Goal: Task Accomplishment & Management: Complete application form

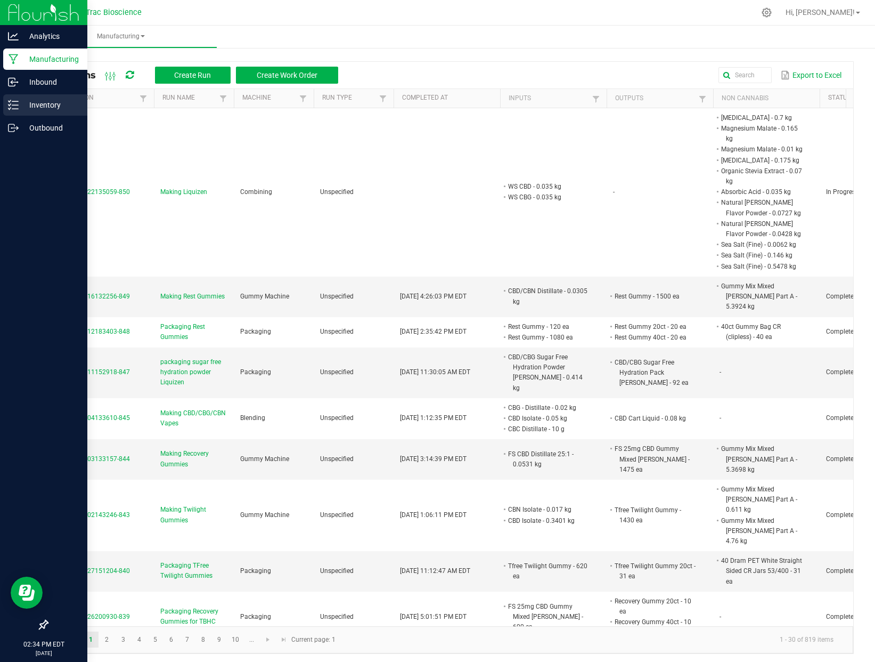
click at [39, 109] on p "Inventory" at bounding box center [51, 105] width 64 height 13
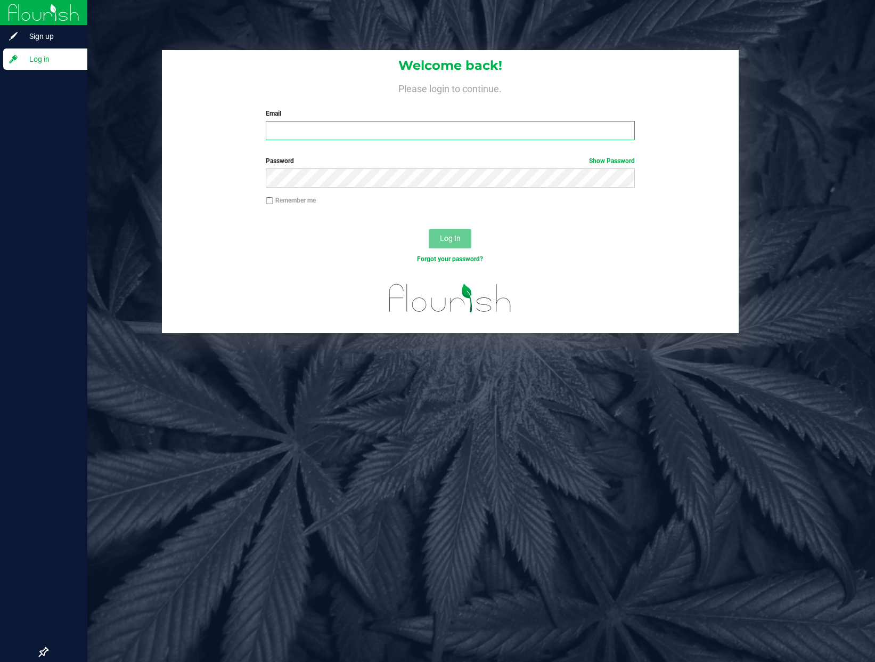
type input "[PERSON_NAME][EMAIL_ADDRESS][DOMAIN_NAME]"
click at [453, 242] on span "Log In" at bounding box center [450, 238] width 21 height 9
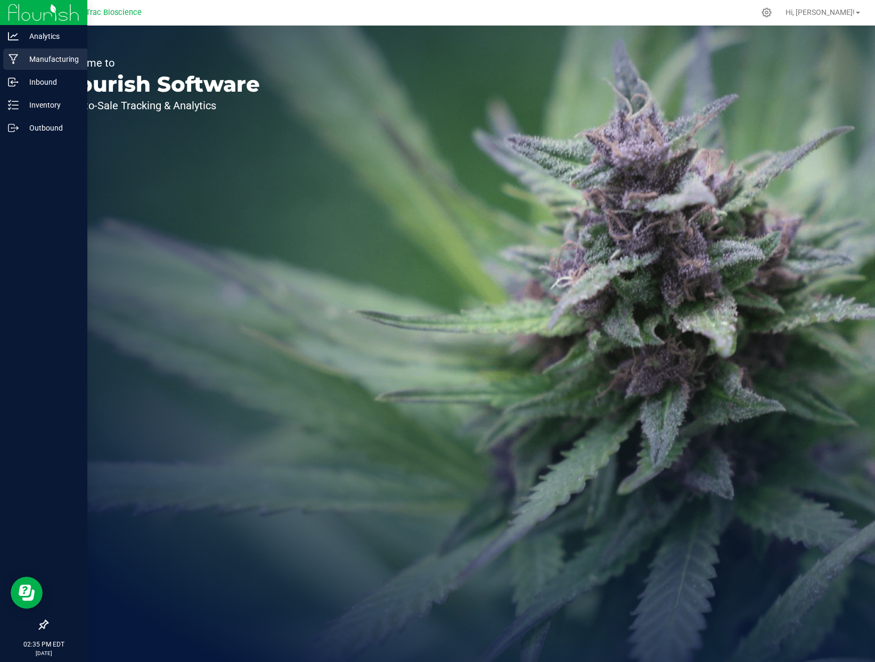
click at [44, 61] on p "Manufacturing" at bounding box center [51, 59] width 64 height 13
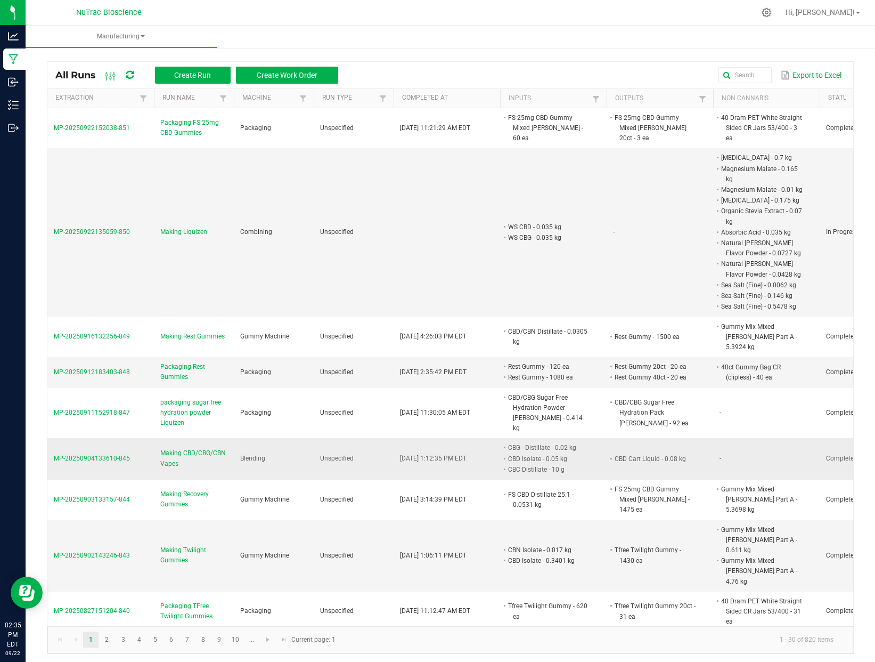
click at [123, 454] on span "MP-20250904133610-845" at bounding box center [92, 457] width 76 height 7
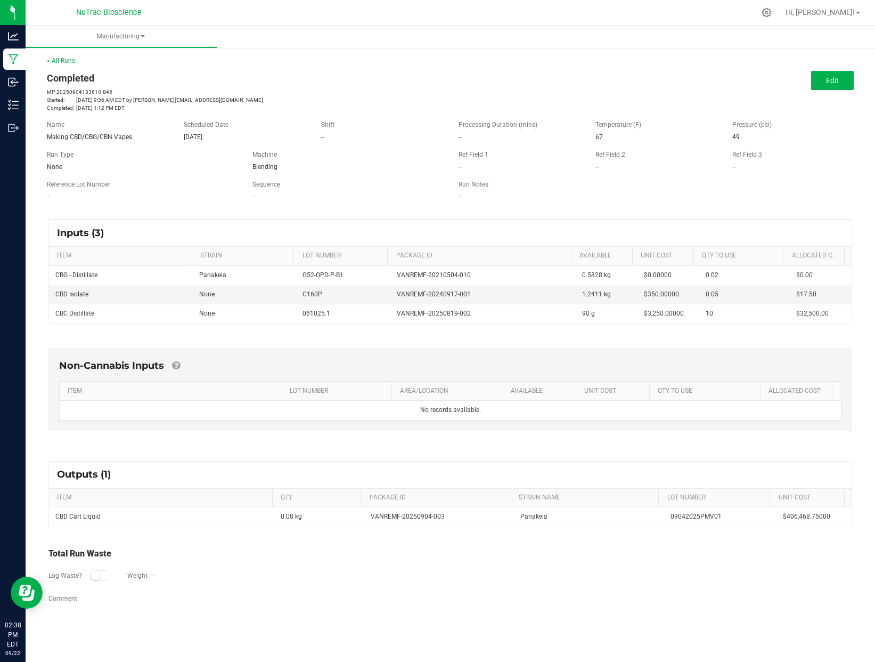
click at [393, 594] on div "Total Run Waste Log Waste? Weight - Comment" at bounding box center [450, 576] width 804 height 59
click at [442, 79] on div "Completed MP-20250904133610-845 Started: [DATE] 9:36 AM EDT by [PERSON_NAME][EM…" at bounding box center [245, 91] width 412 height 41
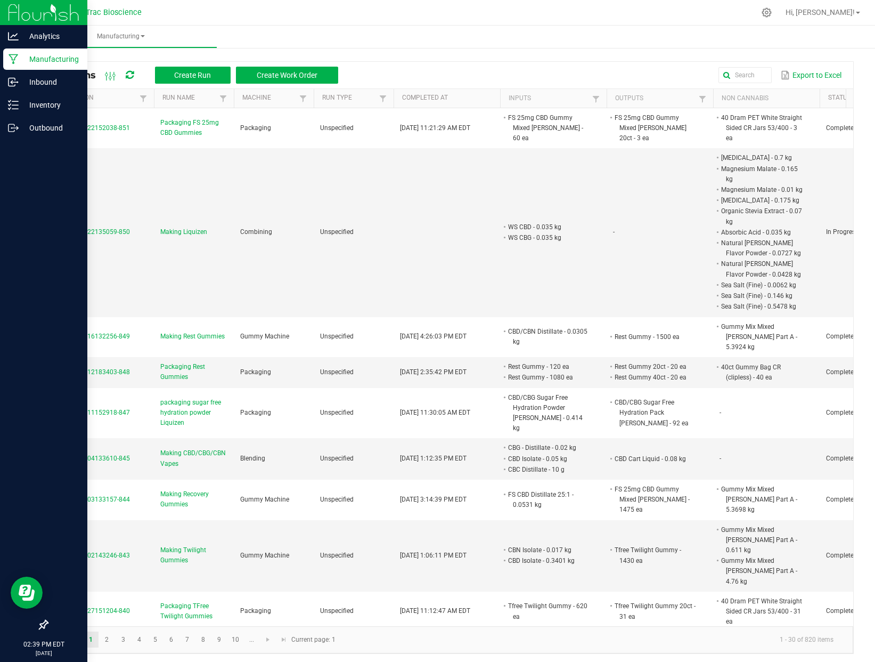
click at [61, 62] on p "Manufacturing" at bounding box center [51, 59] width 64 height 13
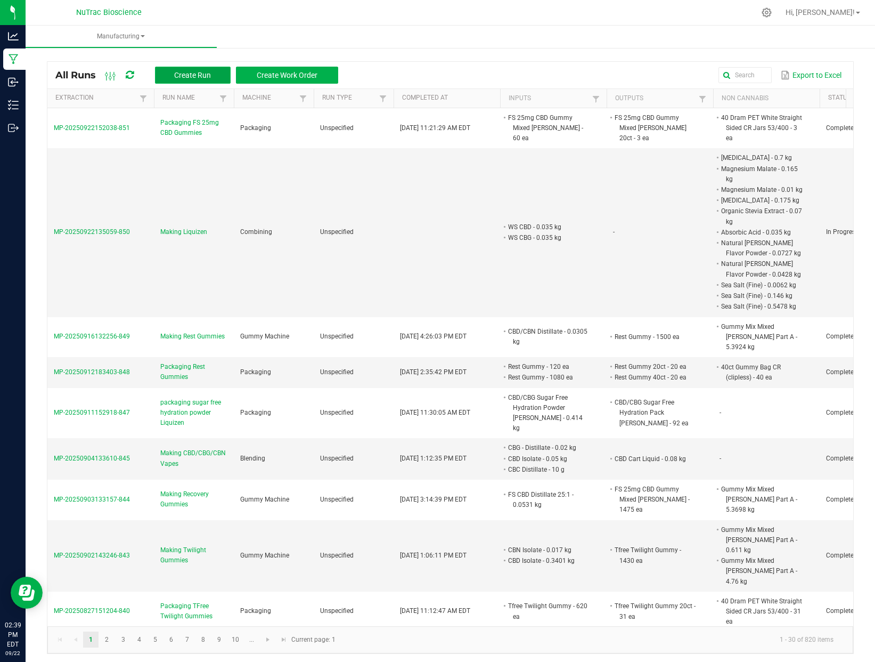
click at [189, 69] on button "Create Run" at bounding box center [193, 75] width 76 height 17
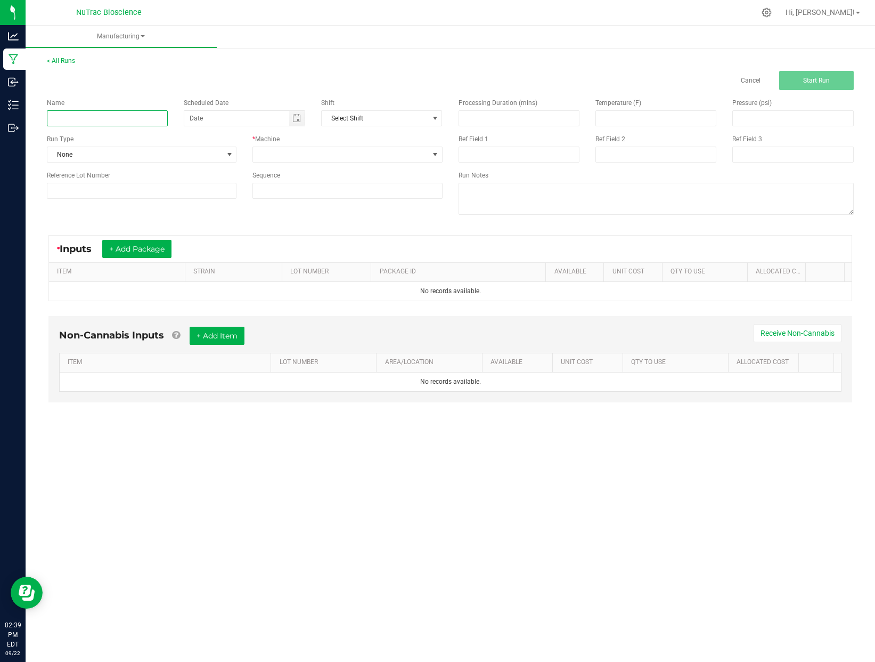
click at [106, 115] on input at bounding box center [107, 118] width 121 height 16
click at [122, 117] on input "Adding Terpenes to vapeliquid" at bounding box center [107, 118] width 121 height 16
type input "Adding Terpenes to vape liquid"
click at [439, 155] on span at bounding box center [435, 154] width 9 height 9
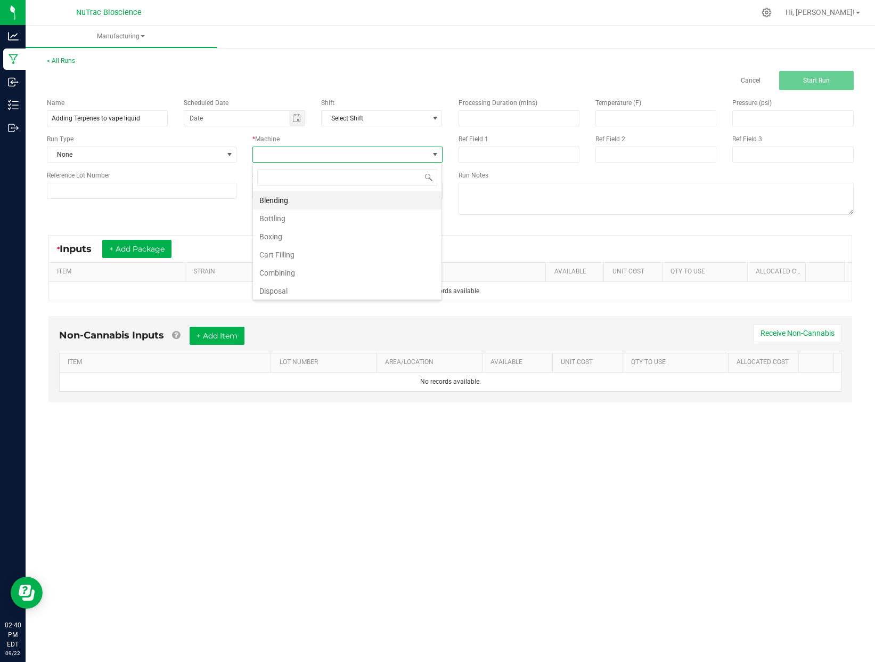
click at [307, 200] on li "Blending" at bounding box center [347, 200] width 189 height 18
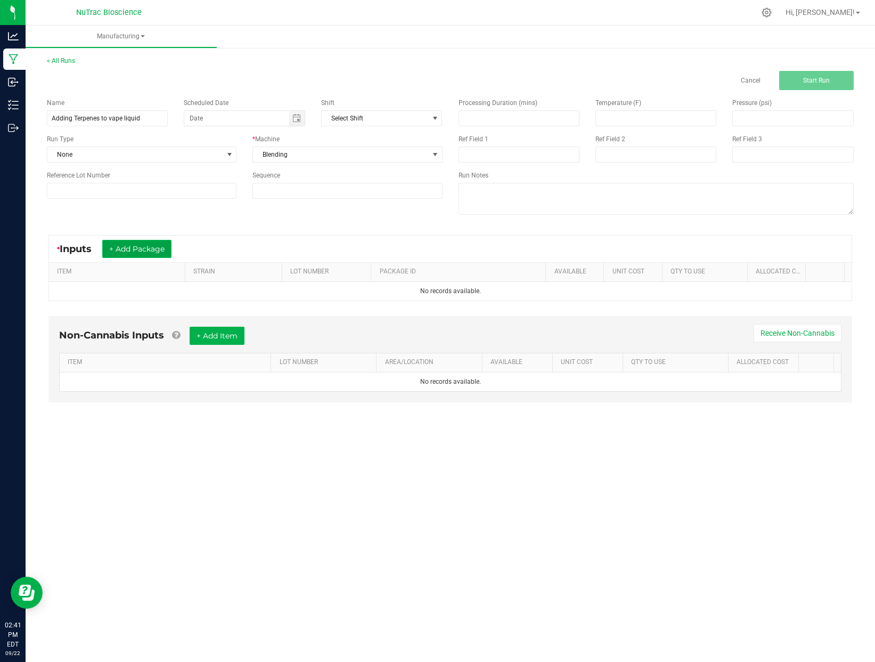
click at [148, 251] on button "+ Add Package" at bounding box center [136, 249] width 69 height 18
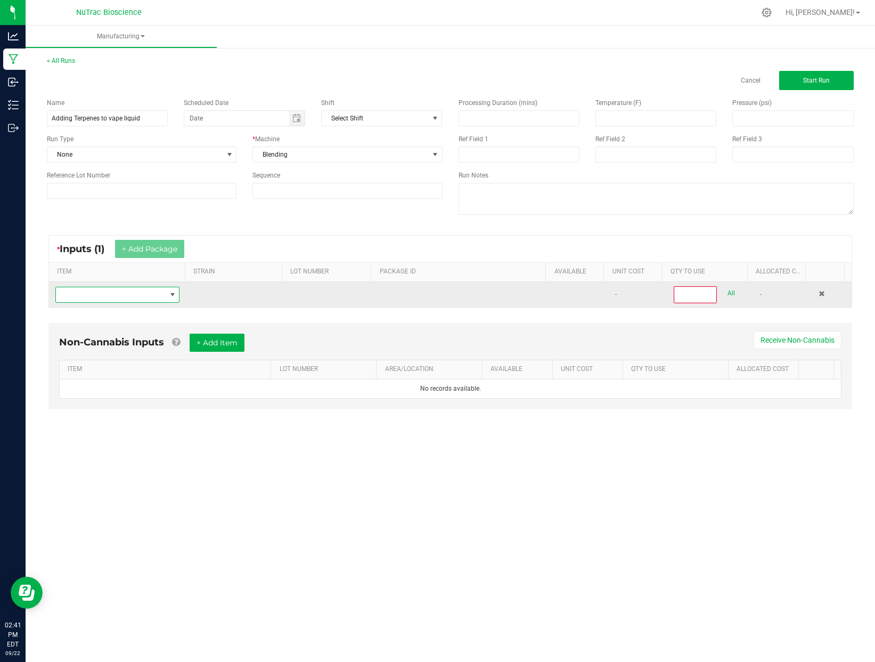
click at [105, 293] on span "NO DATA FOUND" at bounding box center [111, 294] width 110 height 15
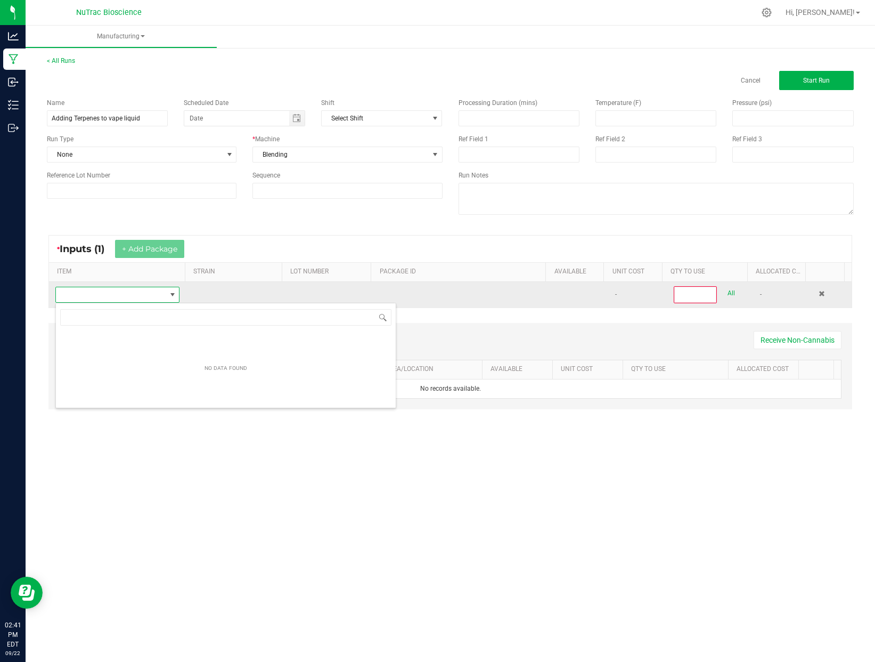
scroll to position [16, 123]
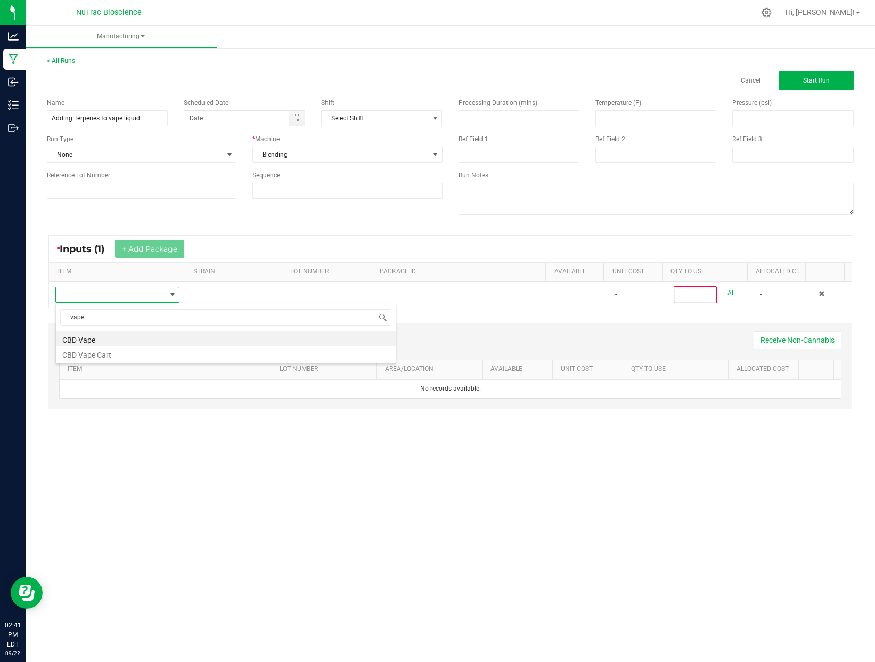
drag, startPoint x: 125, startPoint y: 315, endPoint x: 52, endPoint y: 319, distance: 73.1
click at [52, 319] on body "Analytics Manufacturing Inbound Inventory Outbound 02:41 PM EDT [DATE] 09/22 Nu…" at bounding box center [437, 331] width 875 height 662
type input "cart liqui"
click at [99, 341] on li "CBD Cart Liquid" at bounding box center [226, 338] width 340 height 15
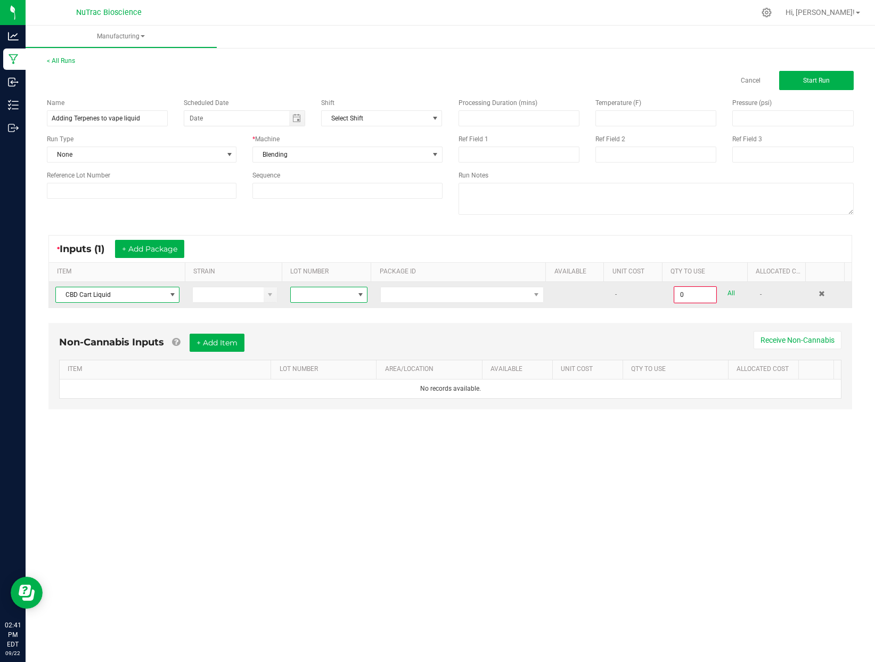
click at [357, 294] on span at bounding box center [360, 294] width 9 height 9
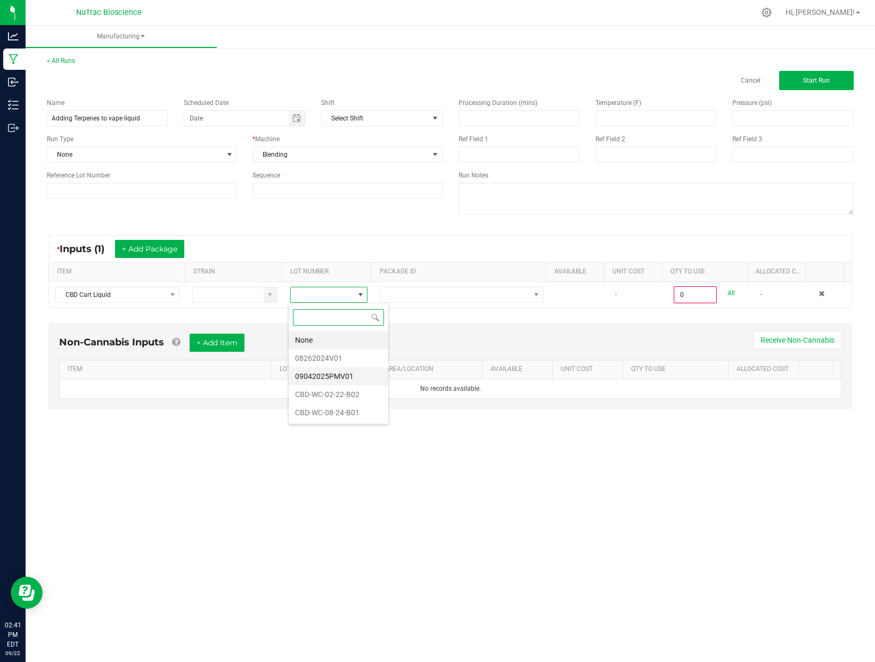
click at [348, 373] on li "09042025PMV01" at bounding box center [339, 376] width 100 height 18
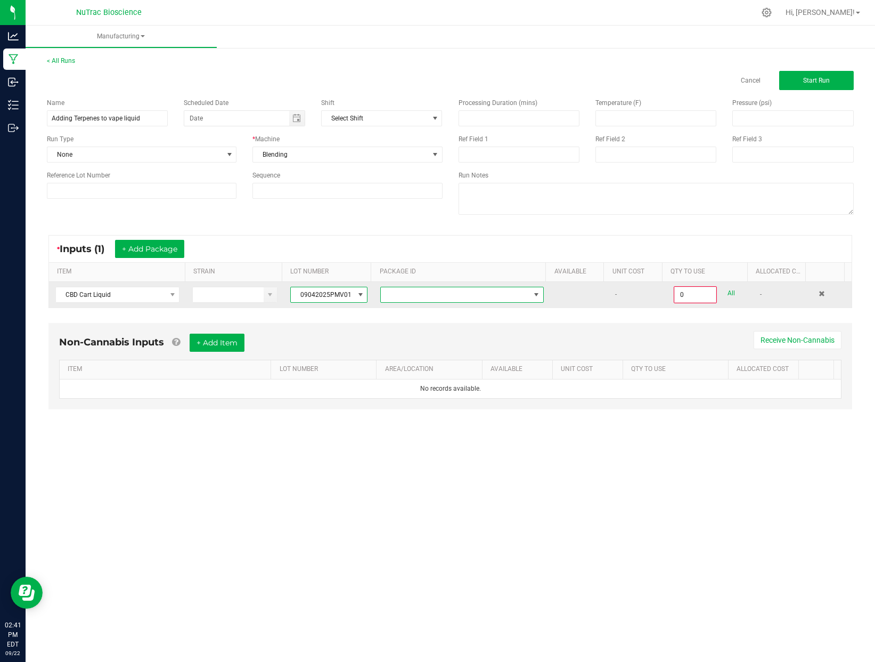
click at [532, 293] on span at bounding box center [536, 294] width 9 height 9
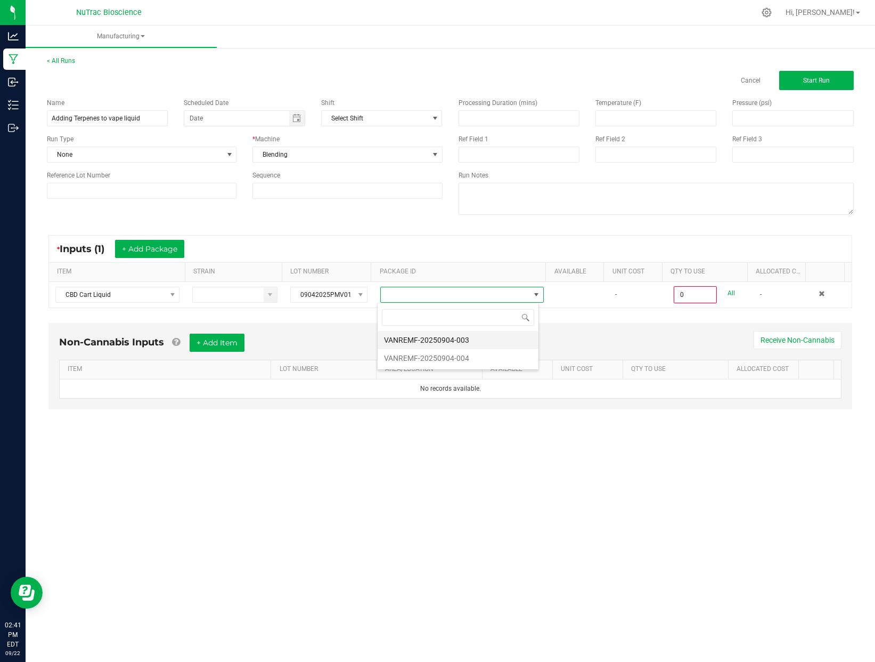
click at [471, 339] on li "VANREMF-20250904-003" at bounding box center [458, 340] width 161 height 18
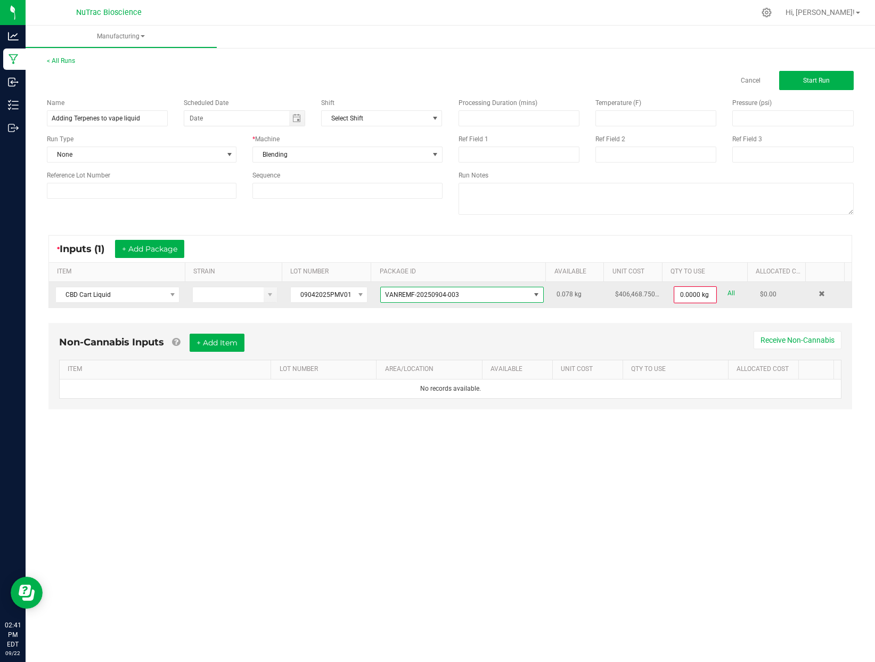
click at [728, 295] on link "All" at bounding box center [731, 293] width 7 height 14
type input "0.0780 kg"
click at [237, 343] on button "+ Add Item" at bounding box center [217, 341] width 55 height 18
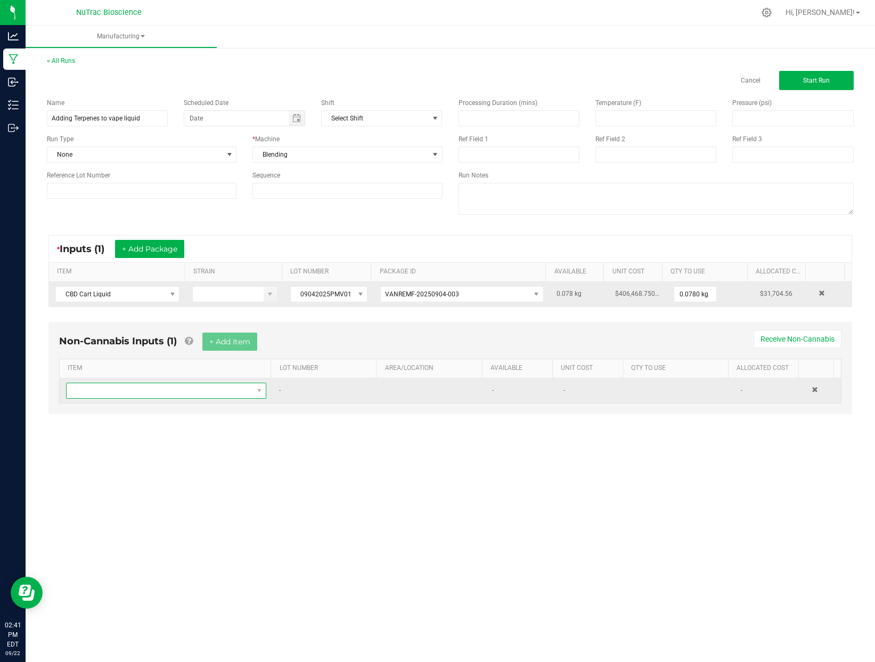
click at [178, 391] on span "NO DATA FOUND" at bounding box center [160, 390] width 186 height 15
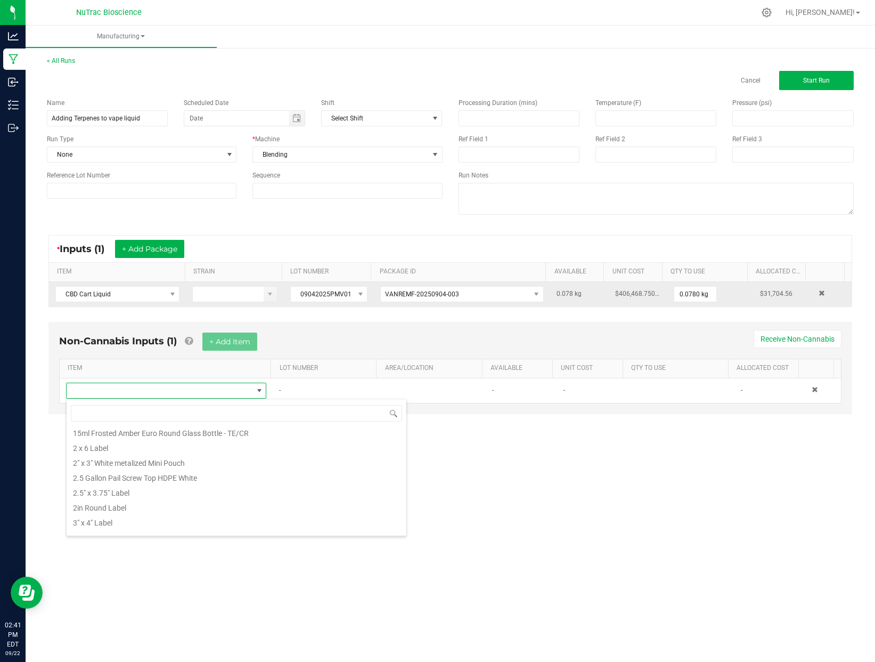
scroll to position [0, 0]
click at [158, 411] on input at bounding box center [236, 413] width 331 height 17
type input "terpen"
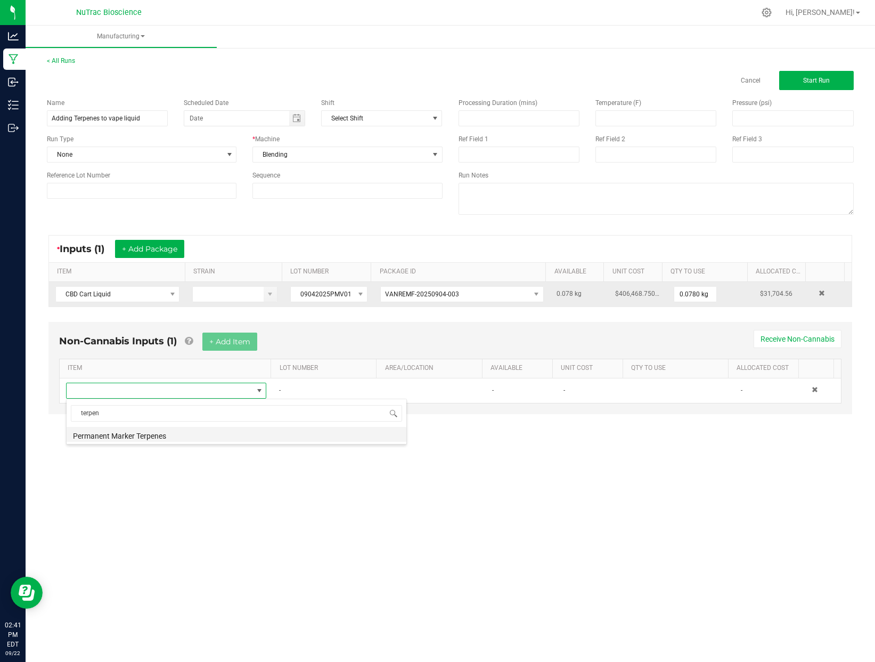
click at [159, 432] on li "Permanent Marker Terpenes" at bounding box center [237, 434] width 340 height 15
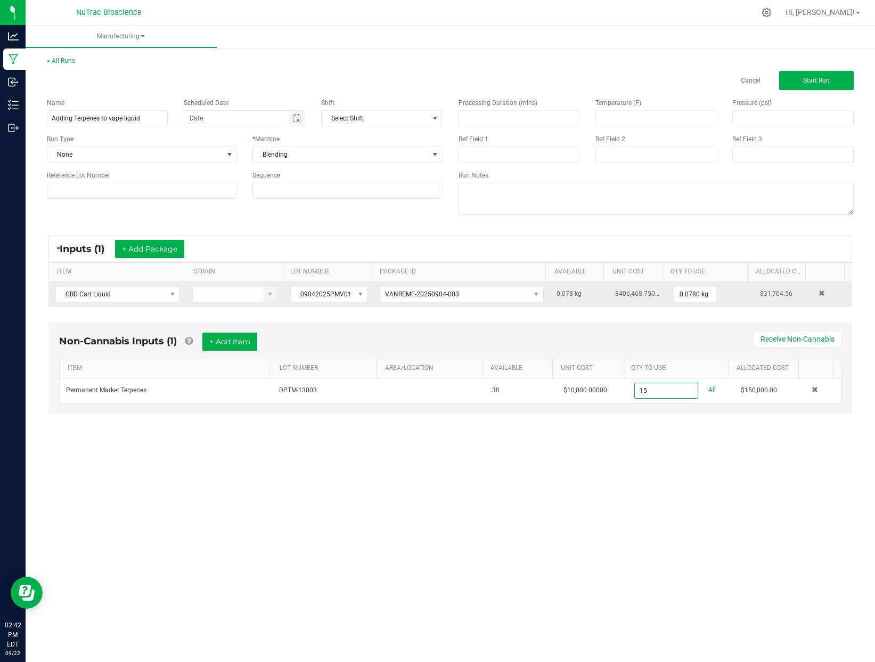
type input "15.0000 g"
click at [716, 501] on div "Manufacturing < All Runs Cancel Start Run Name Adding Terpenes to vape liquid S…" at bounding box center [451, 344] width 850 height 636
click at [648, 119] on input at bounding box center [656, 118] width 120 height 15
type input "67.00"
click at [775, 121] on input at bounding box center [793, 118] width 120 height 15
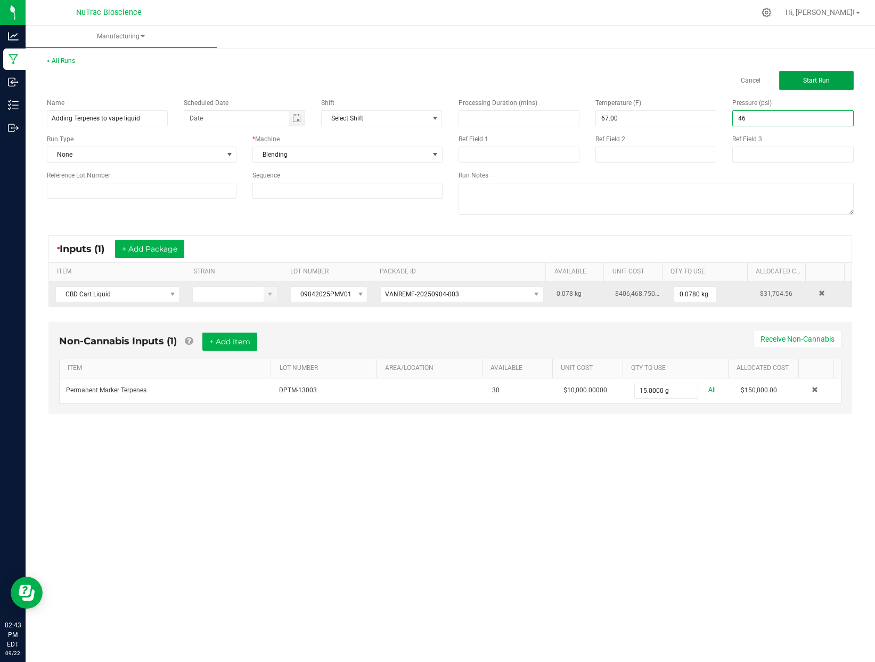
type input "46.00"
click at [835, 83] on button "Start Run" at bounding box center [816, 80] width 75 height 19
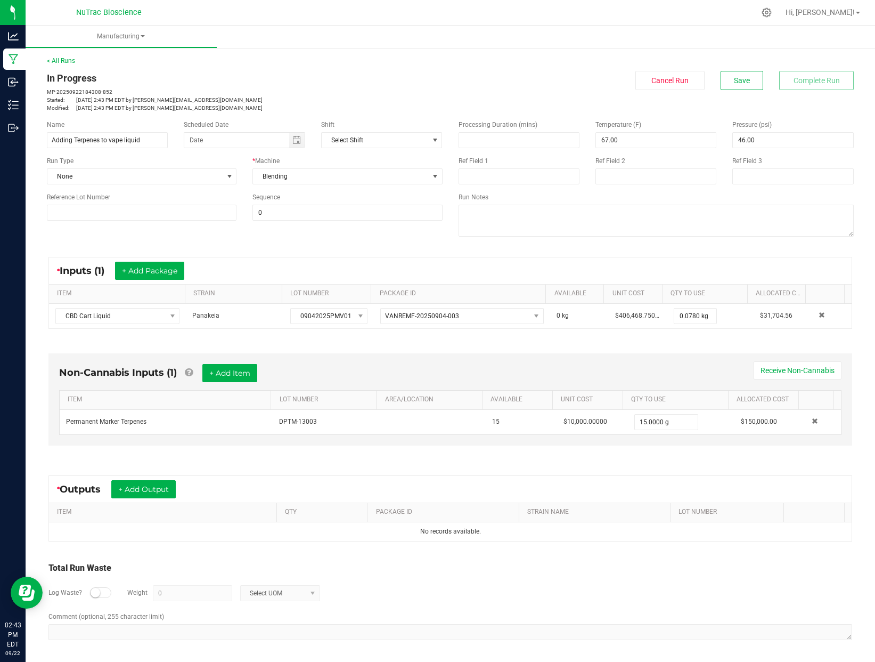
scroll to position [1, 0]
click at [152, 488] on button "+ Add Output" at bounding box center [143, 488] width 64 height 18
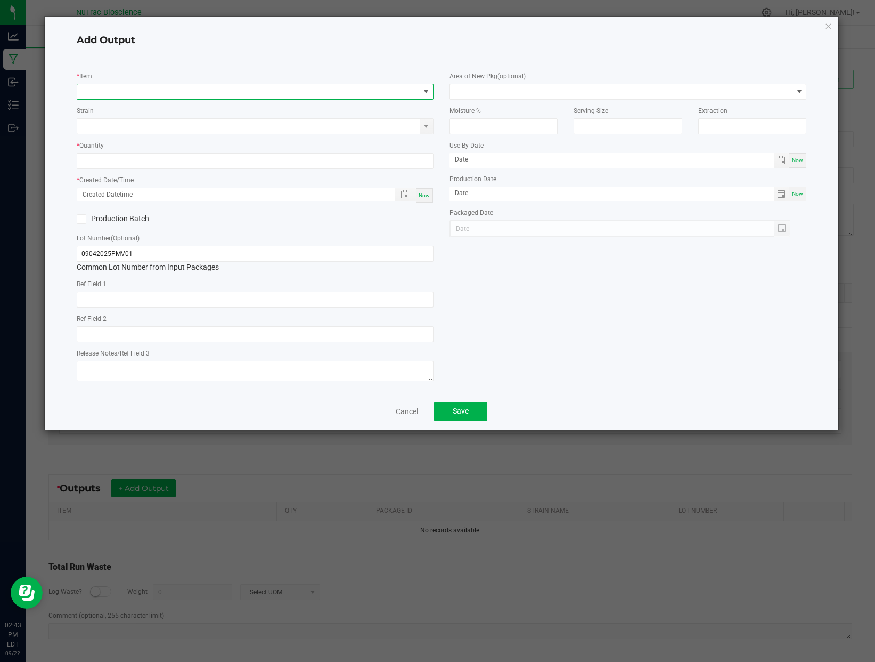
click at [215, 96] on span "NO DATA FOUND" at bounding box center [248, 91] width 343 height 15
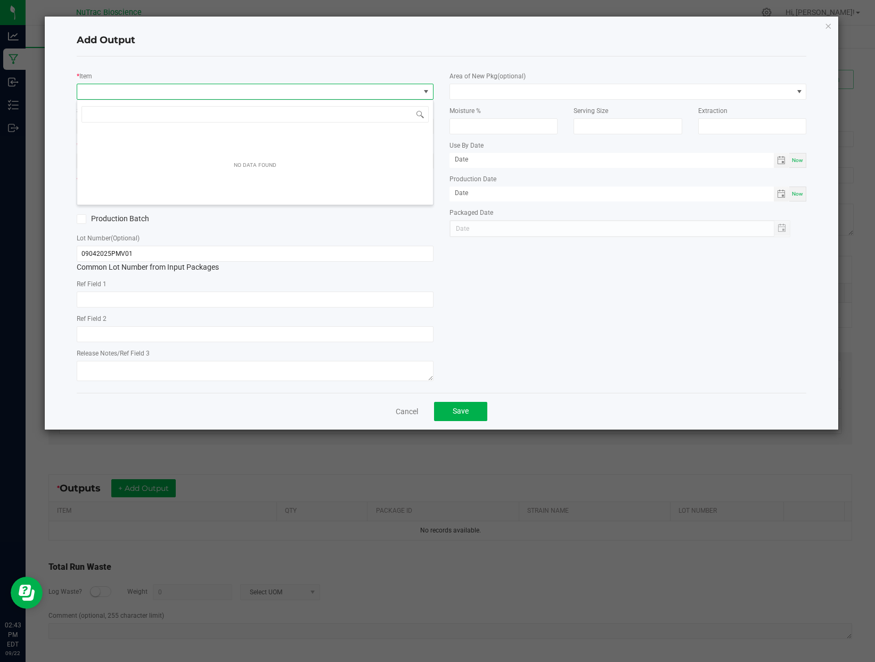
scroll to position [16, 357]
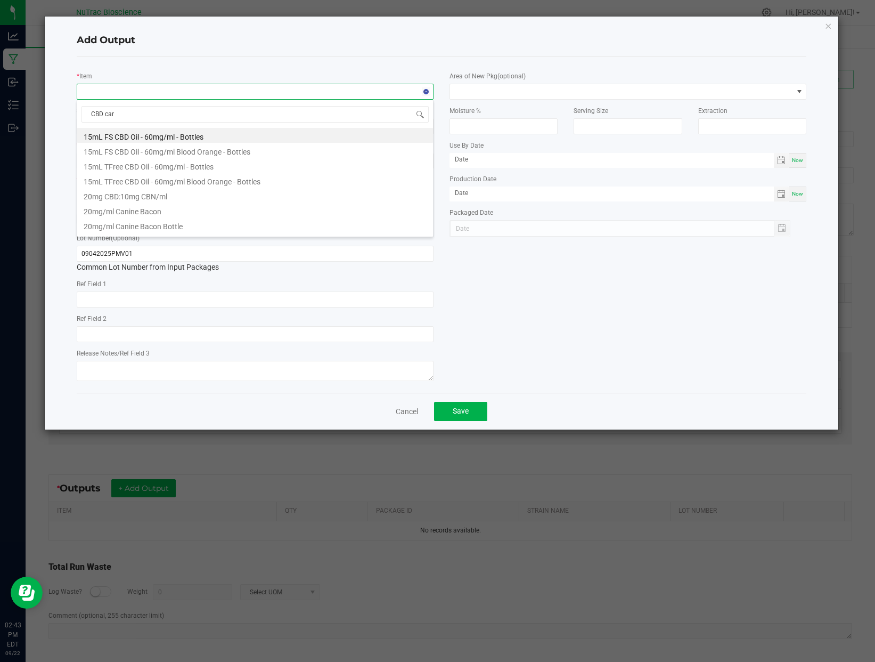
type input "CBD cart"
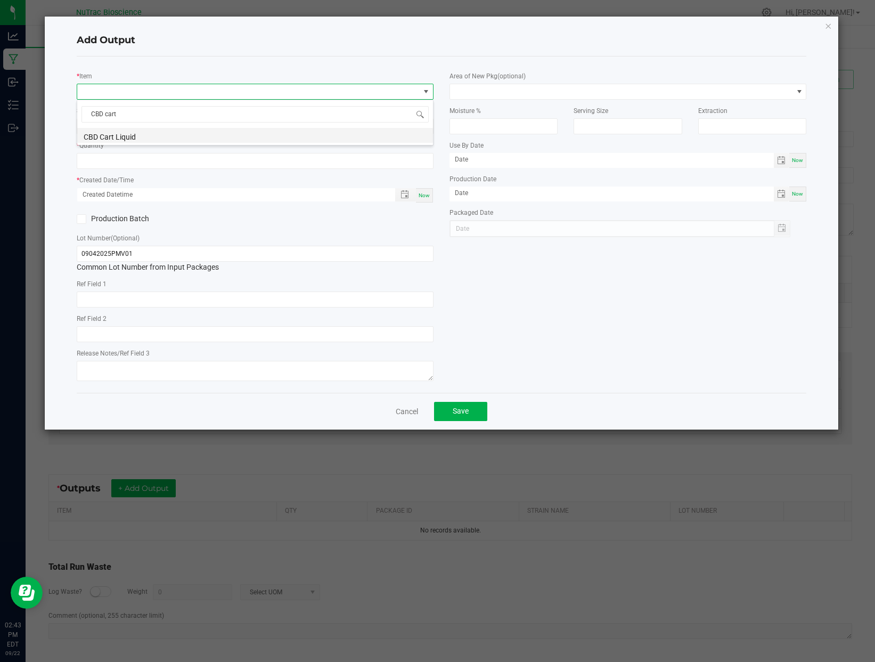
click at [140, 138] on li "CBD Cart Liquid" at bounding box center [255, 135] width 356 height 15
type input "0.0000 kg"
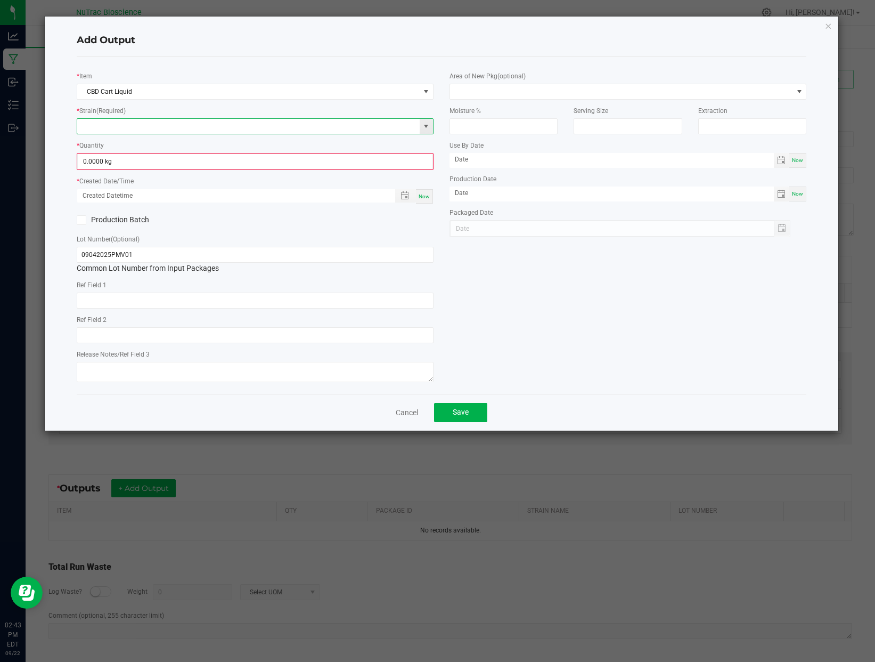
click at [388, 126] on input at bounding box center [248, 126] width 343 height 15
click at [396, 128] on input at bounding box center [248, 126] width 343 height 15
click at [230, 146] on li "Panakeia" at bounding box center [255, 143] width 356 height 15
type input "Panakeia"
click at [264, 167] on input "0" at bounding box center [255, 161] width 355 height 15
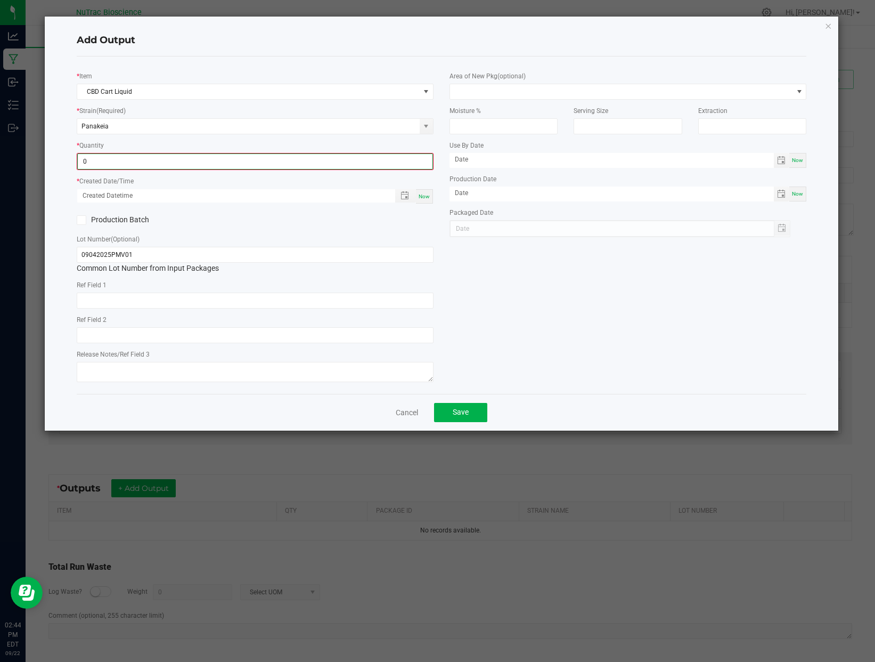
click at [132, 162] on input "0" at bounding box center [255, 161] width 355 height 15
click at [143, 164] on input "0" at bounding box center [255, 161] width 355 height 15
type input "0.0000 kg"
click at [413, 415] on link "Cancel" at bounding box center [407, 412] width 22 height 11
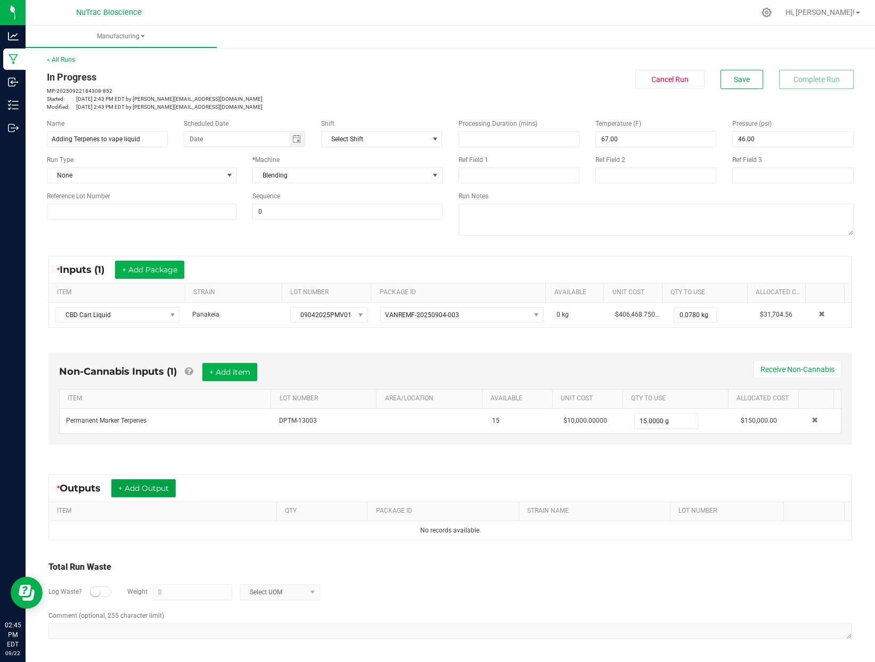
click at [161, 486] on button "+ Add Output" at bounding box center [143, 488] width 64 height 18
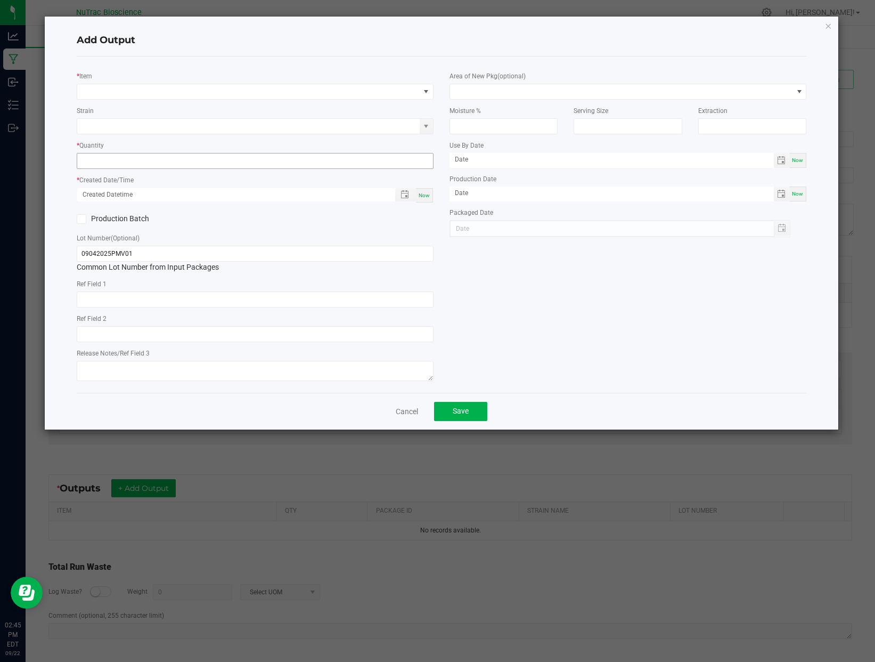
click at [285, 154] on input at bounding box center [255, 160] width 356 height 15
type input "0"
click at [408, 407] on link "Cancel" at bounding box center [407, 411] width 22 height 11
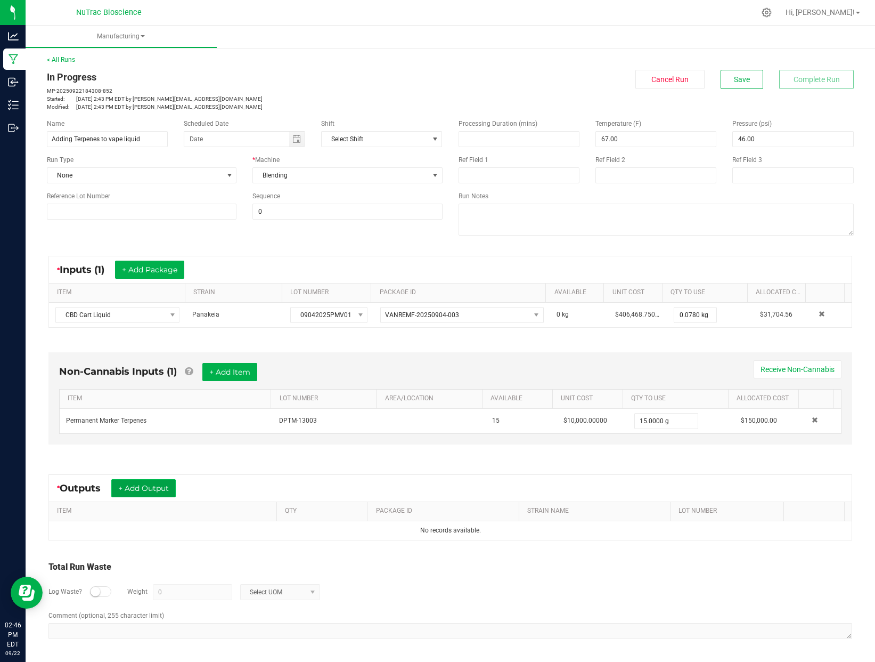
click at [161, 490] on button "+ Add Output" at bounding box center [143, 488] width 64 height 18
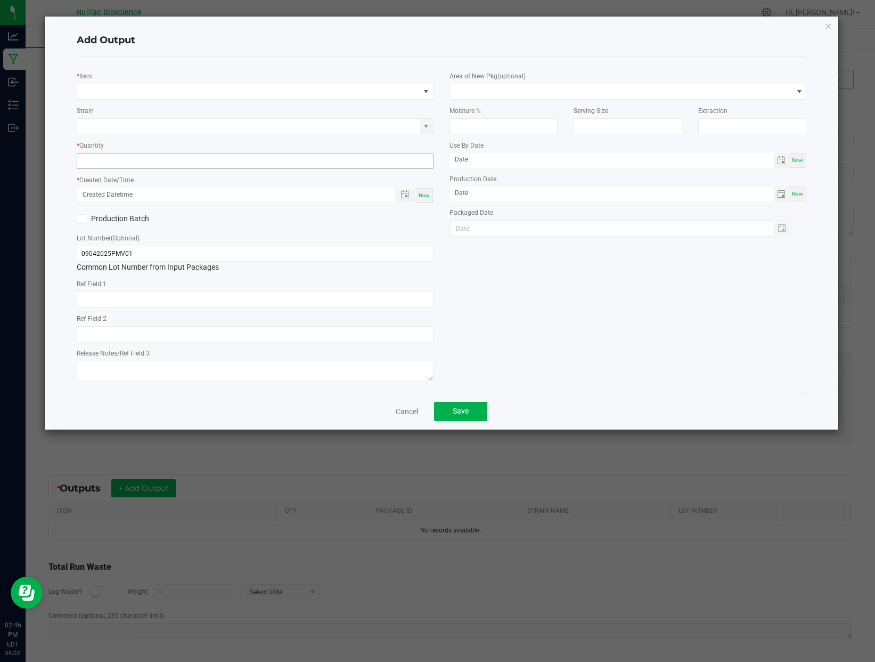
drag, startPoint x: 232, startPoint y: 147, endPoint x: 232, endPoint y: 157, distance: 10.1
click at [232, 148] on div "* Quantity" at bounding box center [255, 154] width 357 height 29
click at [233, 162] on input at bounding box center [255, 160] width 356 height 15
type input "0"
click at [128, 91] on span "NO DATA FOUND" at bounding box center [248, 91] width 343 height 15
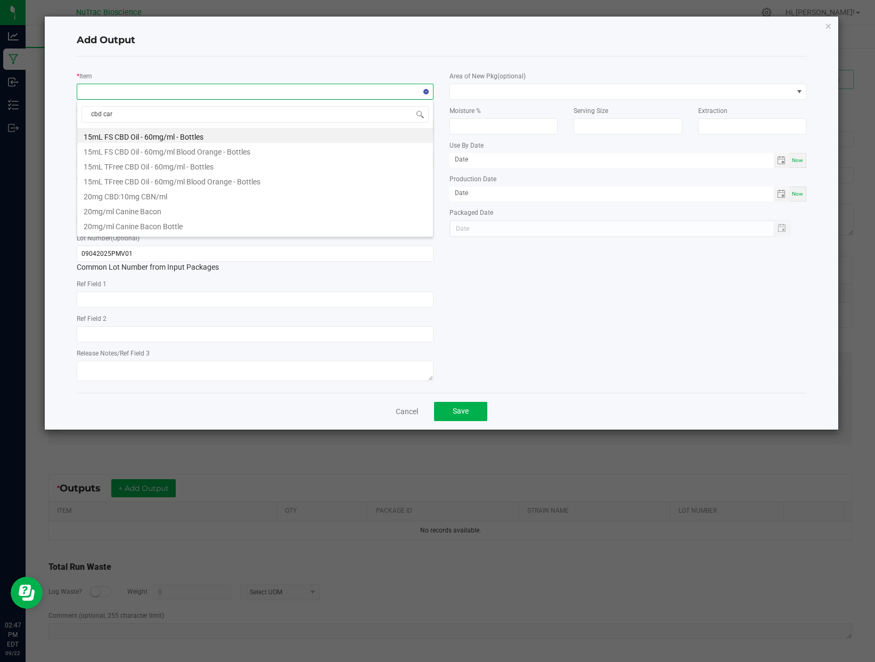
type input "cbd cart"
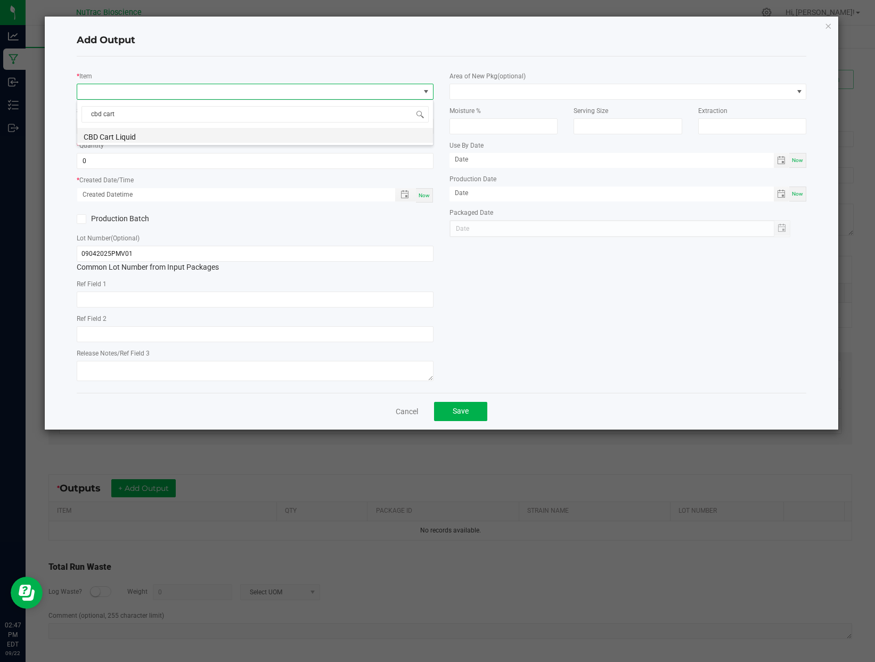
click at [123, 135] on li "CBD Cart Liquid" at bounding box center [255, 135] width 356 height 15
type input "0.0000 kg"
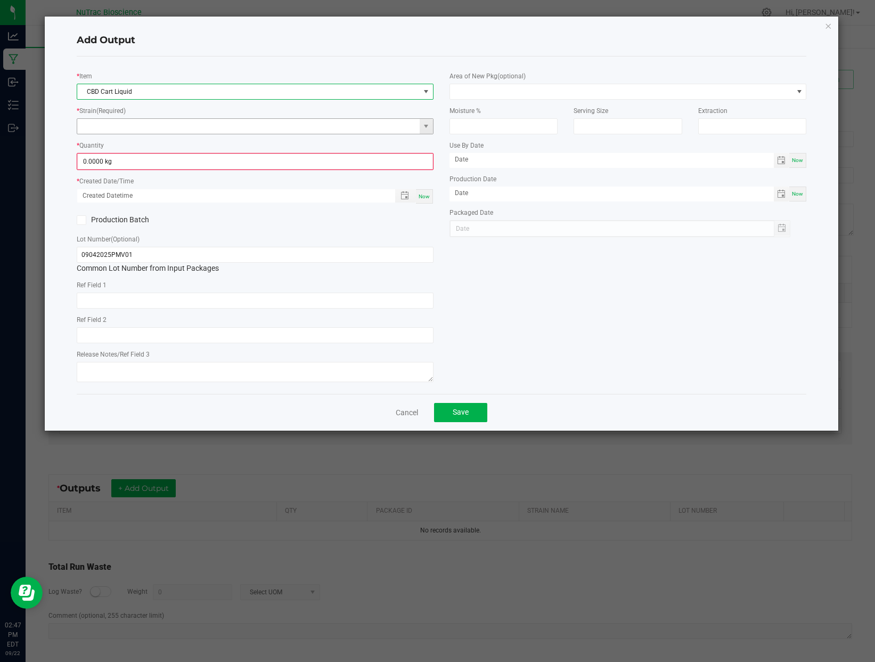
click at [170, 128] on input at bounding box center [248, 126] width 343 height 15
click at [141, 126] on input at bounding box center [248, 126] width 343 height 15
click at [102, 148] on li "Panakeia" at bounding box center [255, 143] width 356 height 15
type input "Panakeia"
click at [208, 161] on input "0" at bounding box center [255, 161] width 355 height 15
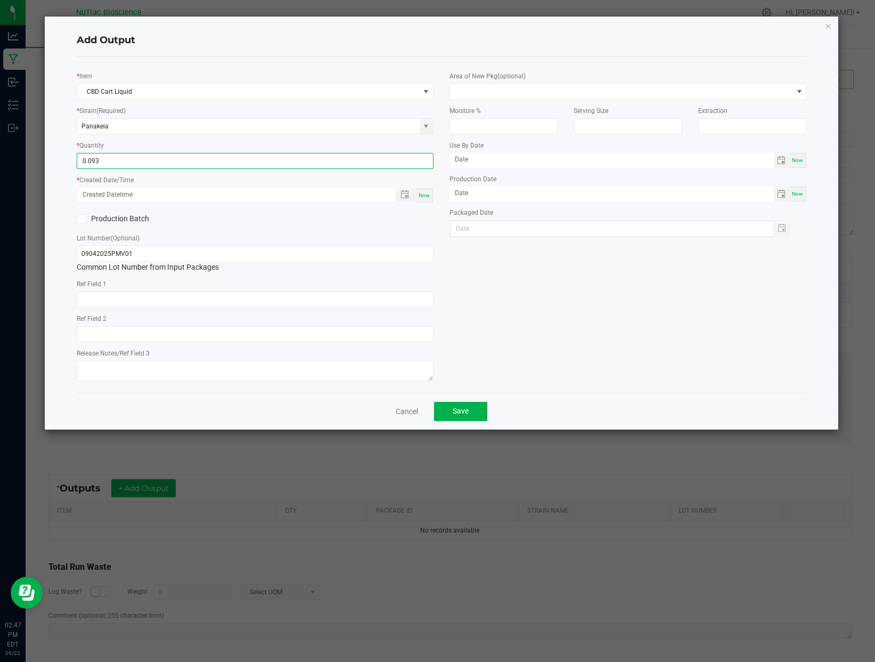
type input "0.0930 kg"
click at [425, 190] on div "Now" at bounding box center [424, 195] width 17 height 14
type input "[DATE] 2:47 PM"
type input "[DATE]"
click at [467, 409] on span "Save" at bounding box center [461, 410] width 16 height 9
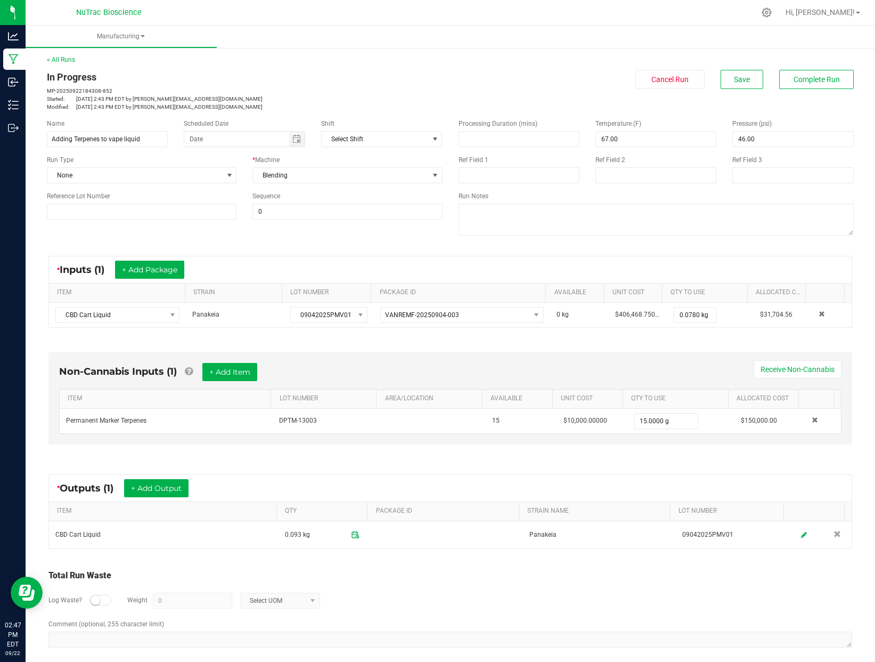
click at [461, 585] on div "Log Waste? Weight 0 Select UOM" at bounding box center [450, 600] width 804 height 37
click at [804, 76] on span "Complete Run" at bounding box center [817, 79] width 46 height 9
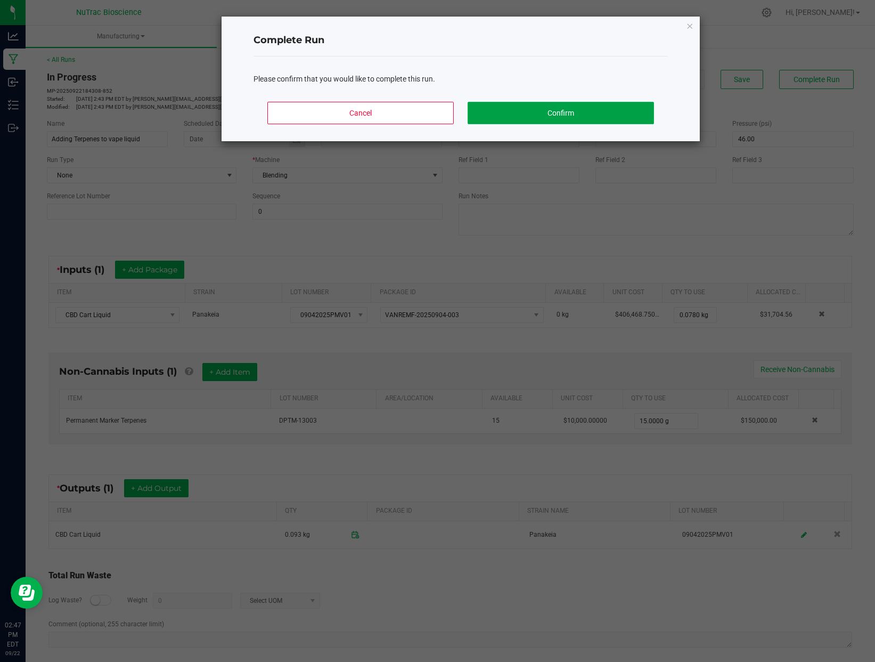
click at [580, 110] on button "Confirm" at bounding box center [561, 113] width 186 height 22
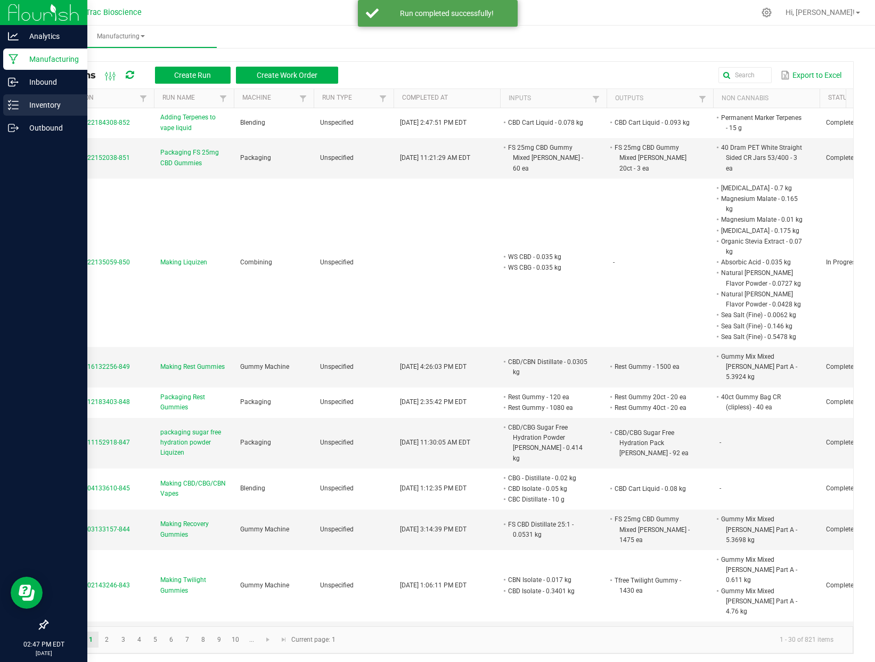
click at [21, 106] on p "Inventory" at bounding box center [51, 105] width 64 height 13
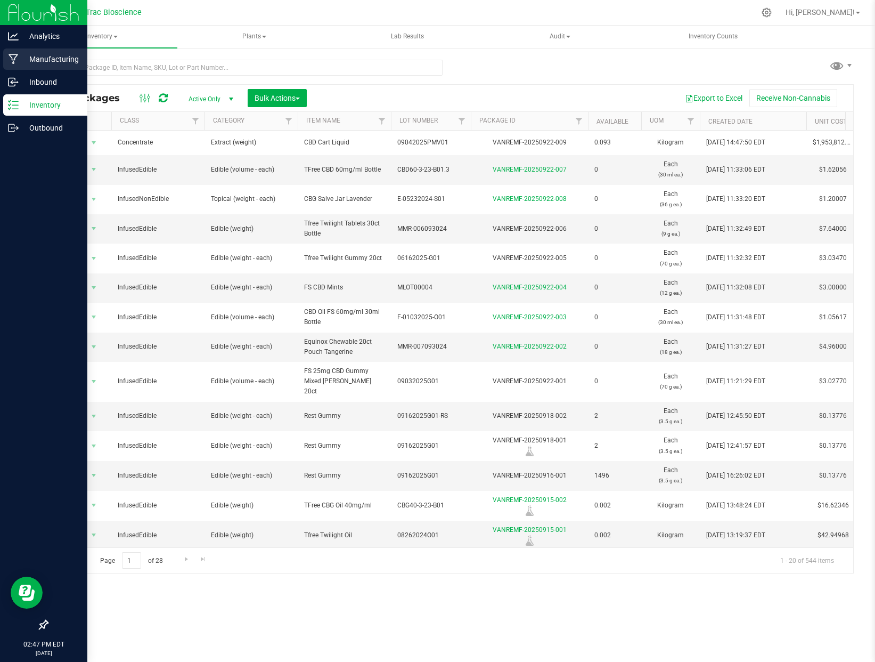
click at [52, 57] on p "Manufacturing" at bounding box center [51, 59] width 64 height 13
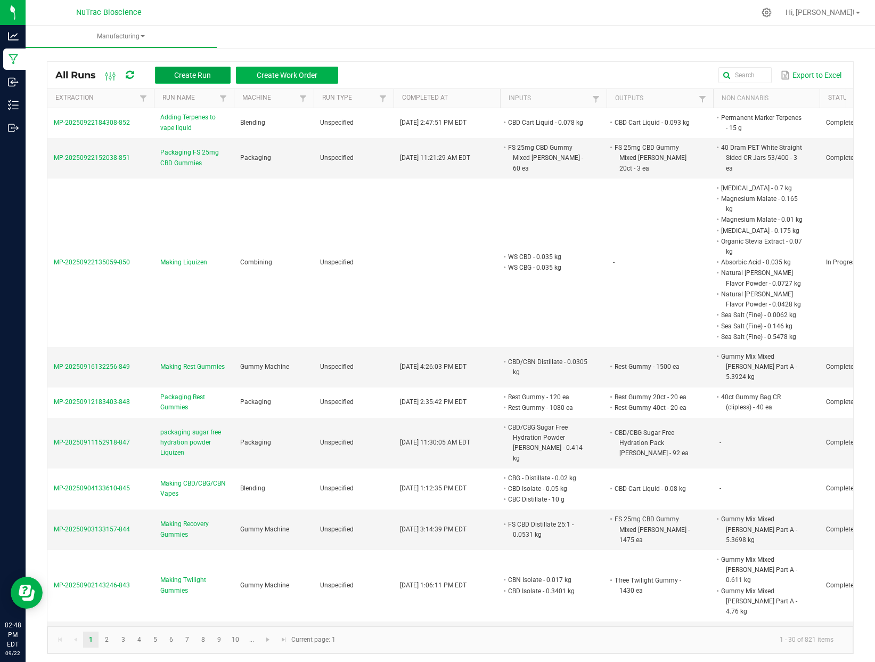
click at [214, 78] on button "Create Run" at bounding box center [193, 75] width 76 height 17
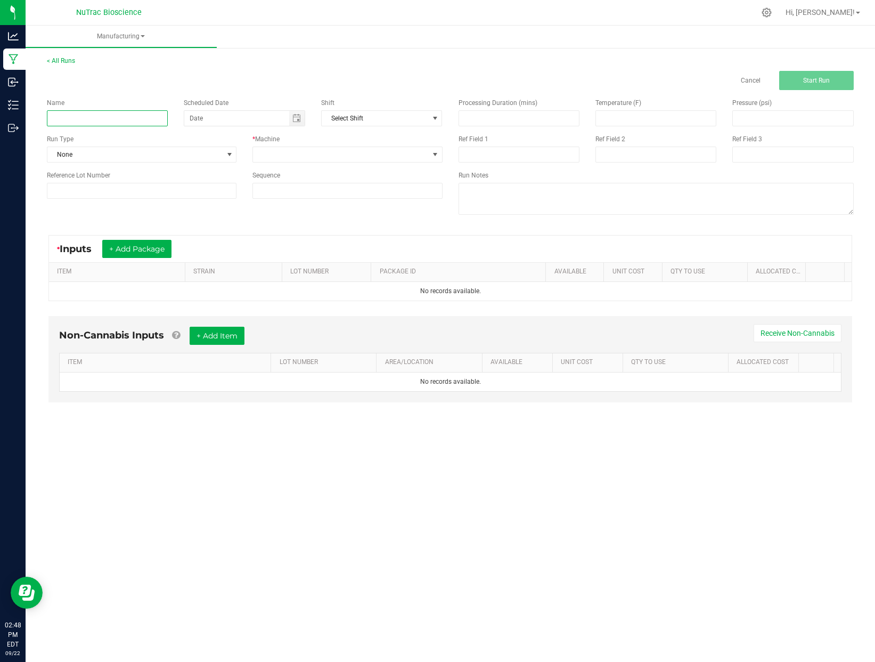
click at [153, 121] on input at bounding box center [107, 118] width 121 height 16
type input "filling Permenant Marker carts"
type input "month/day/year"
click at [244, 117] on input "month/day/year" at bounding box center [236, 118] width 105 height 15
click at [304, 119] on span "Toggle calendar" at bounding box center [296, 118] width 15 height 15
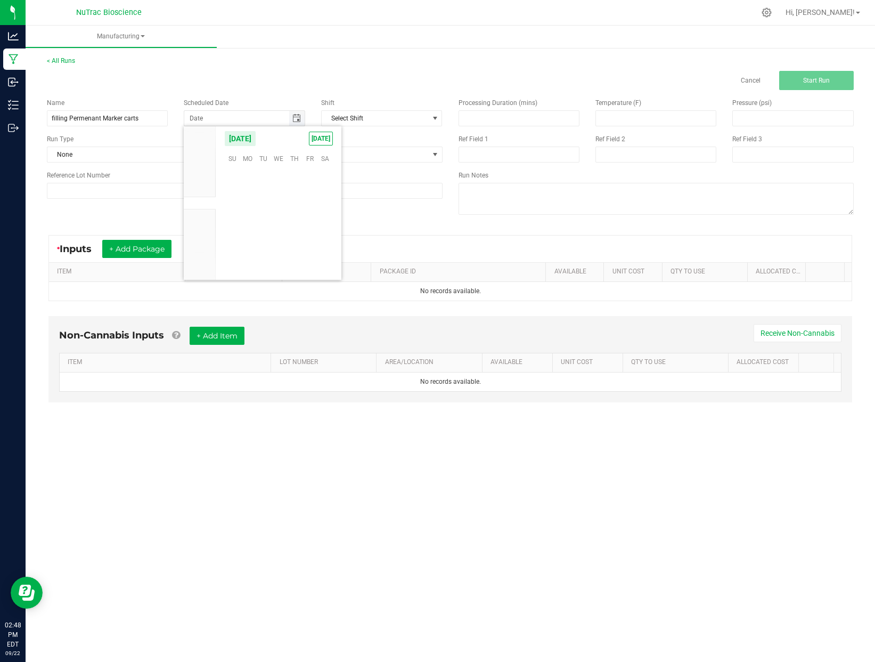
scroll to position [172793, 0]
click at [325, 142] on span "[DATE]" at bounding box center [321, 139] width 24 height 14
type input "[DATE]"
click at [395, 117] on span "Select Shift" at bounding box center [375, 118] width 107 height 15
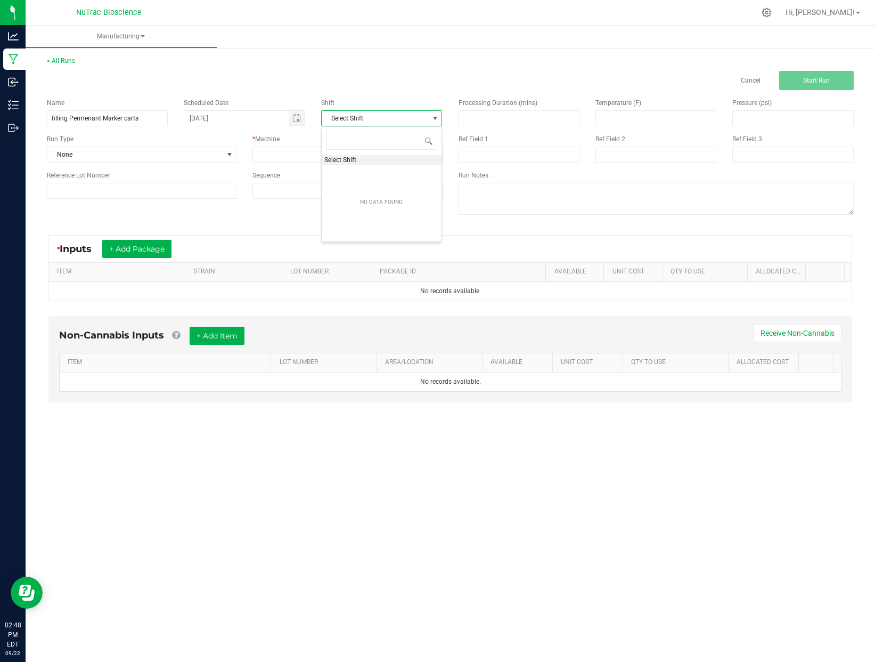
click at [457, 243] on div "* Inputs + Add Package" at bounding box center [450, 248] width 803 height 27
click at [193, 157] on span "None" at bounding box center [134, 154] width 175 height 15
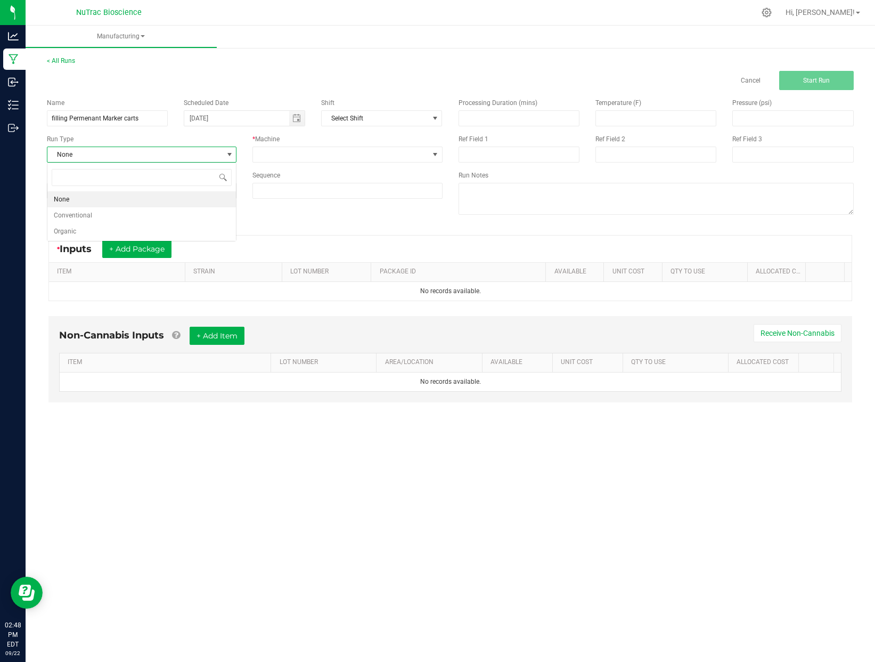
scroll to position [16, 190]
click at [304, 237] on div "* Inputs + Add Package" at bounding box center [450, 248] width 803 height 27
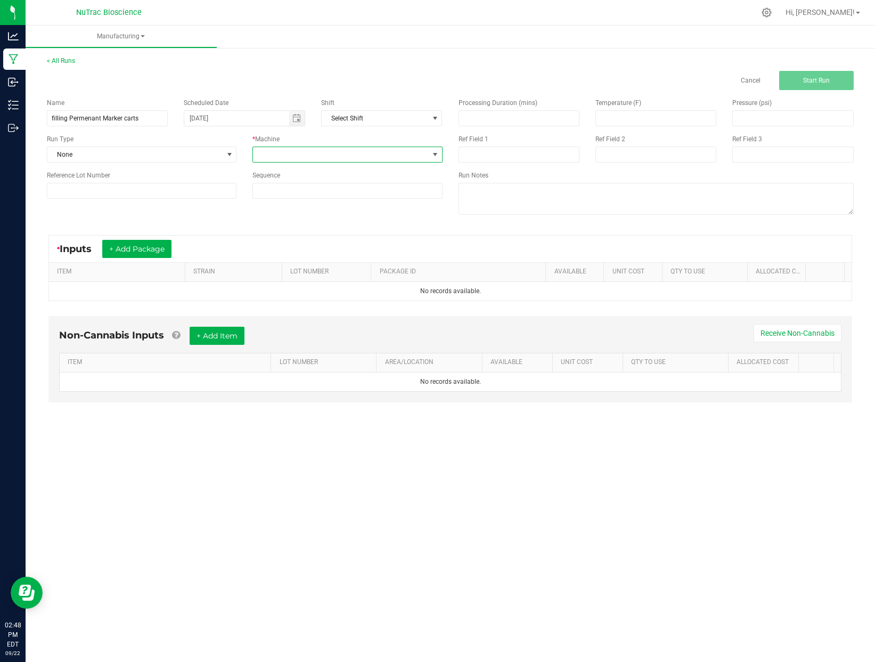
click at [361, 161] on span at bounding box center [340, 154] width 175 height 15
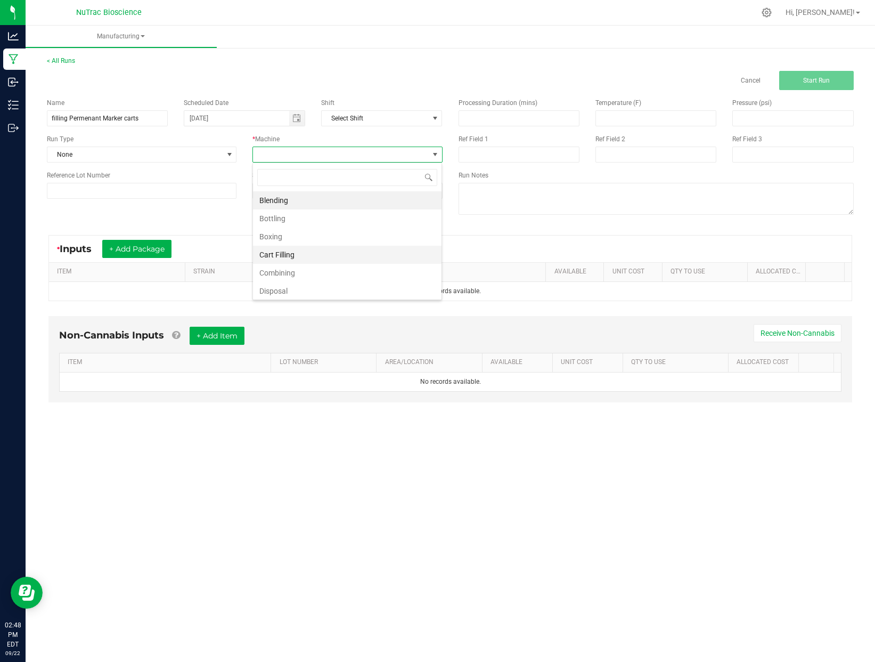
click at [303, 253] on li "Cart Filling" at bounding box center [347, 255] width 189 height 18
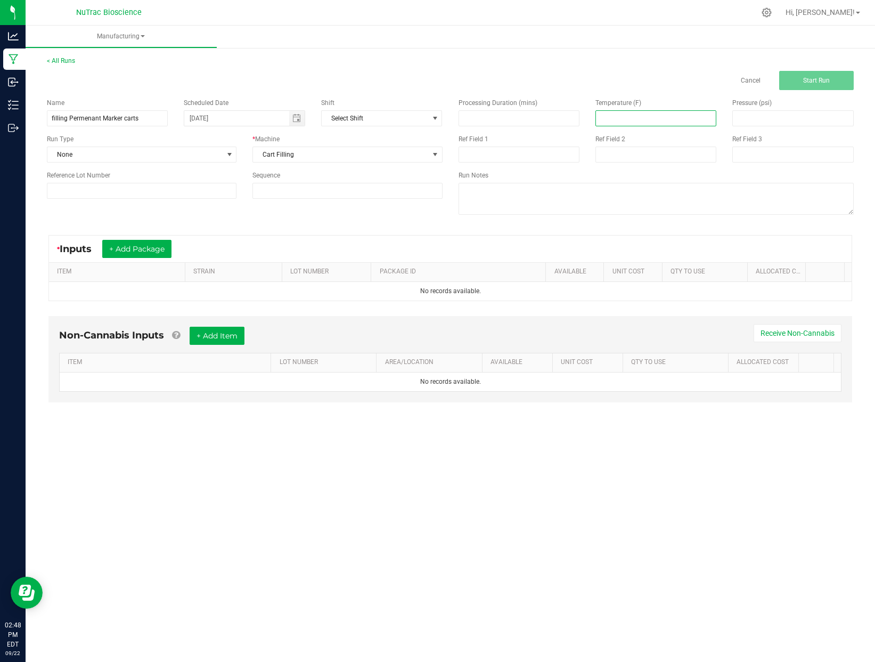
click at [639, 119] on input at bounding box center [656, 118] width 120 height 15
type input "67.00"
click at [793, 117] on input at bounding box center [793, 118] width 120 height 15
type input "46.00"
click at [138, 254] on button "+ Add Package" at bounding box center [136, 249] width 69 height 18
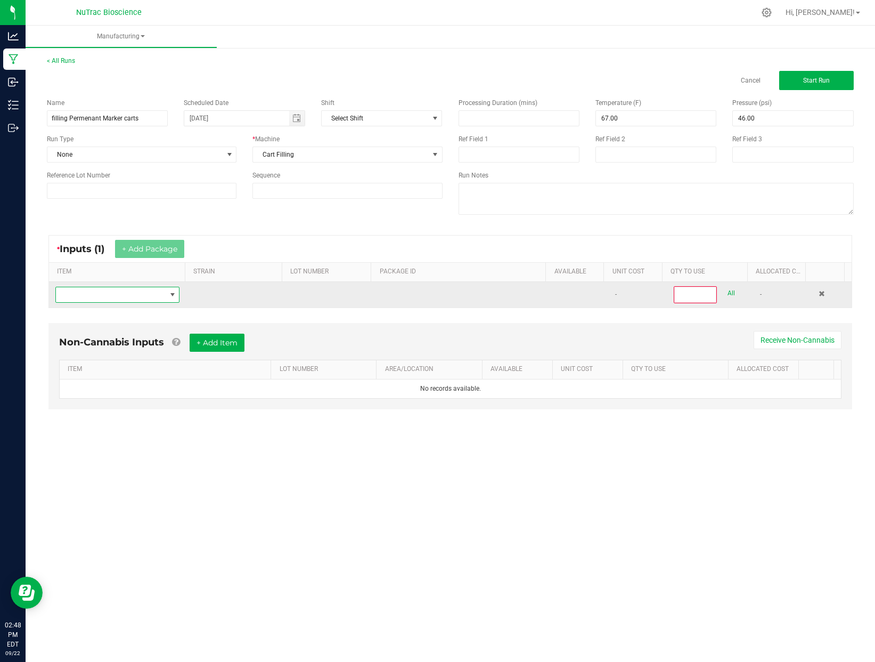
click at [118, 299] on span "NO DATA FOUND" at bounding box center [111, 294] width 110 height 15
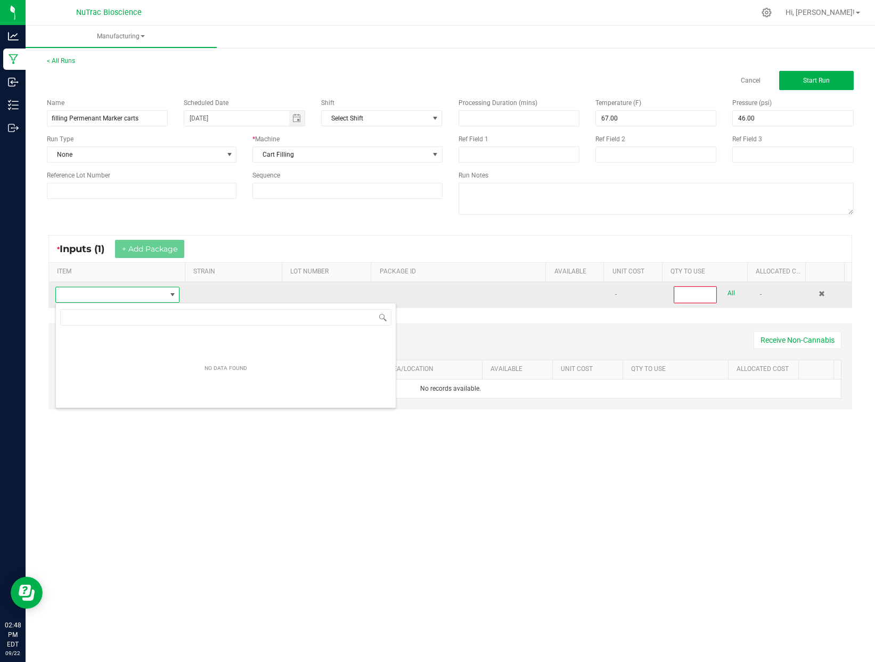
scroll to position [16, 123]
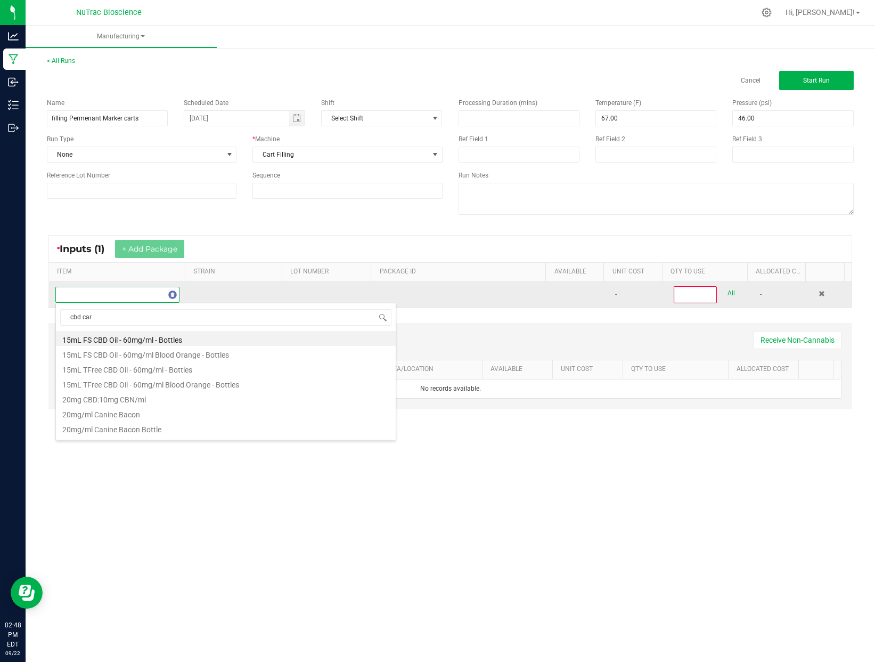
type input "cbd cart"
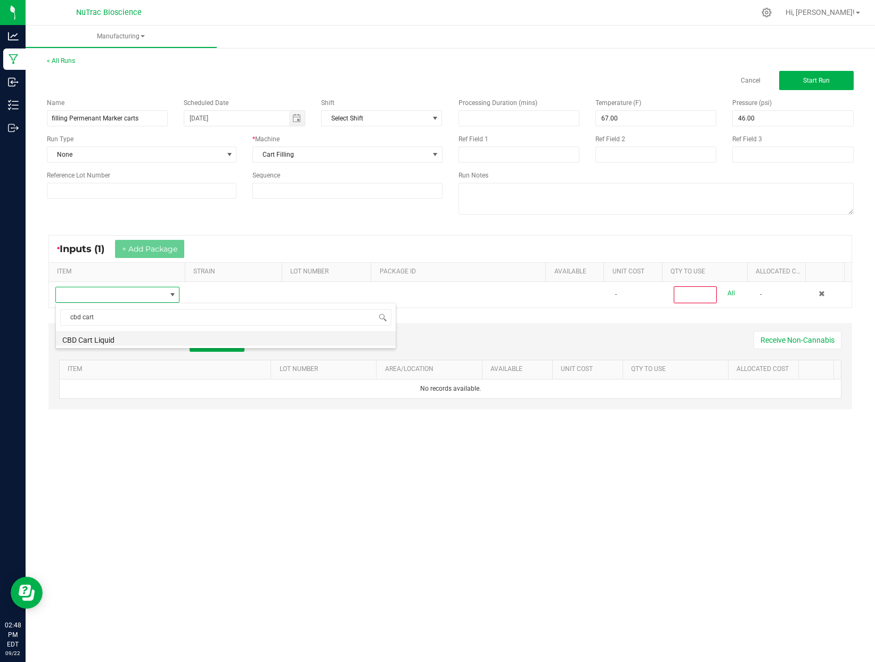
click at [131, 337] on li "CBD Cart Liquid" at bounding box center [226, 338] width 340 height 15
type input "0"
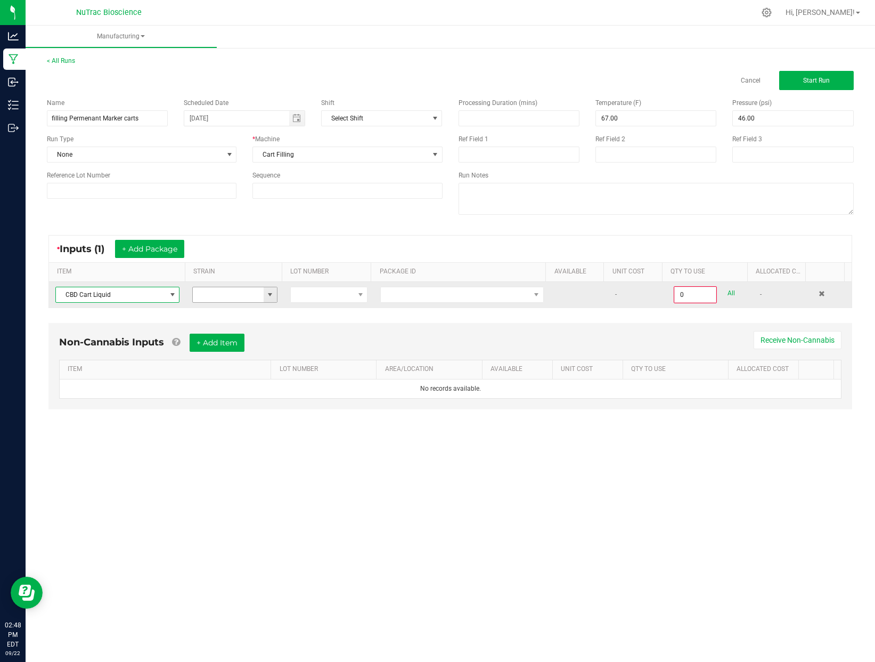
click at [268, 296] on span at bounding box center [270, 294] width 9 height 9
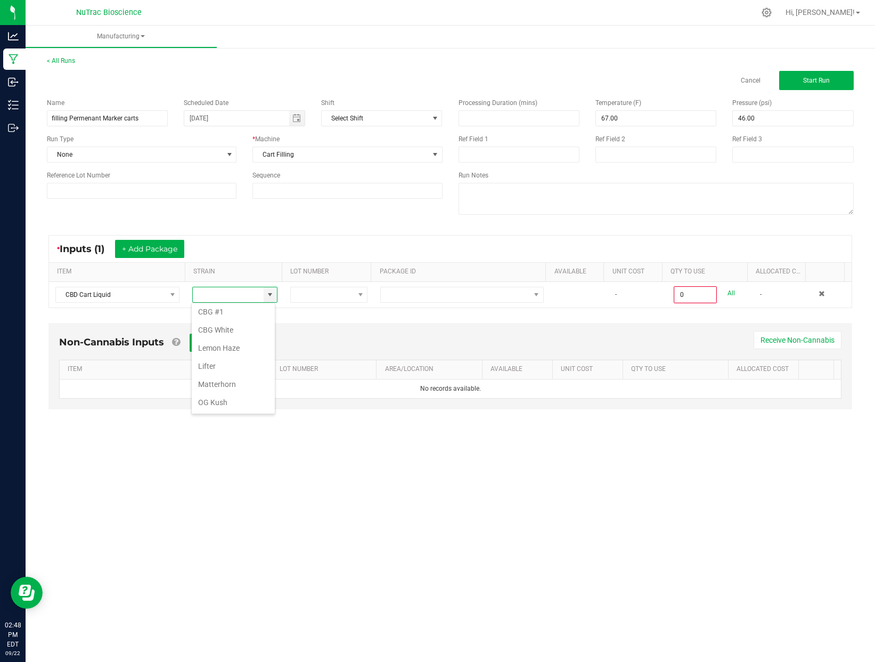
scroll to position [159, 0]
click at [224, 412] on span "Panakeia" at bounding box center [213, 420] width 31 height 16
type input "Panakeia"
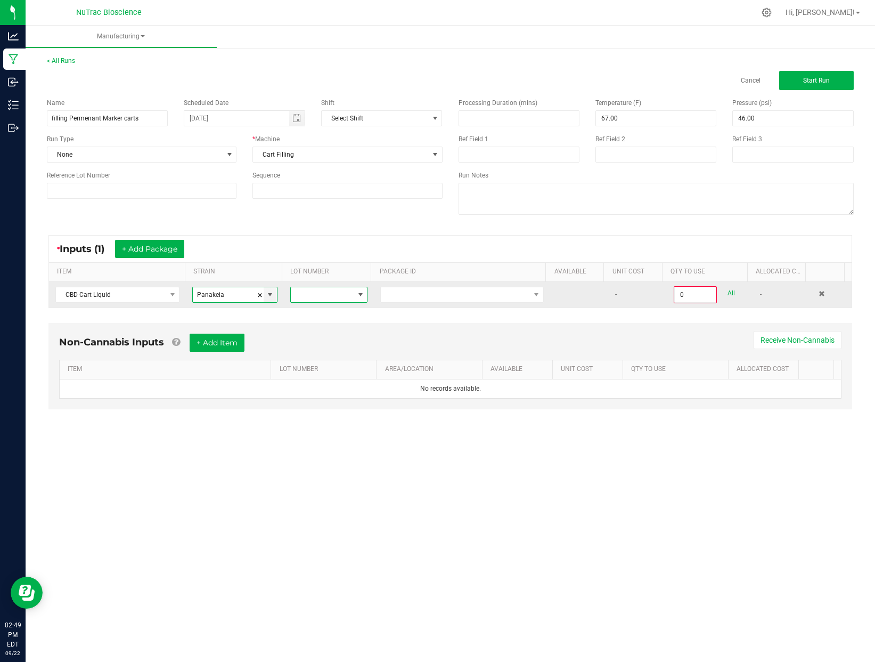
click at [359, 295] on span at bounding box center [360, 294] width 9 height 9
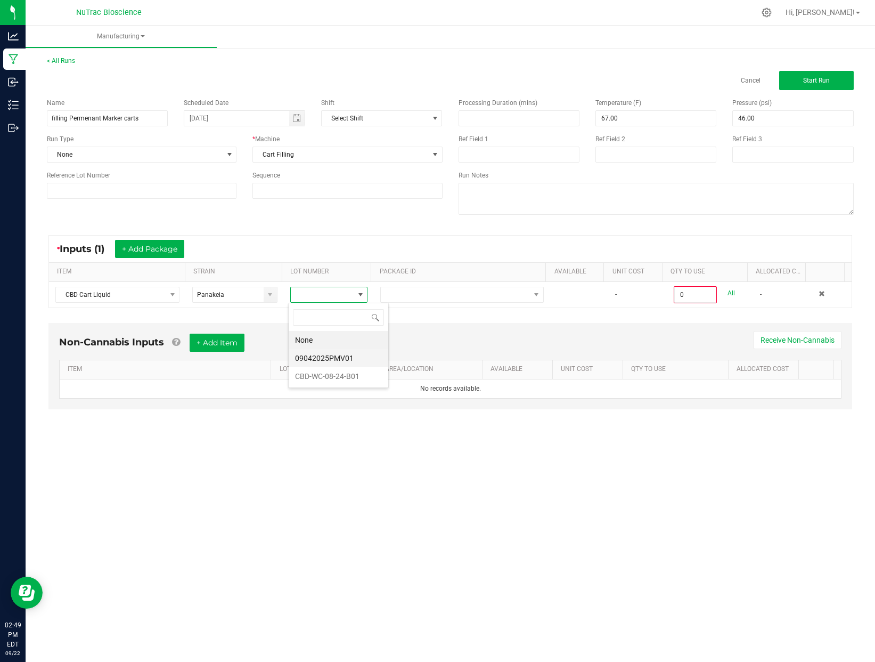
click at [352, 356] on li "09042025PMV01" at bounding box center [339, 358] width 100 height 18
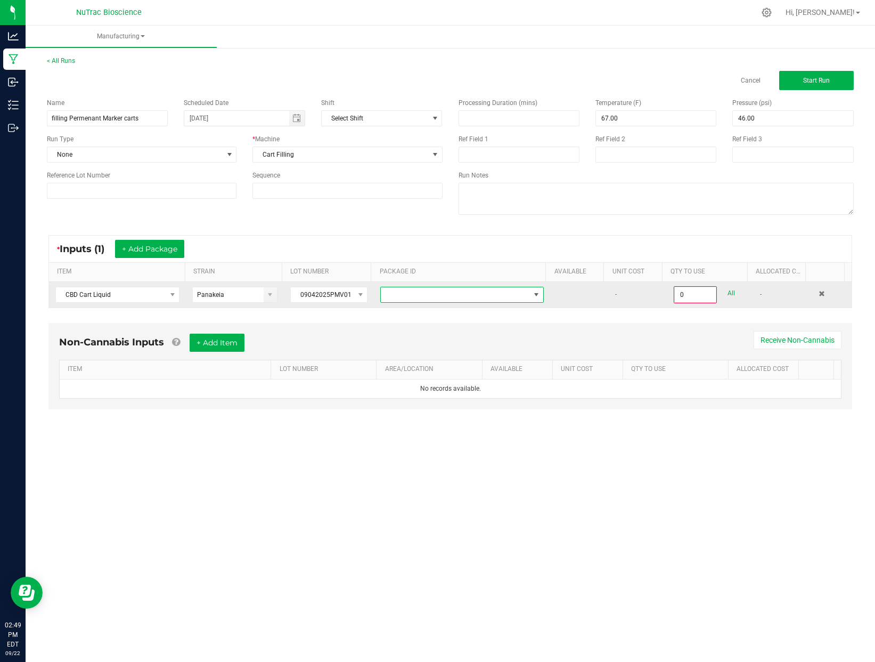
click at [532, 292] on span at bounding box center [536, 294] width 9 height 9
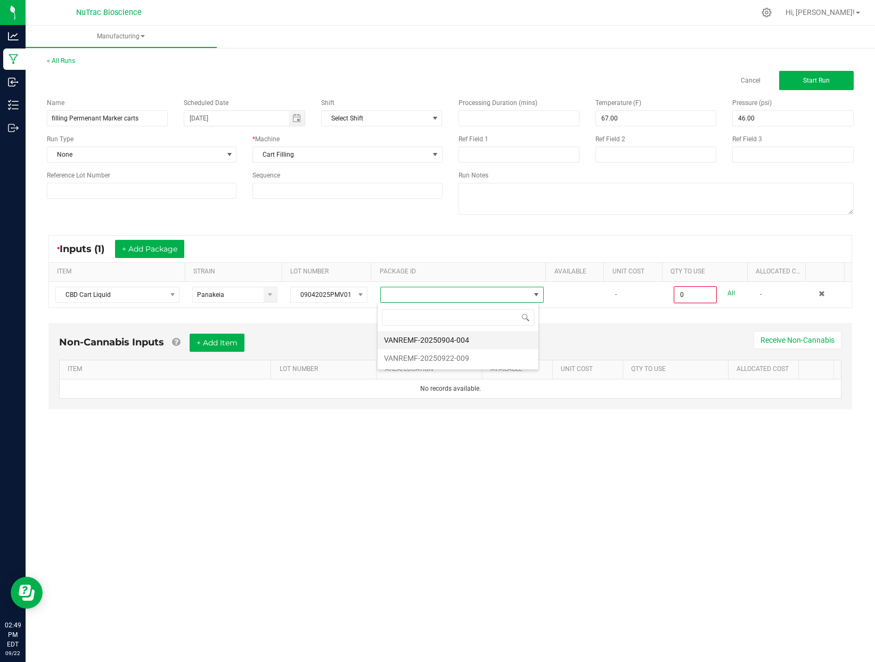
click at [464, 340] on li "VANREMF-20250904-004" at bounding box center [458, 340] width 161 height 18
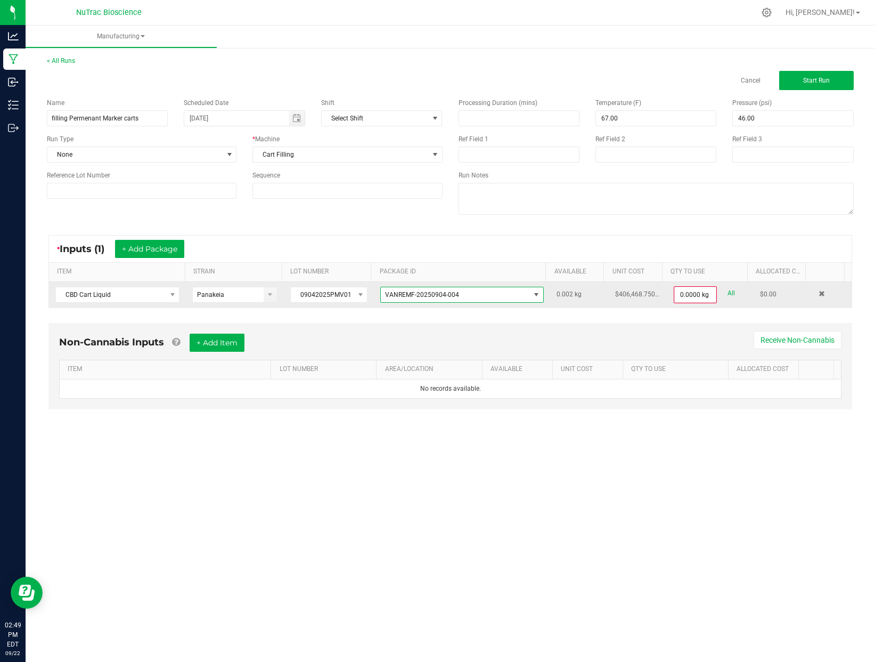
click at [532, 293] on span at bounding box center [536, 294] width 9 height 9
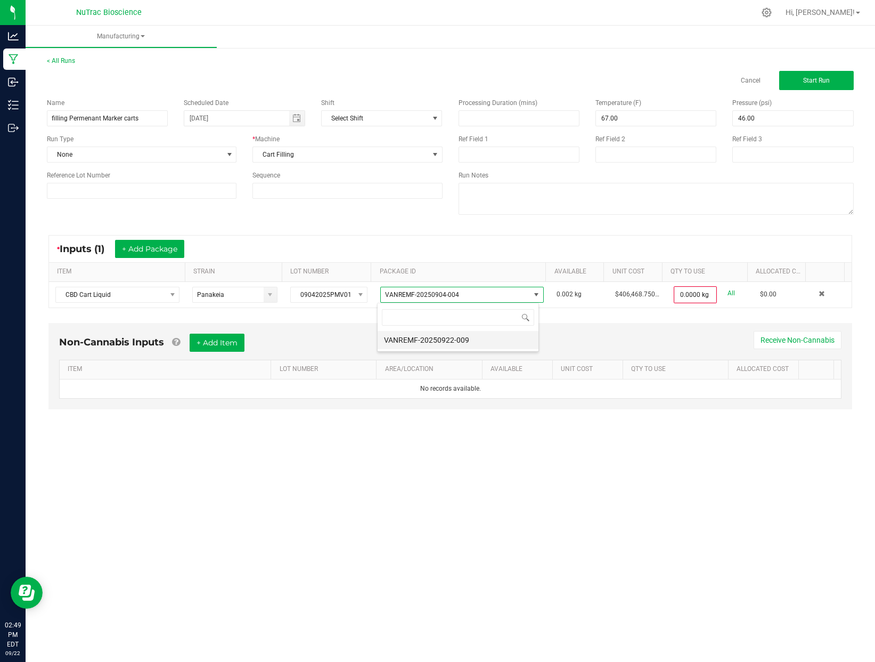
click at [467, 339] on li "VANREMF-20250922-009" at bounding box center [458, 340] width 161 height 18
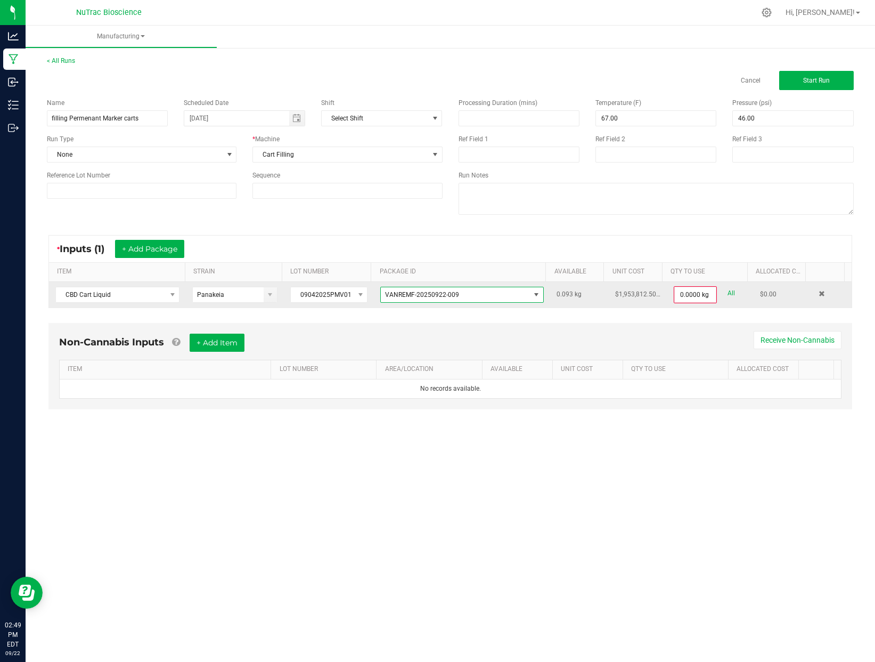
click at [728, 292] on link "All" at bounding box center [731, 293] width 7 height 14
type input "0.0930 kg"
click at [210, 341] on button "+ Add Item" at bounding box center [217, 341] width 55 height 18
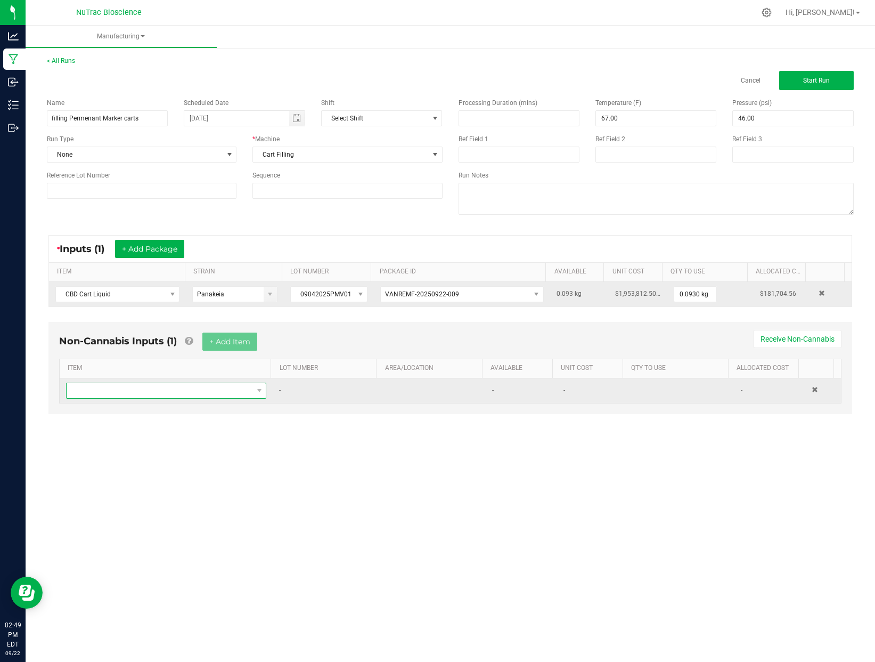
click at [262, 391] on span "NO DATA FOUND" at bounding box center [258, 390] width 13 height 15
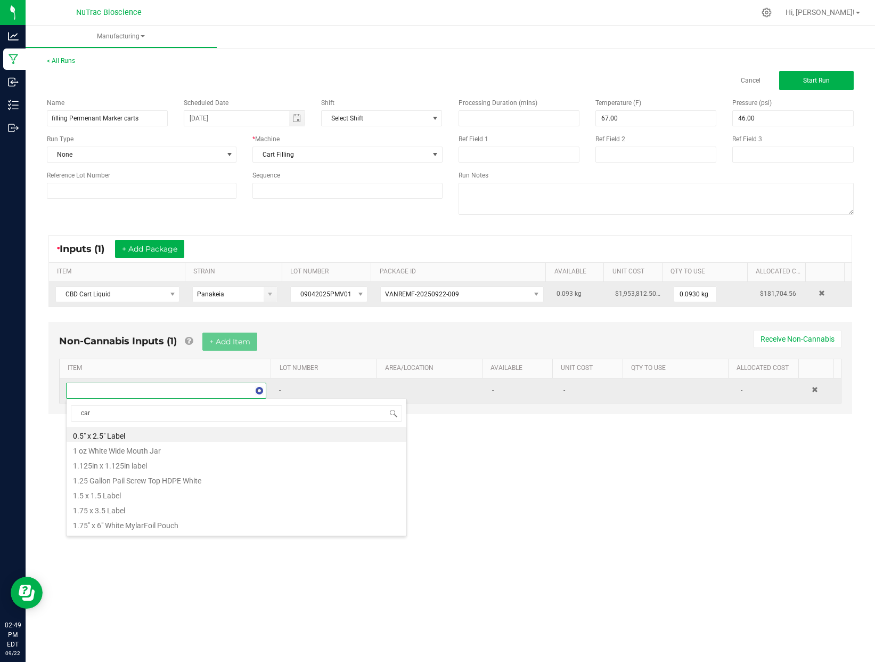
type input "cart"
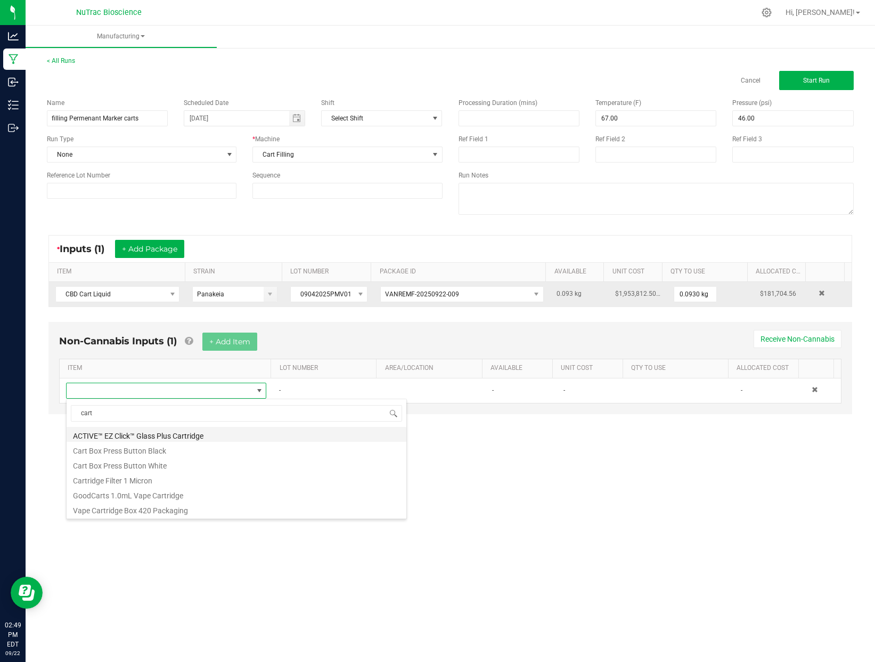
click at [200, 435] on li "ACTIVE™ EZ Click™ Glass Plus Cartridge" at bounding box center [237, 434] width 340 height 15
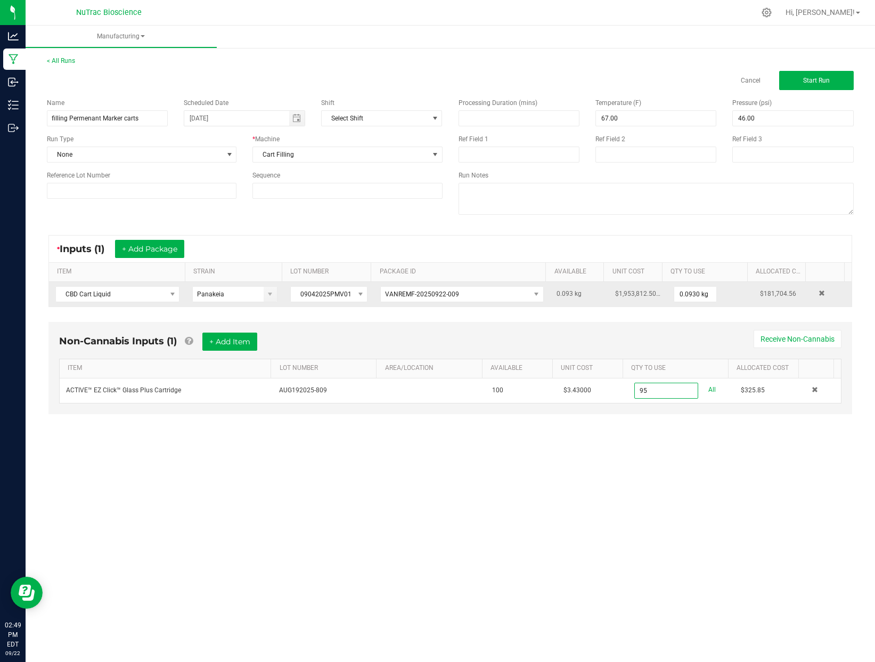
type input "95 ea"
click at [671, 472] on div "Manufacturing < All Runs Cancel Start Run Name filling Permenant Marker carts S…" at bounding box center [451, 344] width 850 height 636
click at [233, 344] on button "+ Add Item" at bounding box center [229, 341] width 55 height 18
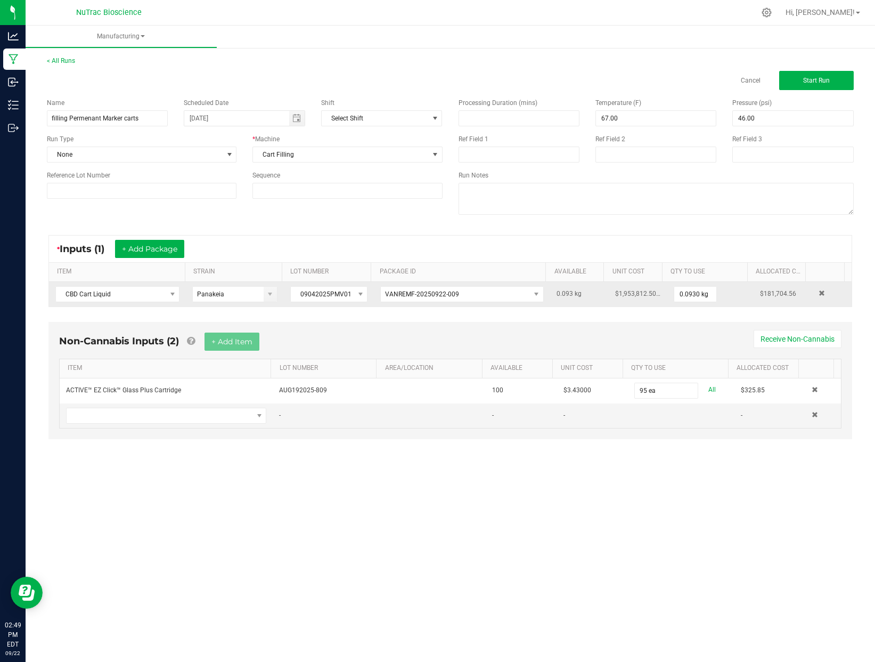
click at [700, 484] on div "Manufacturing < All Runs Cancel Start Run Name filling Permenant Marker carts S…" at bounding box center [451, 344] width 850 height 636
click at [219, 418] on span "NO DATA FOUND" at bounding box center [160, 415] width 186 height 15
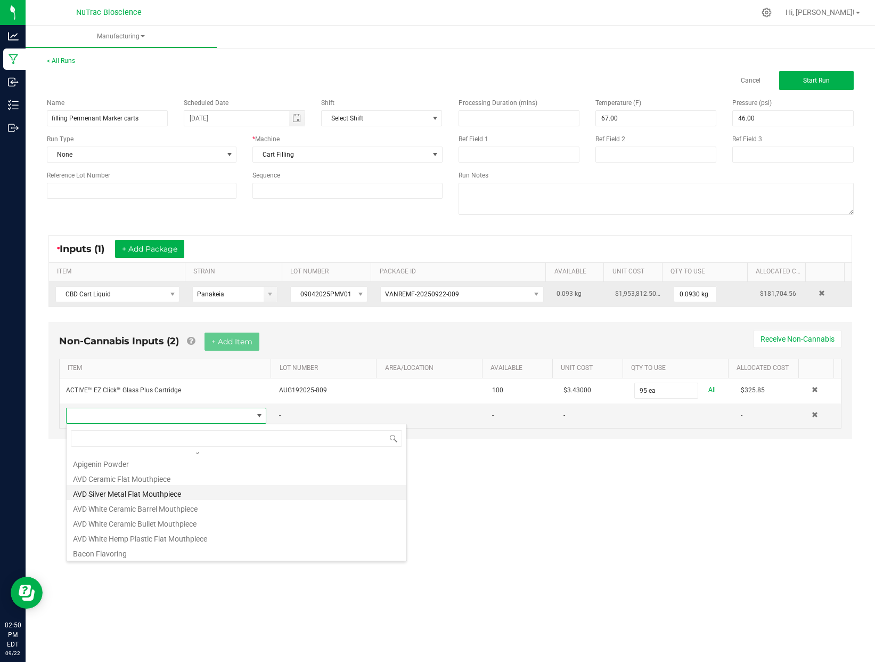
scroll to position [401, 0]
click at [163, 479] on li "AVD Ceramic Flat Mouthpiece" at bounding box center [237, 475] width 340 height 15
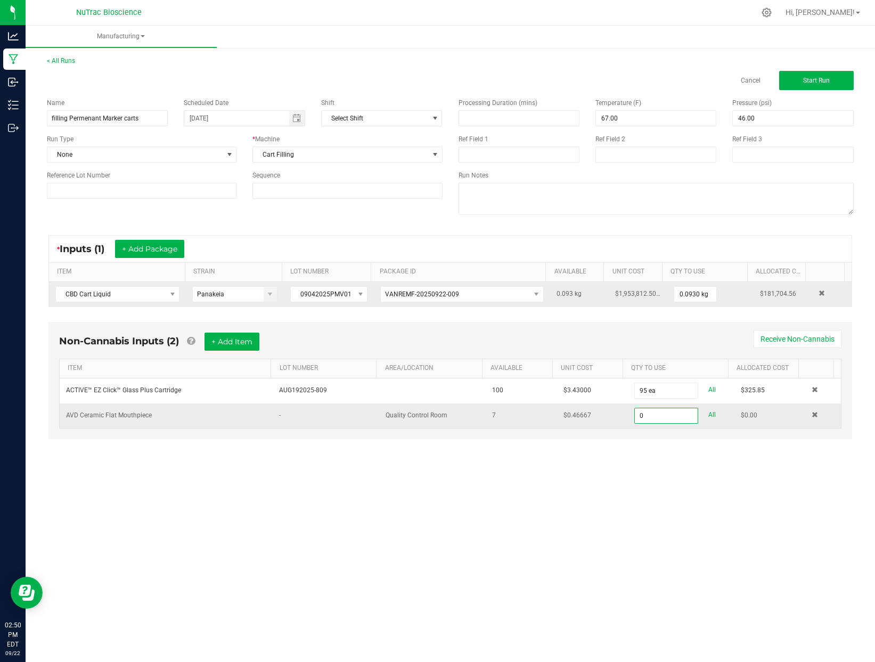
type input "0 ea"
click at [813, 417] on td at bounding box center [823, 415] width 36 height 25
click at [812, 416] on span at bounding box center [815, 414] width 6 height 6
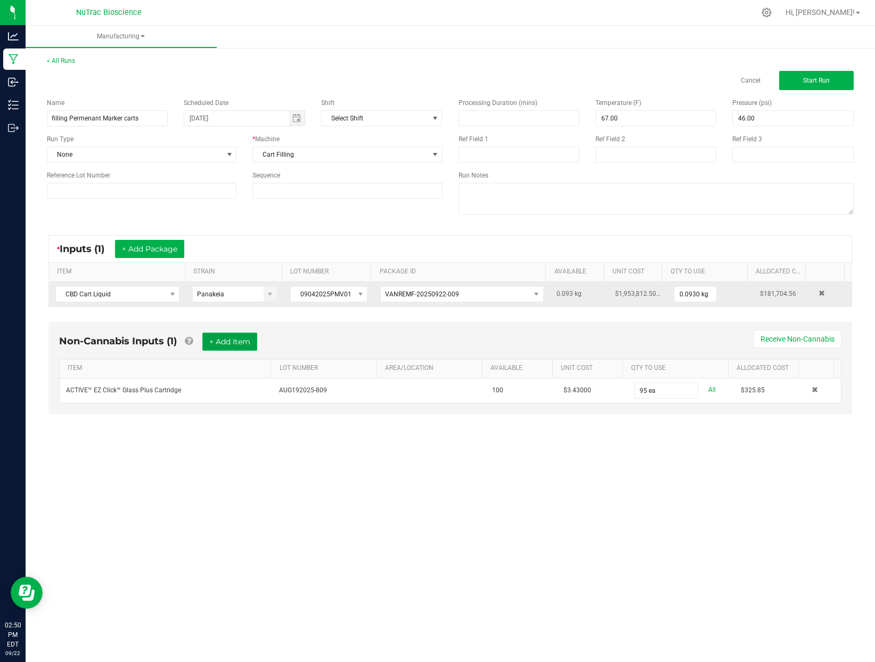
click at [228, 338] on button "+ Add Item" at bounding box center [229, 341] width 55 height 18
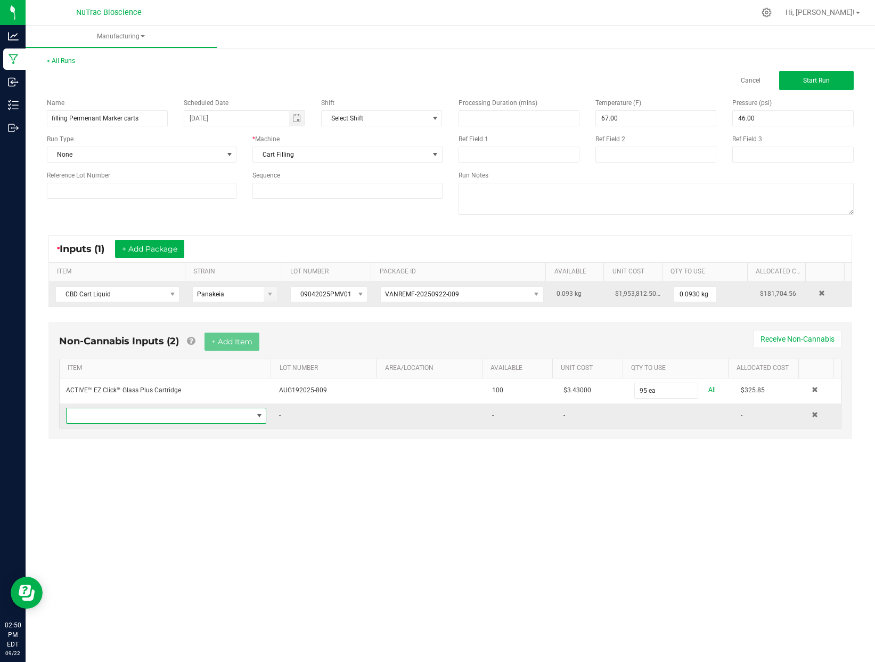
click at [255, 412] on span "NO DATA FOUND" at bounding box center [259, 415] width 9 height 9
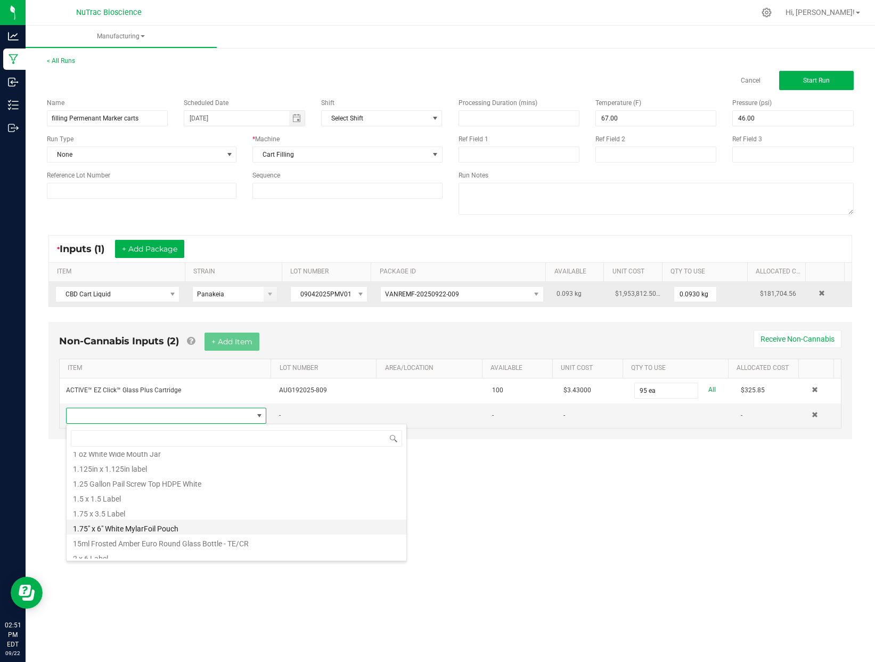
scroll to position [0, 0]
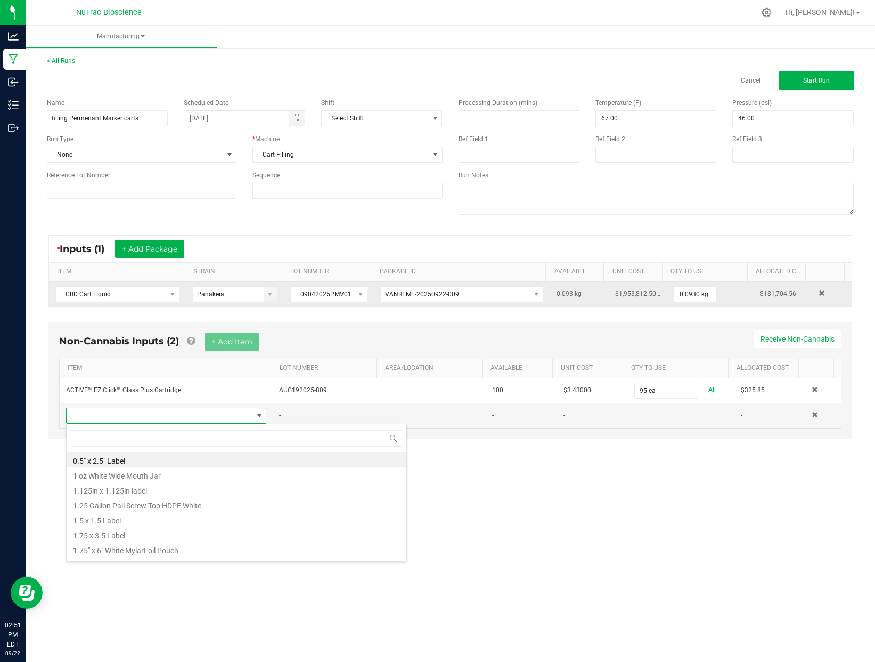
click at [590, 561] on div "Manufacturing < All Runs Cancel Start Run Name filling Permenant Marker carts S…" at bounding box center [451, 344] width 850 height 636
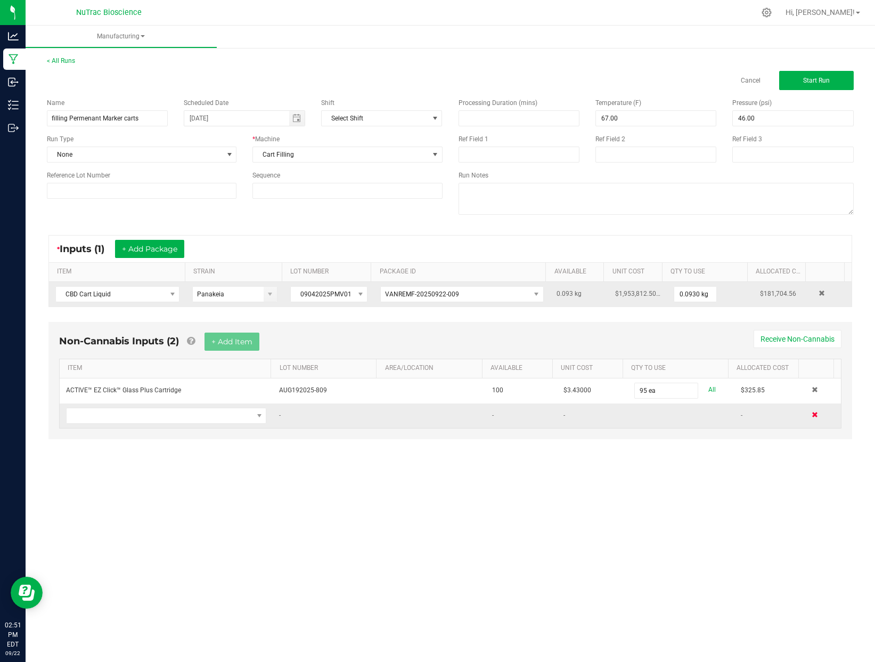
click at [812, 414] on span at bounding box center [815, 414] width 6 height 6
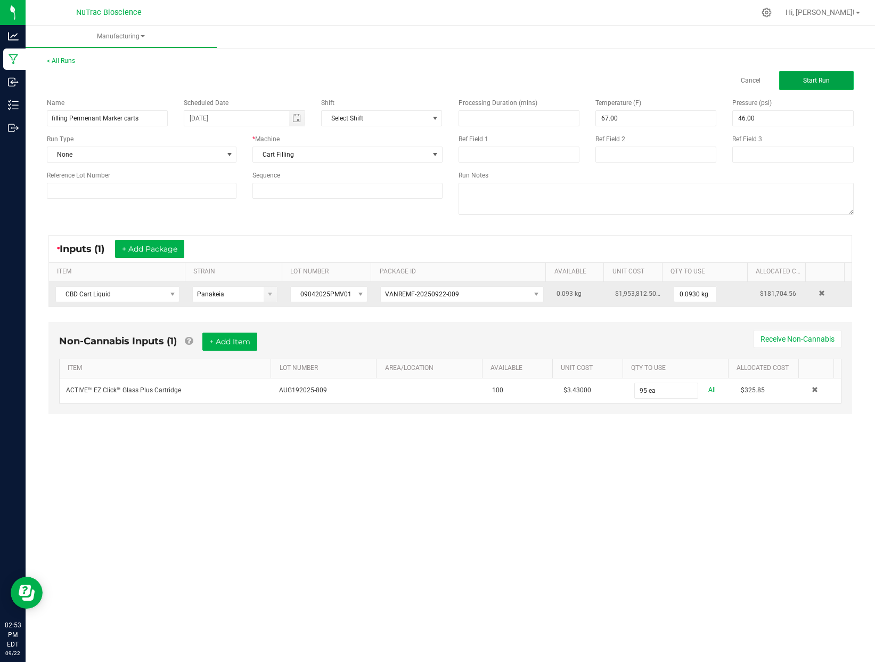
click at [819, 75] on button "Start Run" at bounding box center [816, 80] width 75 height 19
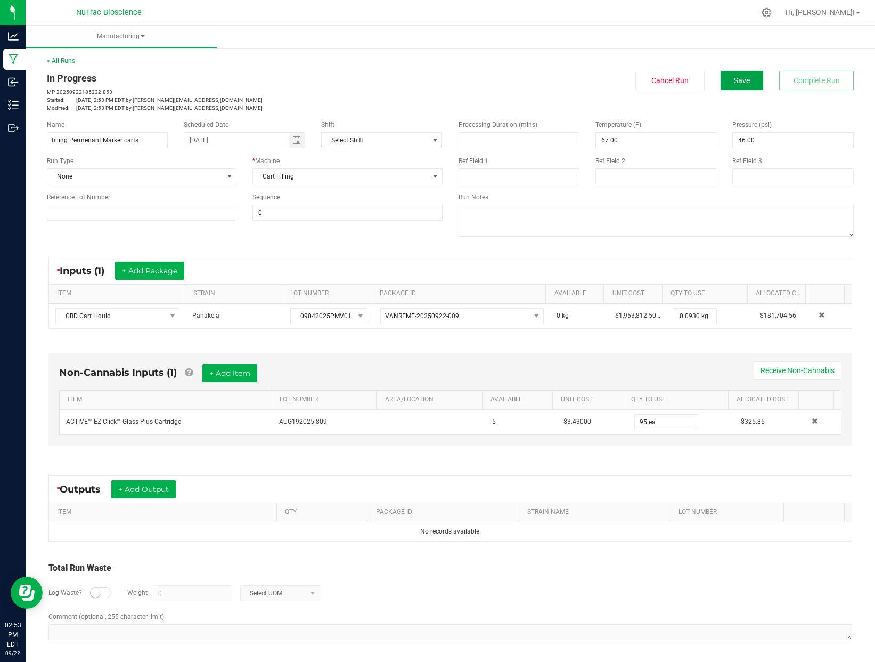
click at [734, 82] on span "Save" at bounding box center [742, 80] width 16 height 9
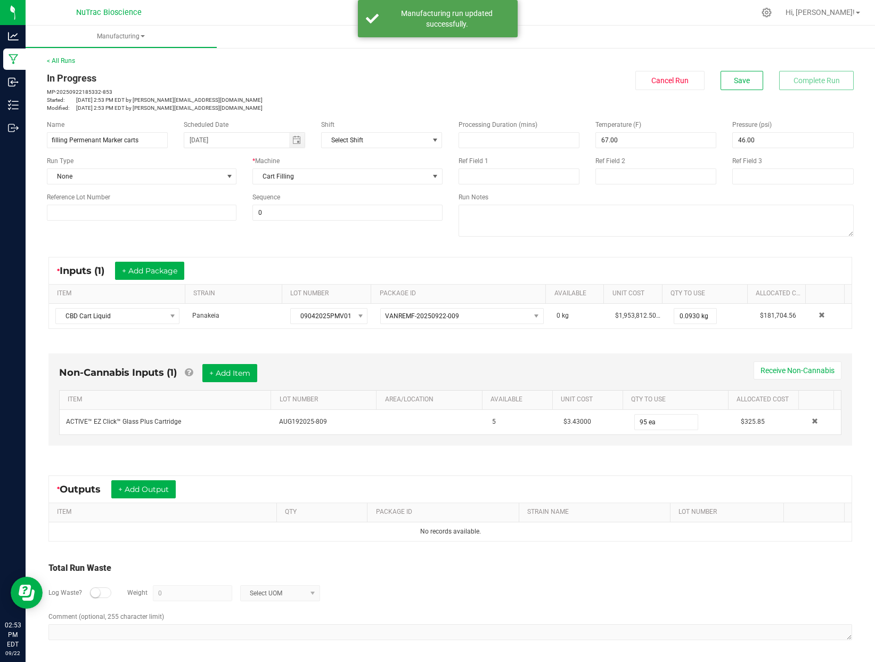
click at [421, 90] on p "MP-20250922185332-853" at bounding box center [245, 92] width 396 height 8
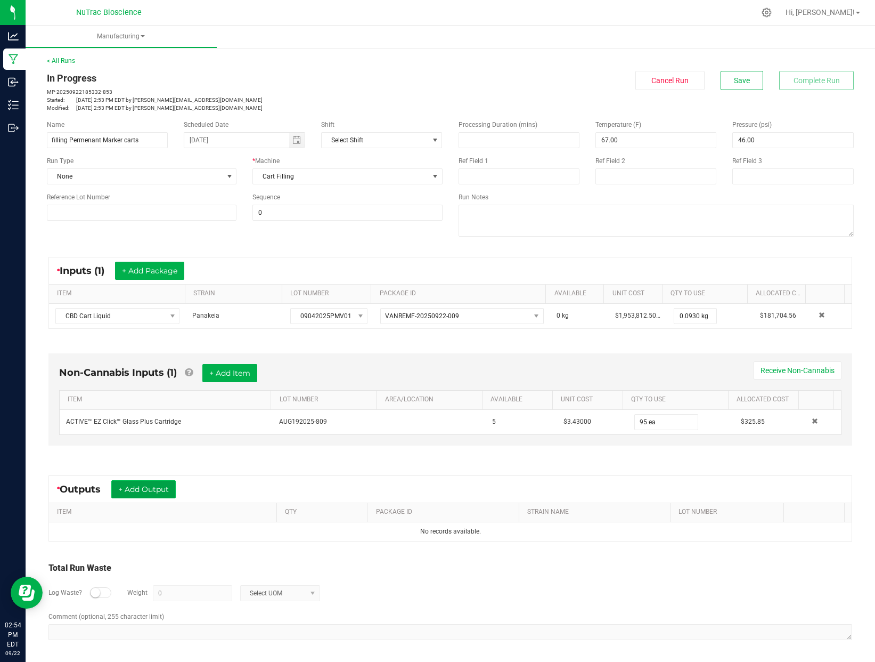
click at [148, 487] on button "+ Add Output" at bounding box center [143, 489] width 64 height 18
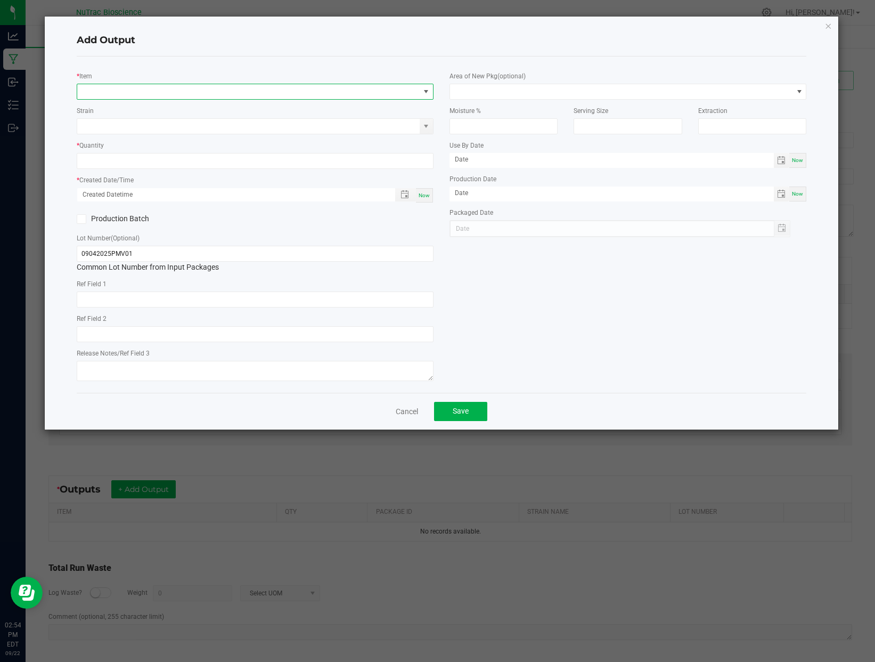
click at [428, 91] on span "NO DATA FOUND" at bounding box center [426, 91] width 9 height 9
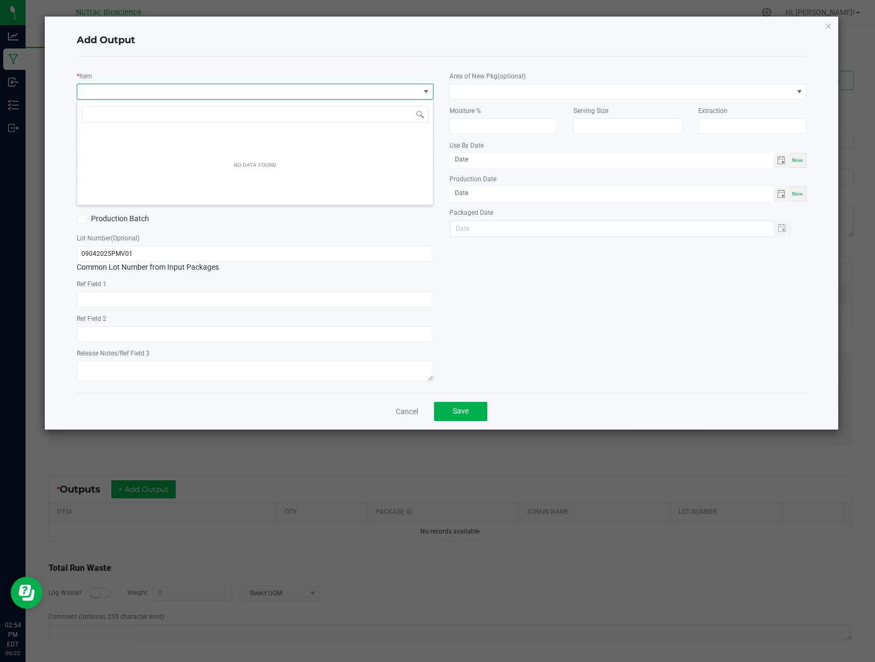
scroll to position [16, 357]
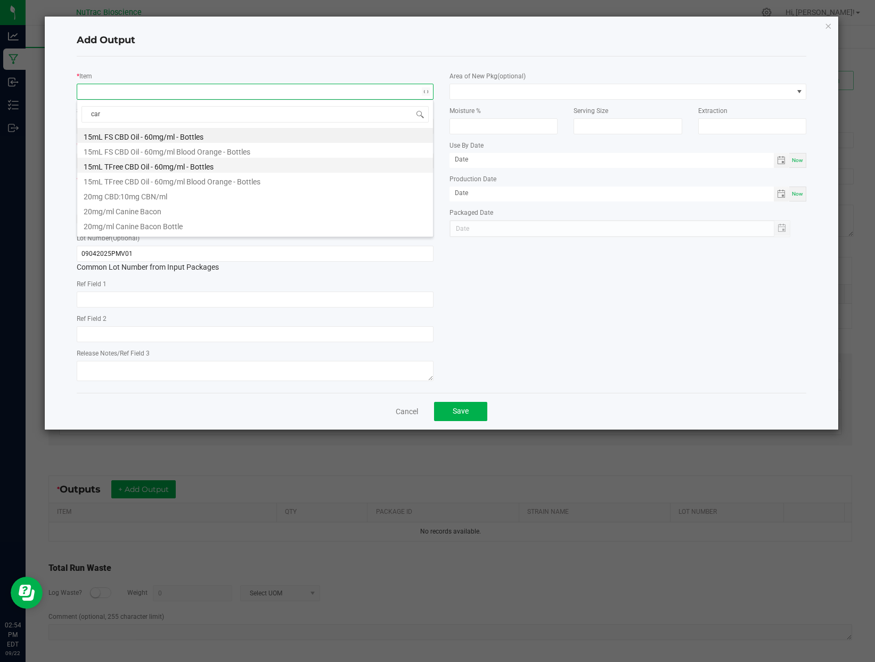
type input "cart"
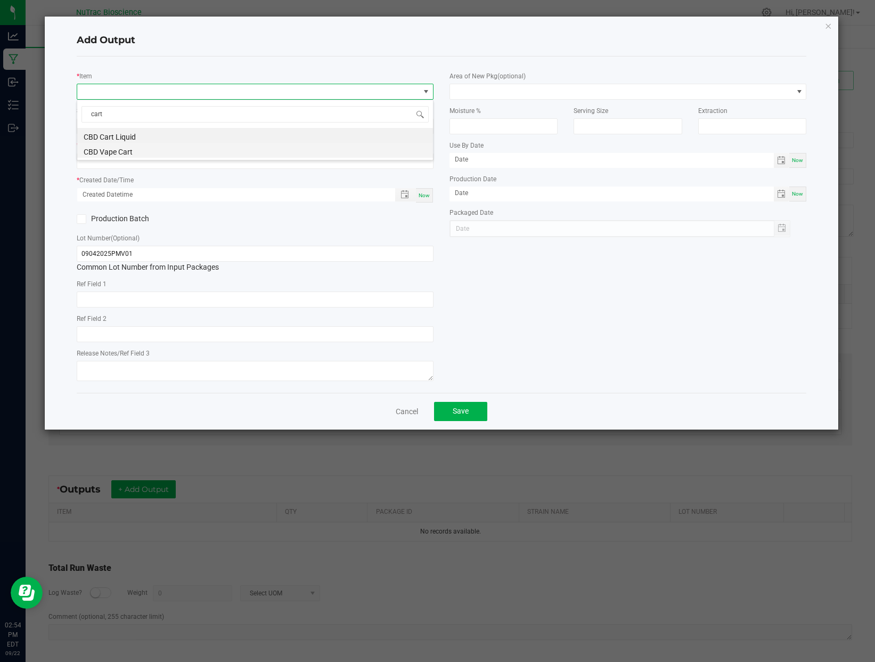
click at [136, 153] on li "CBD Vape Cart" at bounding box center [255, 150] width 356 height 15
type input "0 ea"
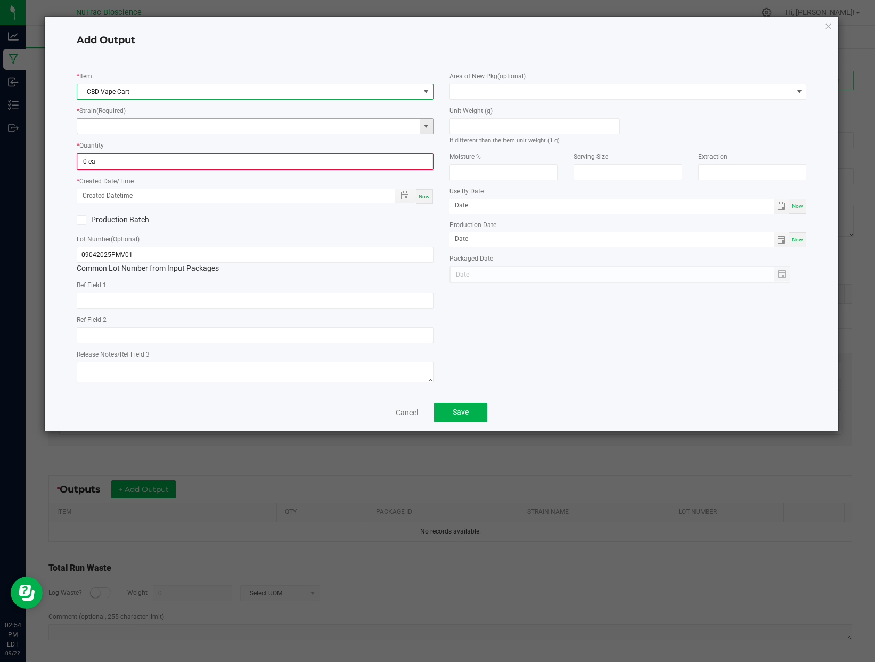
click at [427, 125] on span at bounding box center [426, 126] width 9 height 9
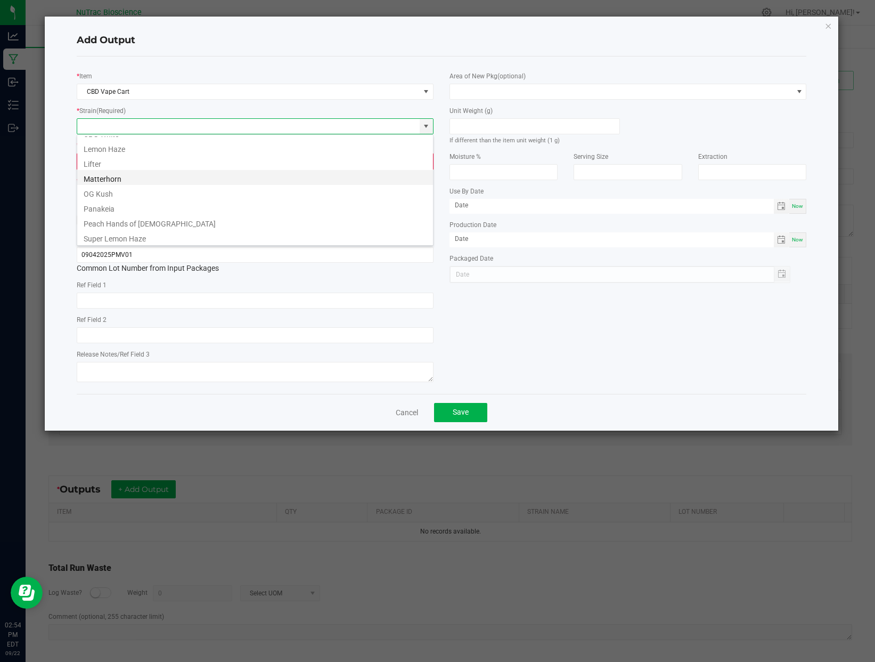
scroll to position [157, 0]
click at [104, 168] on li "Panakeia" at bounding box center [255, 166] width 356 height 15
type input "Panakeia"
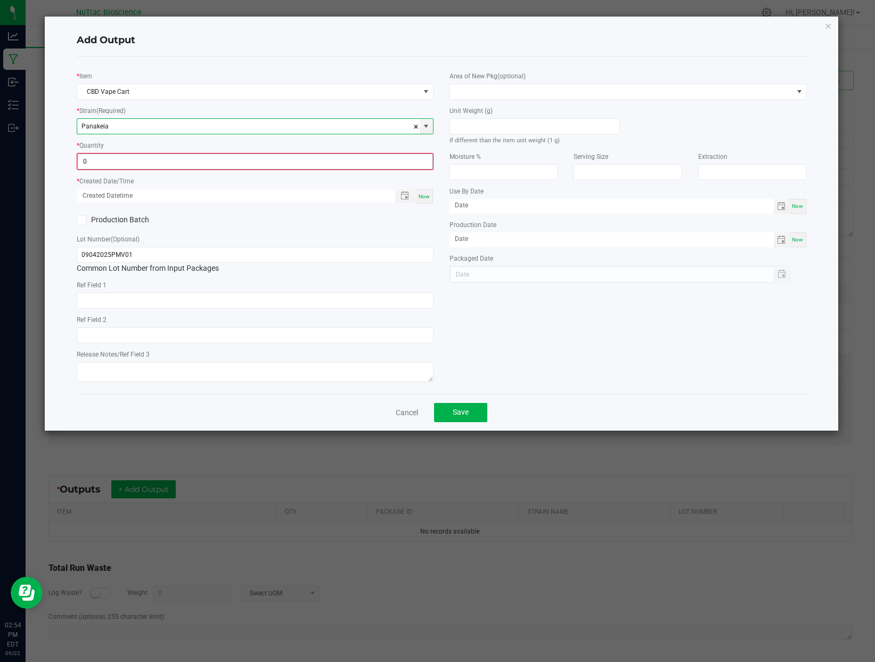
click at [383, 159] on input "0" at bounding box center [255, 161] width 355 height 15
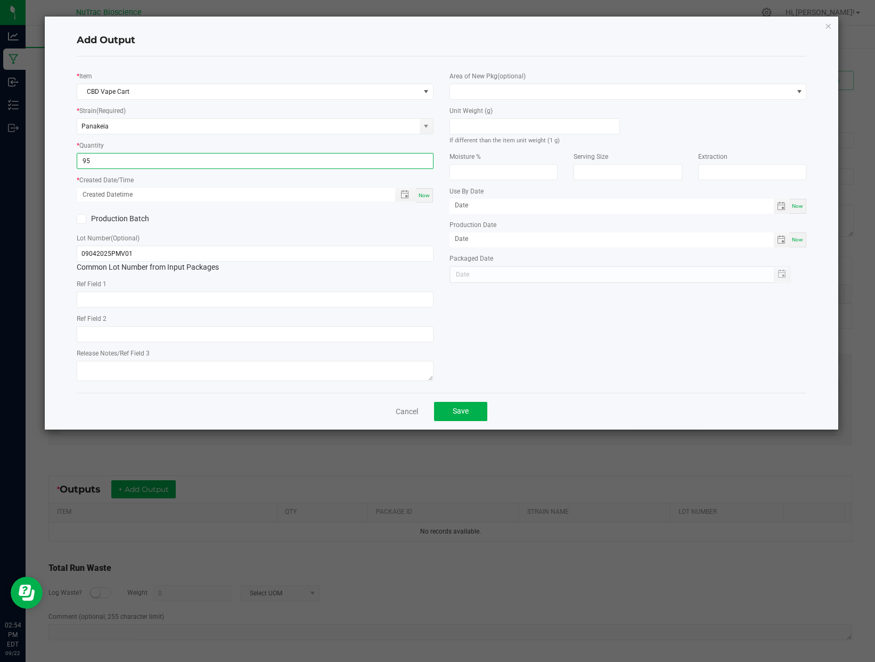
type input "95 ea"
click at [428, 197] on span "Now" at bounding box center [424, 195] width 11 height 6
type input "[DATE] 2:54 PM"
type input "[DATE]"
click at [465, 414] on span "Save" at bounding box center [461, 410] width 16 height 9
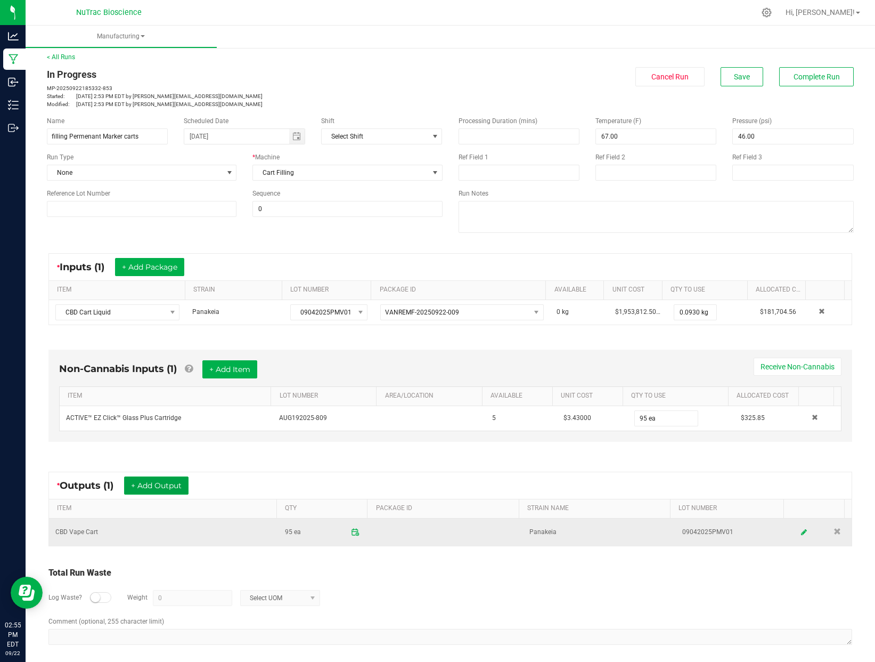
scroll to position [0, 0]
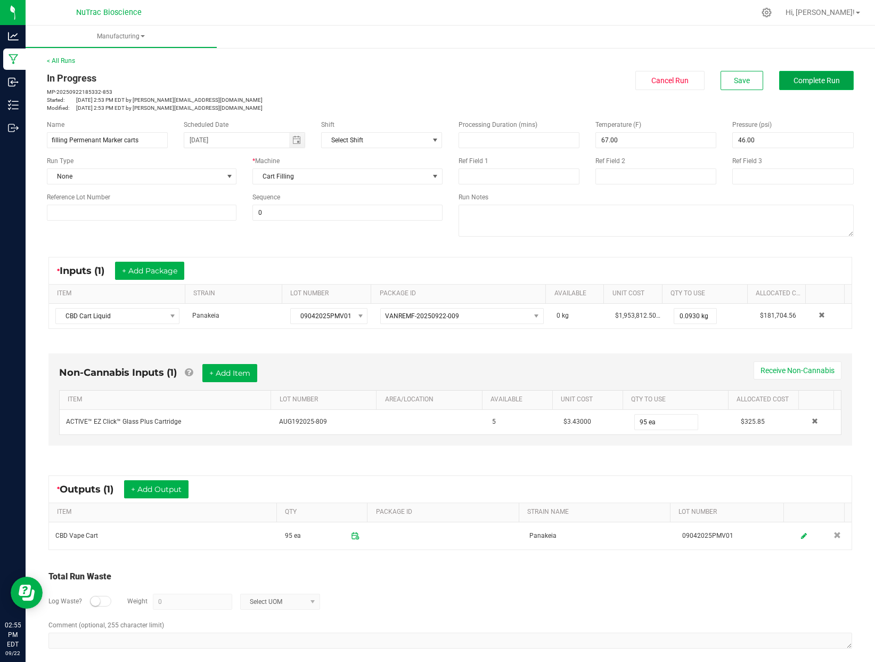
click at [812, 71] on button "Complete Run" at bounding box center [816, 80] width 75 height 19
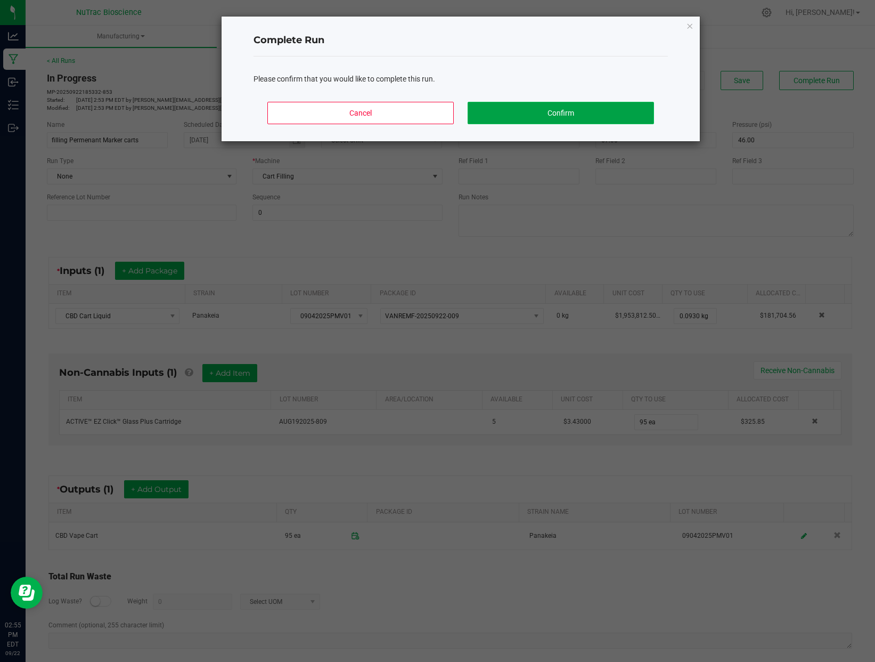
click at [591, 109] on button "Confirm" at bounding box center [561, 113] width 186 height 22
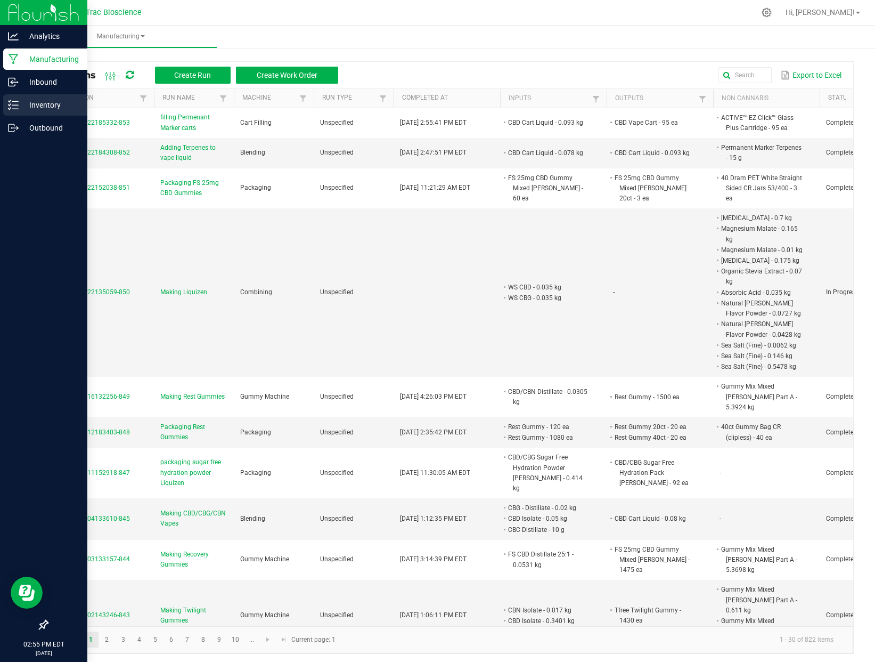
click at [41, 103] on p "Inventory" at bounding box center [51, 105] width 64 height 13
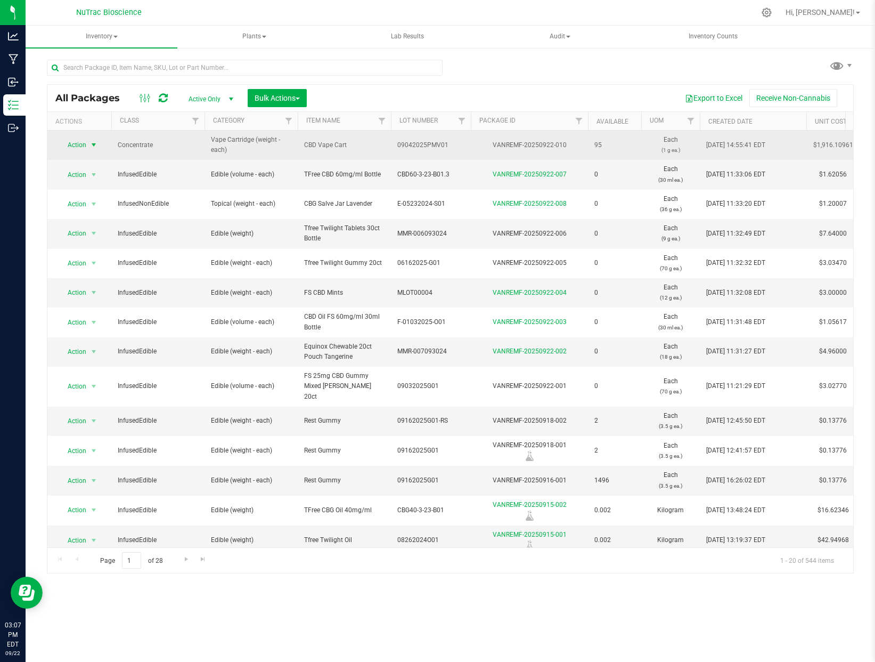
click at [88, 143] on span "select" at bounding box center [93, 144] width 13 height 15
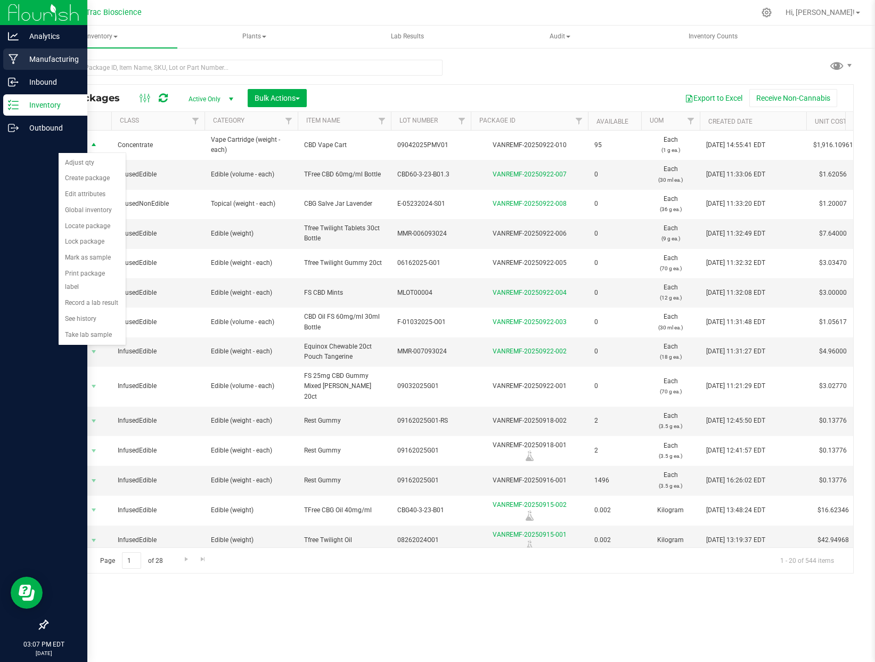
click at [52, 54] on p "Manufacturing" at bounding box center [51, 59] width 64 height 13
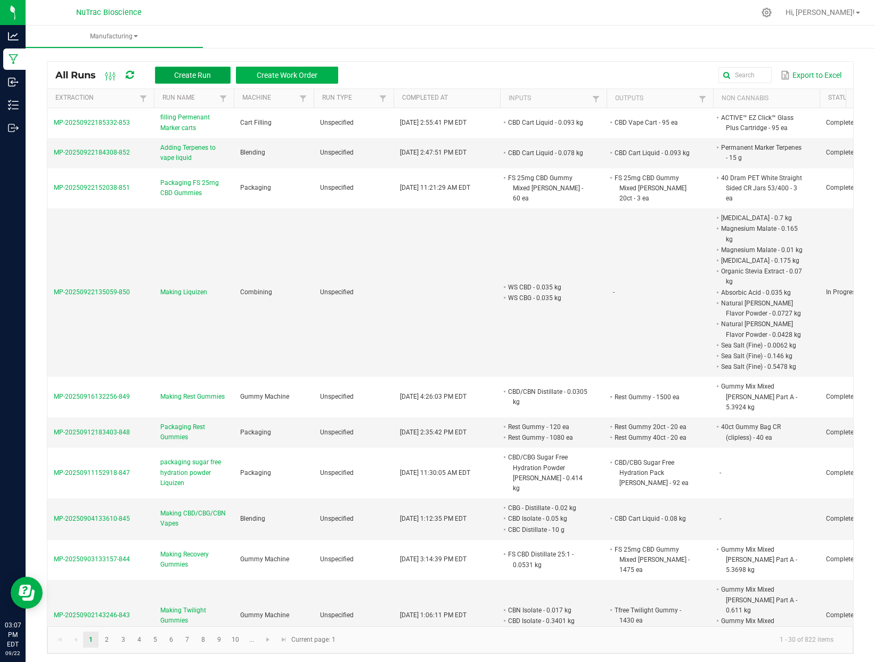
click at [206, 75] on span "Create Run" at bounding box center [192, 75] width 37 height 9
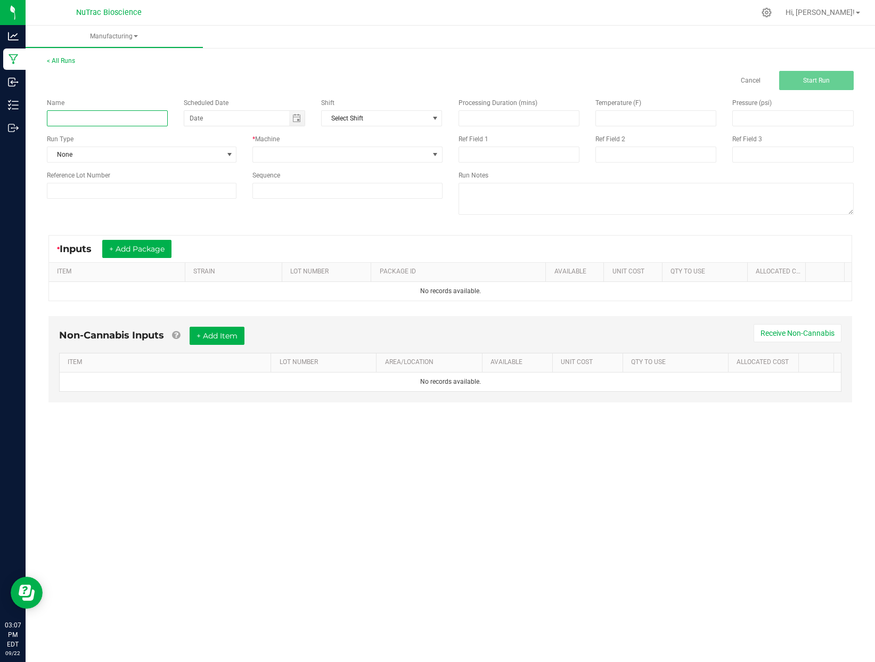
click at [146, 119] on input at bounding box center [107, 118] width 121 height 16
click at [298, 119] on span "Toggle calendar" at bounding box center [296, 118] width 9 height 9
type input "packaging CBD CBG CBN Vapes"
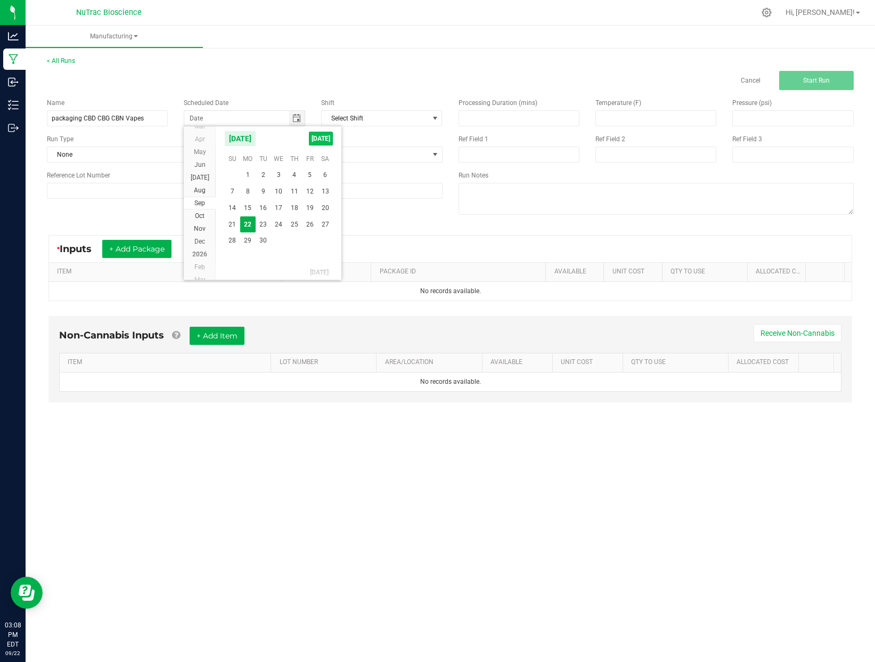
click at [325, 141] on span "[DATE]" at bounding box center [321, 139] width 24 height 14
type input "[DATE]"
click at [294, 159] on span at bounding box center [340, 154] width 175 height 15
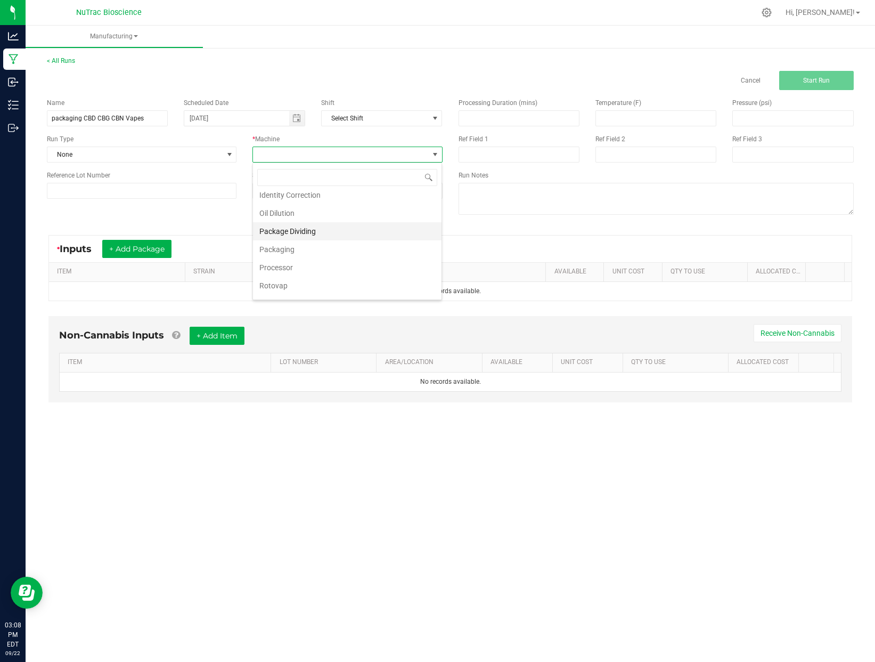
scroll to position [151, 0]
click at [291, 249] on li "Packaging" at bounding box center [347, 249] width 189 height 18
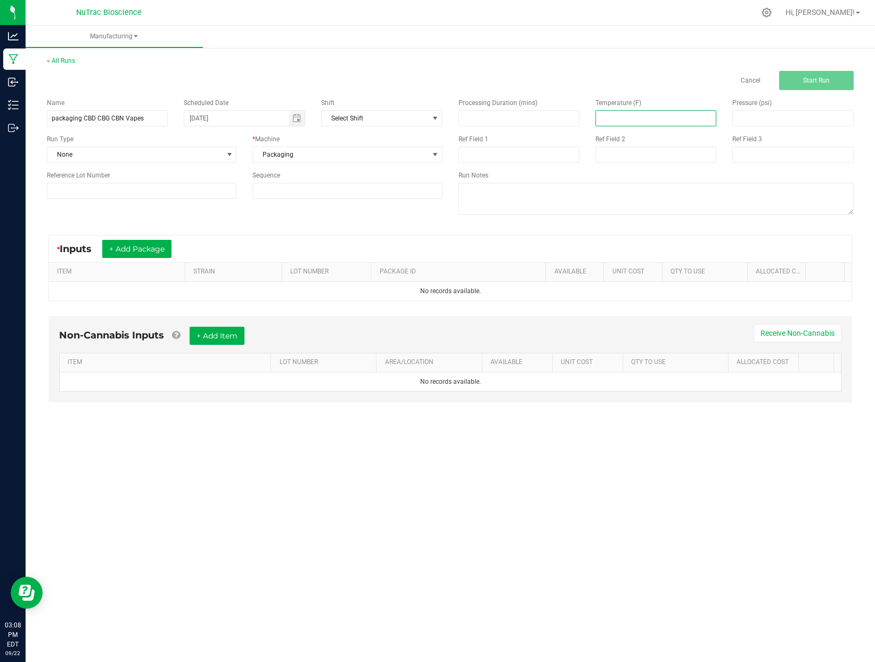
click at [615, 118] on input at bounding box center [656, 118] width 120 height 15
type input "67.00"
click at [752, 114] on input at bounding box center [793, 118] width 120 height 15
type input "7"
type input "46.00"
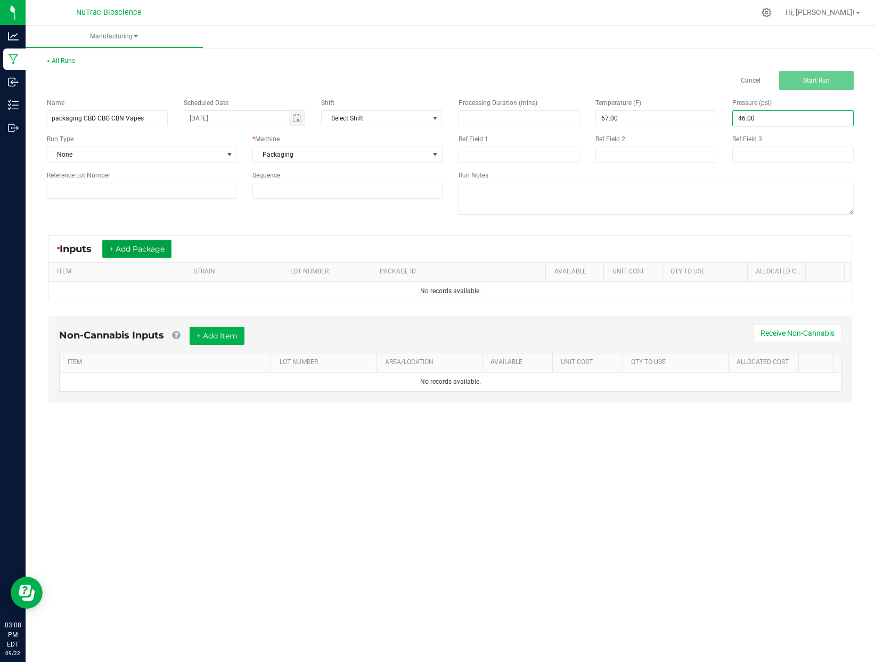
click at [147, 254] on button "+ Add Package" at bounding box center [136, 249] width 69 height 18
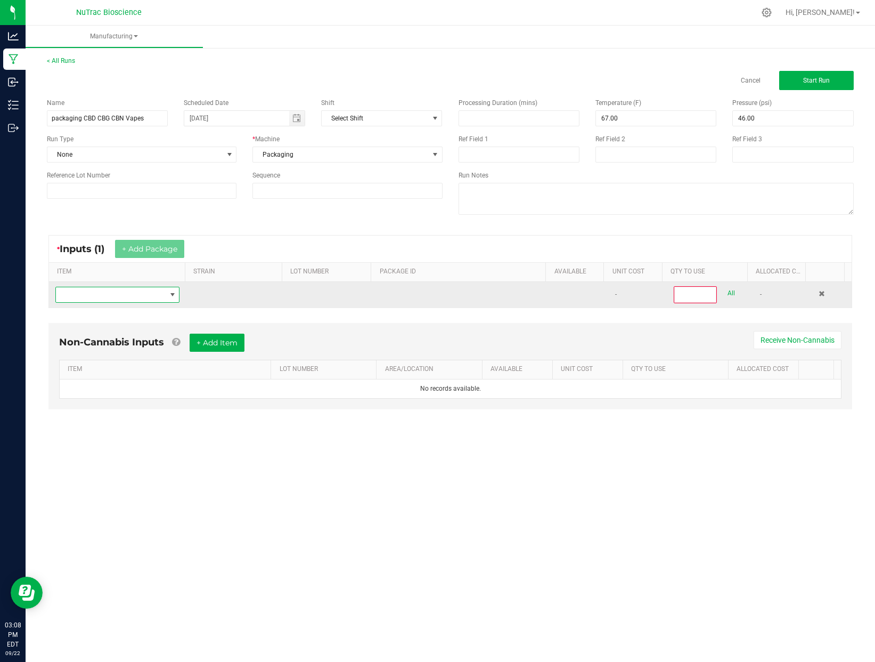
click at [170, 292] on span "NO DATA FOUND" at bounding box center [172, 294] width 9 height 9
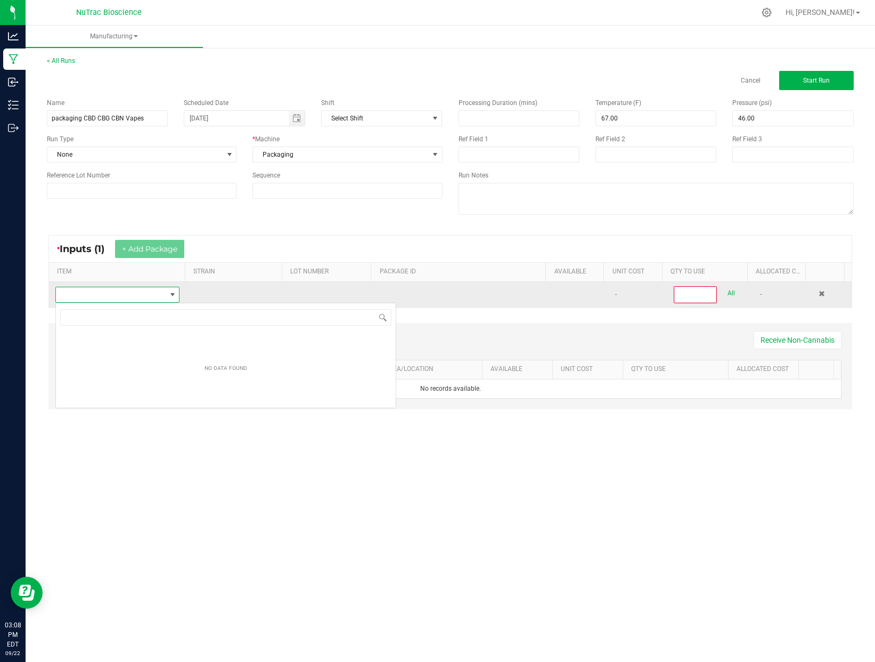
scroll to position [16, 123]
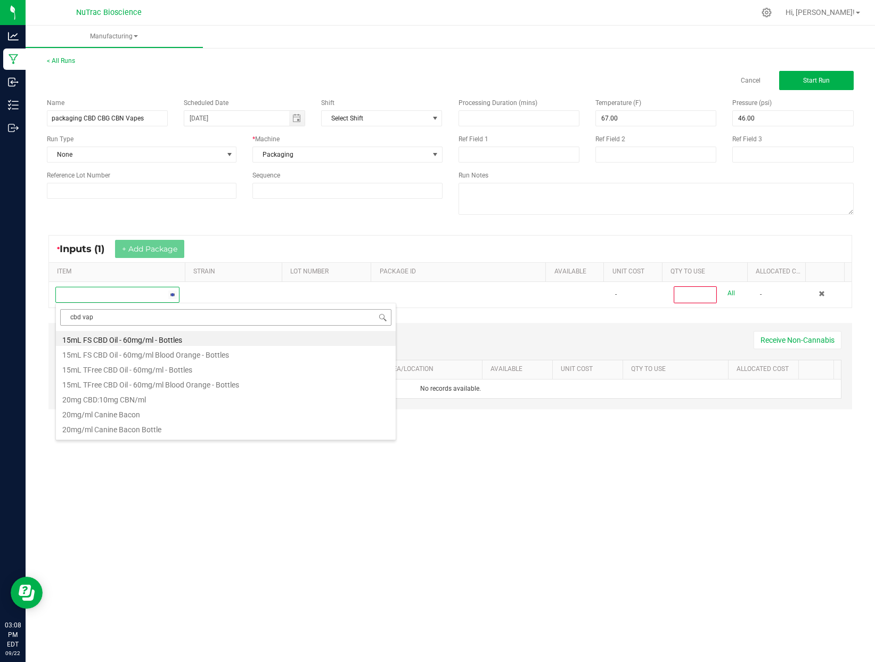
type input "cbd vape"
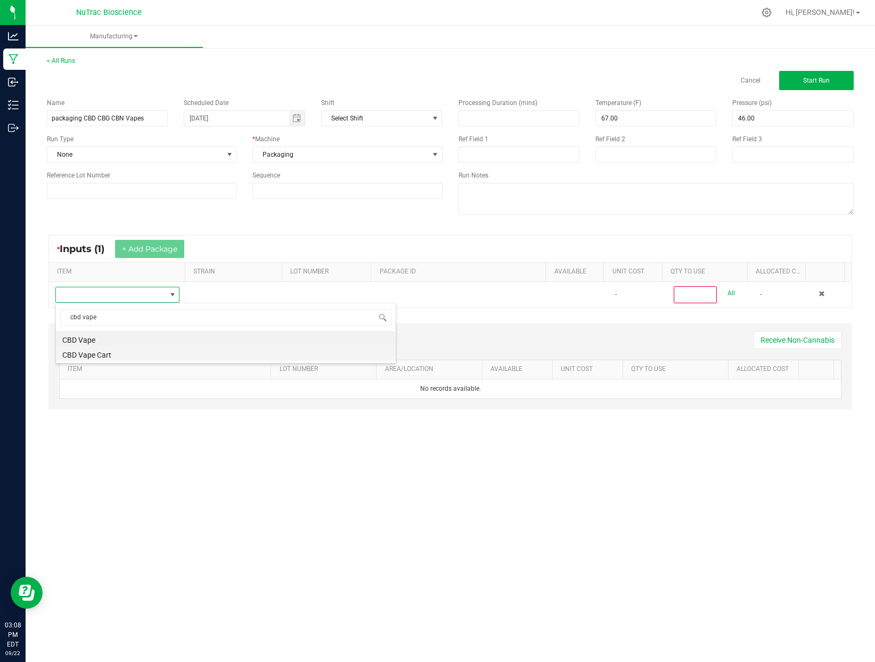
click at [113, 354] on li "CBD Vape Cart" at bounding box center [226, 353] width 340 height 15
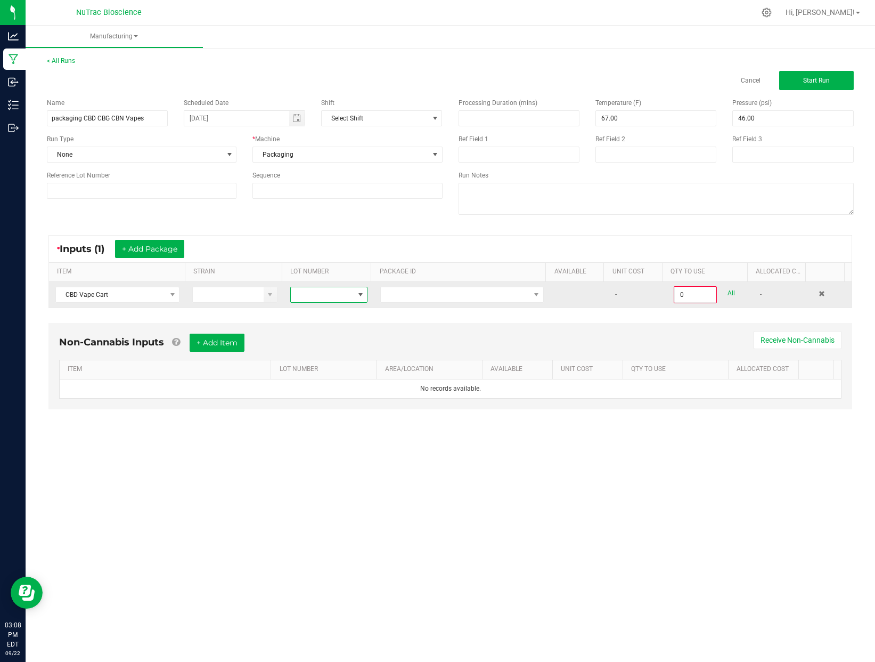
click at [356, 294] on span at bounding box center [360, 294] width 9 height 9
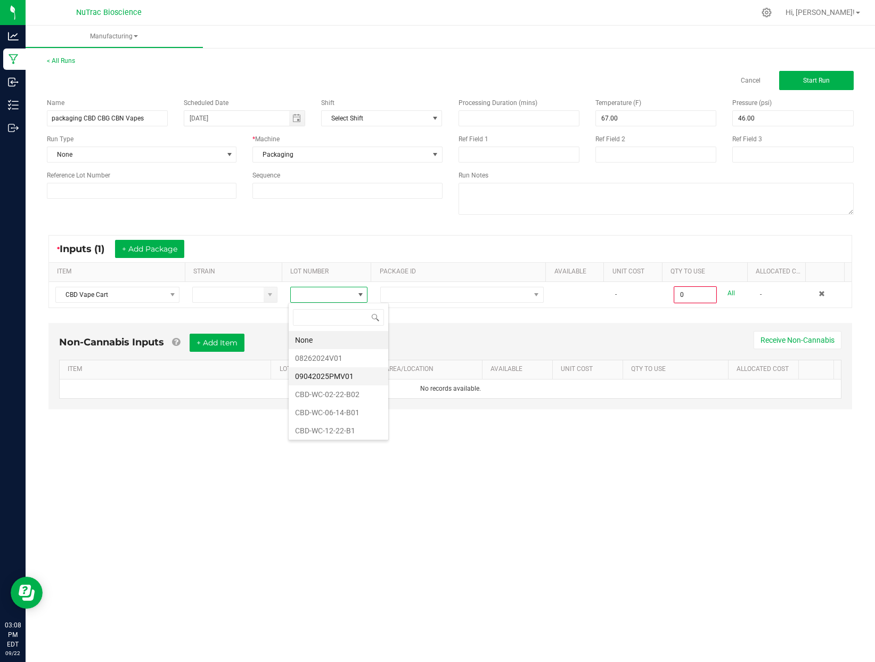
click at [346, 377] on li "09042025PMV01" at bounding box center [339, 376] width 100 height 18
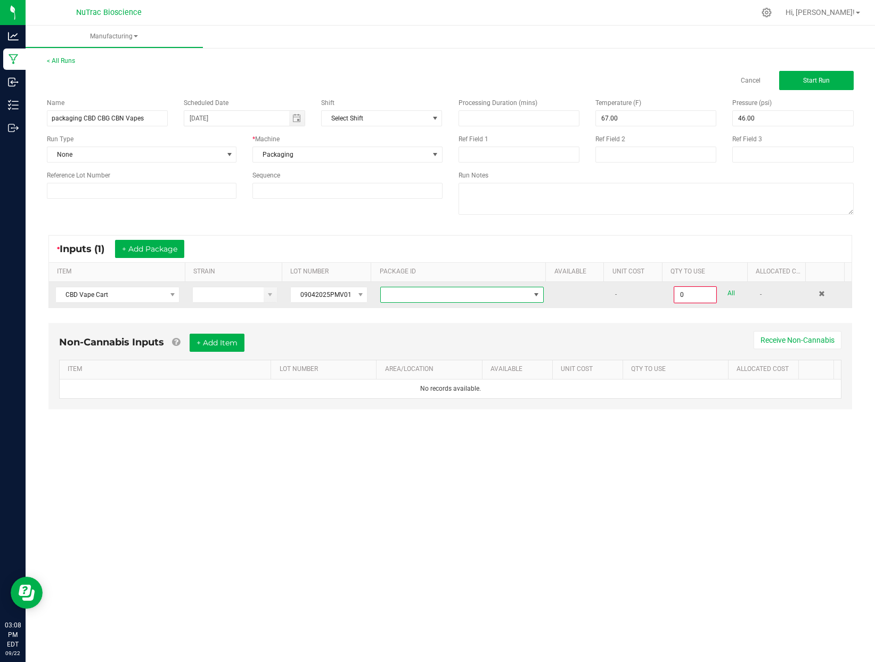
click at [532, 296] on span at bounding box center [536, 294] width 9 height 9
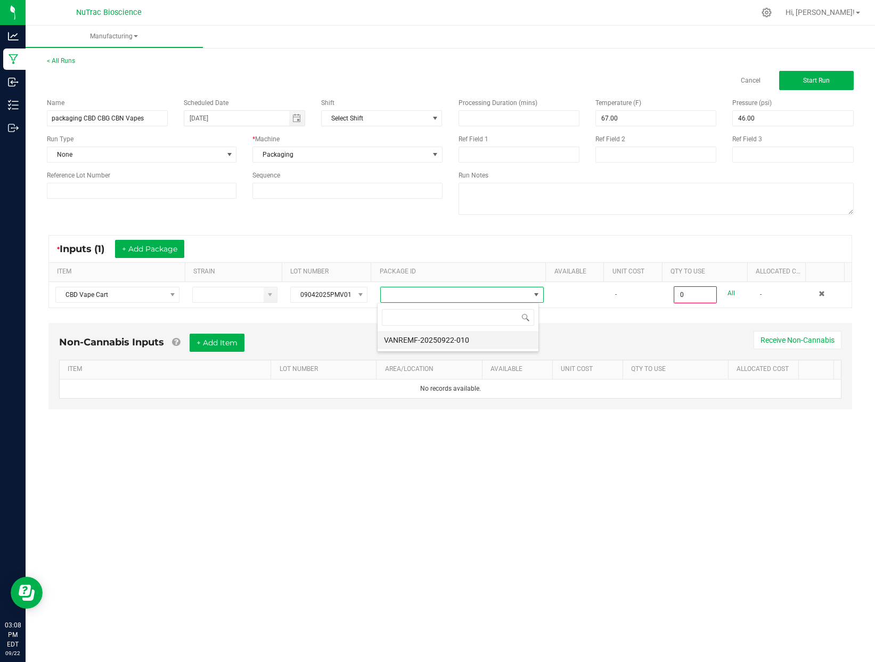
click at [497, 342] on li "VANREMF-20250922-010" at bounding box center [458, 340] width 161 height 18
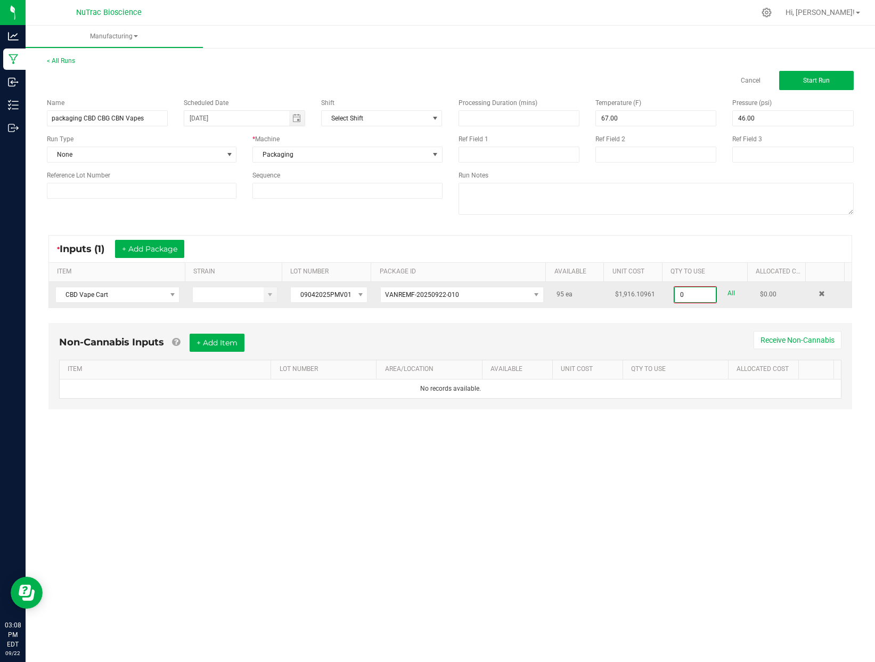
click at [701, 294] on input "0" at bounding box center [695, 294] width 40 height 15
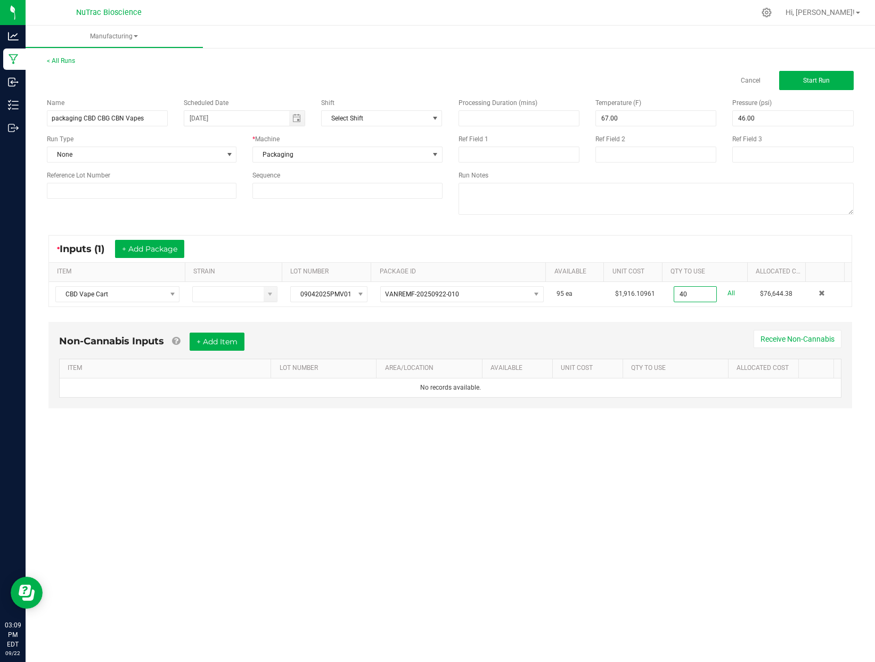
type input "40 ea"
click at [711, 321] on div "Non-Cannabis Inputs + Add Item Receive Non-Cannabis ITEM LOT NUMBER AREA/LOCATI…" at bounding box center [450, 372] width 823 height 112
click at [238, 348] on button "+ Add Item" at bounding box center [217, 341] width 55 height 18
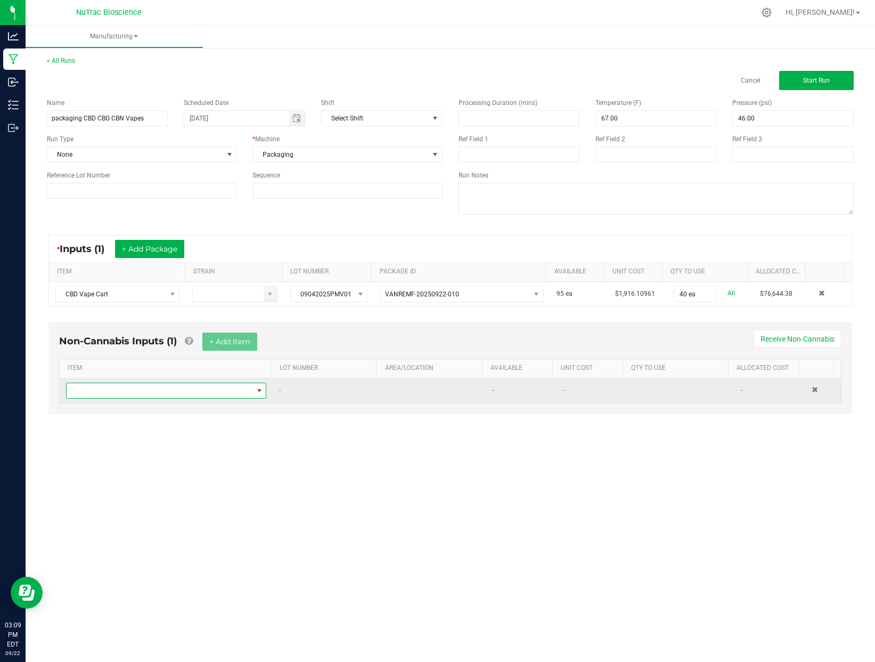
click at [256, 391] on span "NO DATA FOUND" at bounding box center [259, 390] width 9 height 9
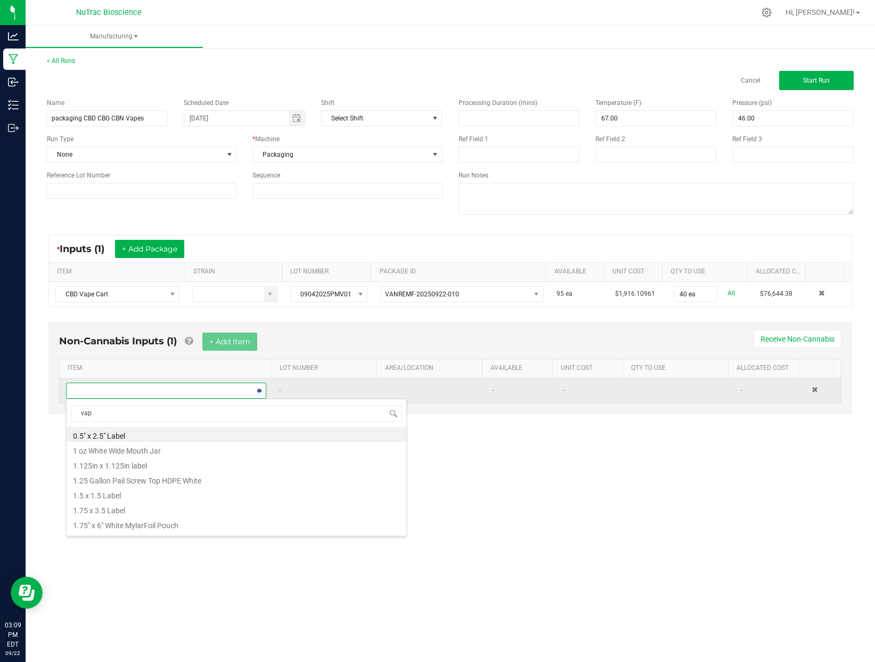
type input "vape"
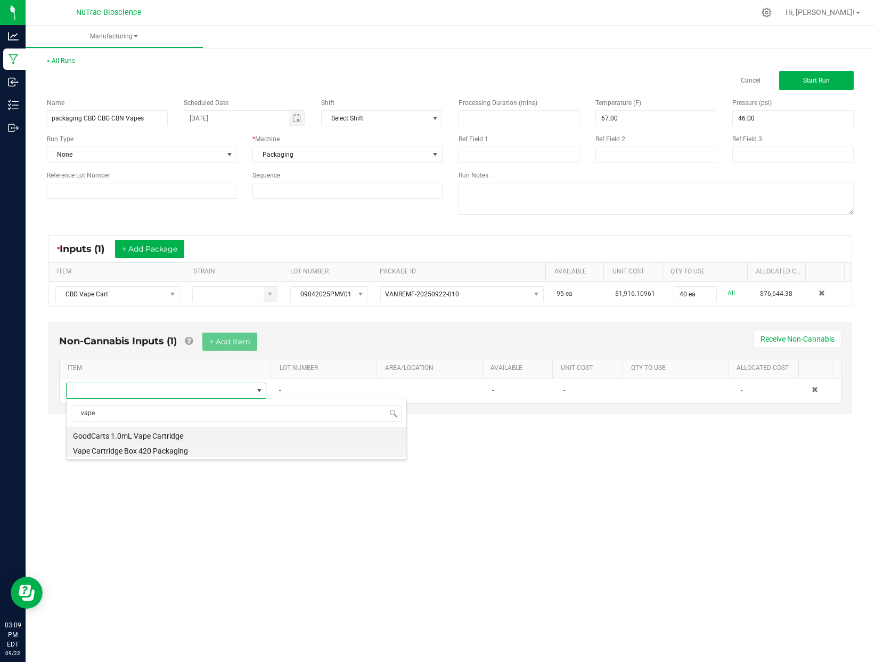
click at [186, 453] on li "Vape Cartridge Box 420 Packaging" at bounding box center [237, 449] width 340 height 15
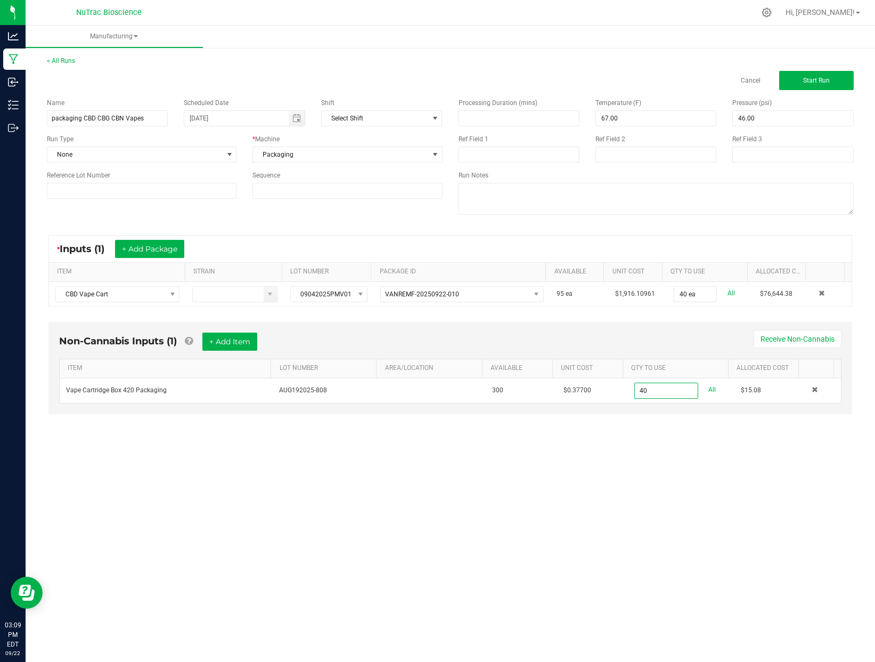
type input "40 ea"
click at [786, 432] on div "Non-Cannabis Inputs (1) + Add Item Receive Non-Cannabis ITEM LOT NUMBER AREA/LO…" at bounding box center [450, 375] width 823 height 118
click at [829, 84] on span "Start Run" at bounding box center [816, 80] width 27 height 7
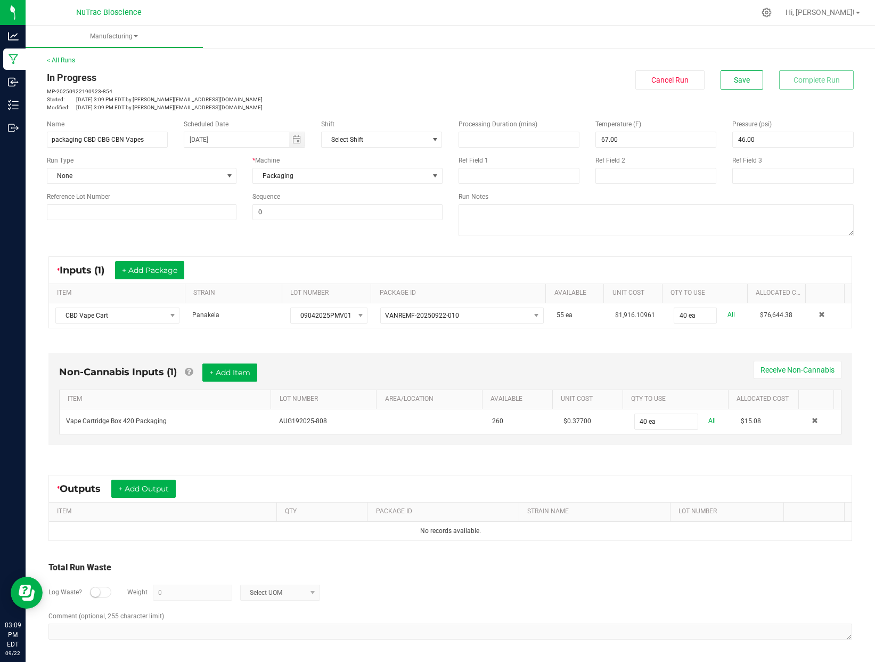
scroll to position [1, 0]
click at [161, 488] on button "+ Add Output" at bounding box center [143, 488] width 64 height 18
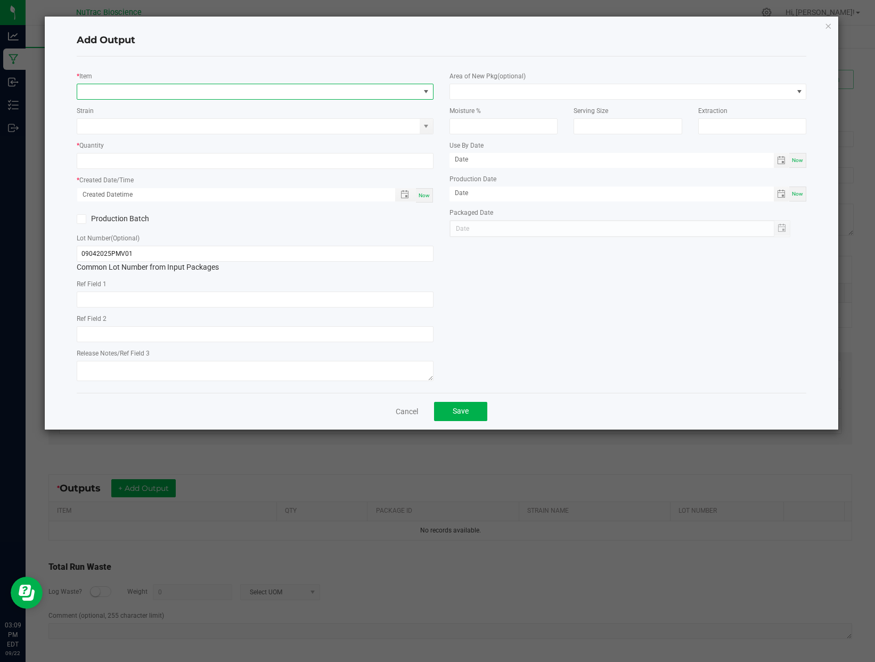
click at [429, 91] on span "NO DATA FOUND" at bounding box center [426, 91] width 9 height 9
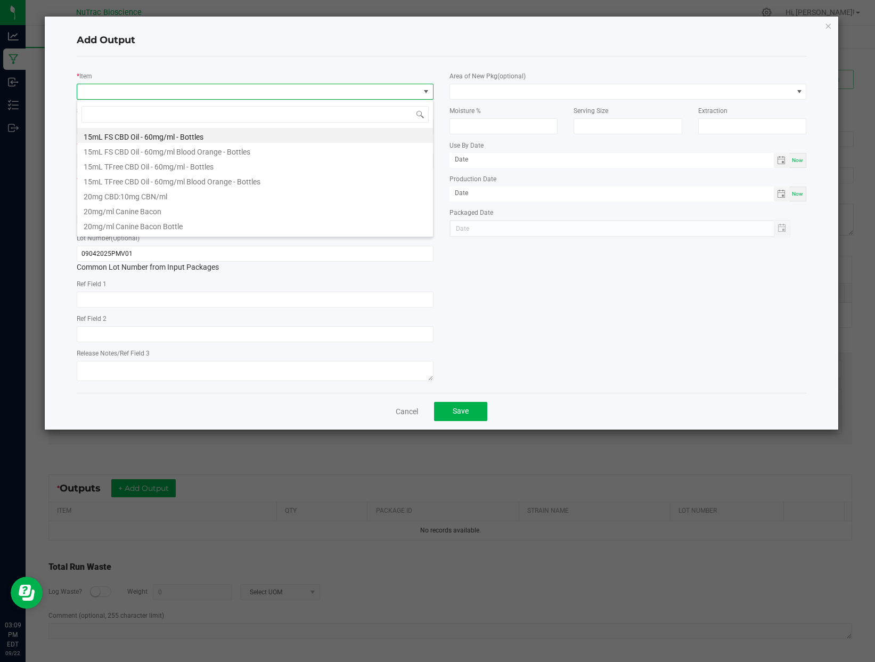
scroll to position [16, 357]
type input "cbd vape"
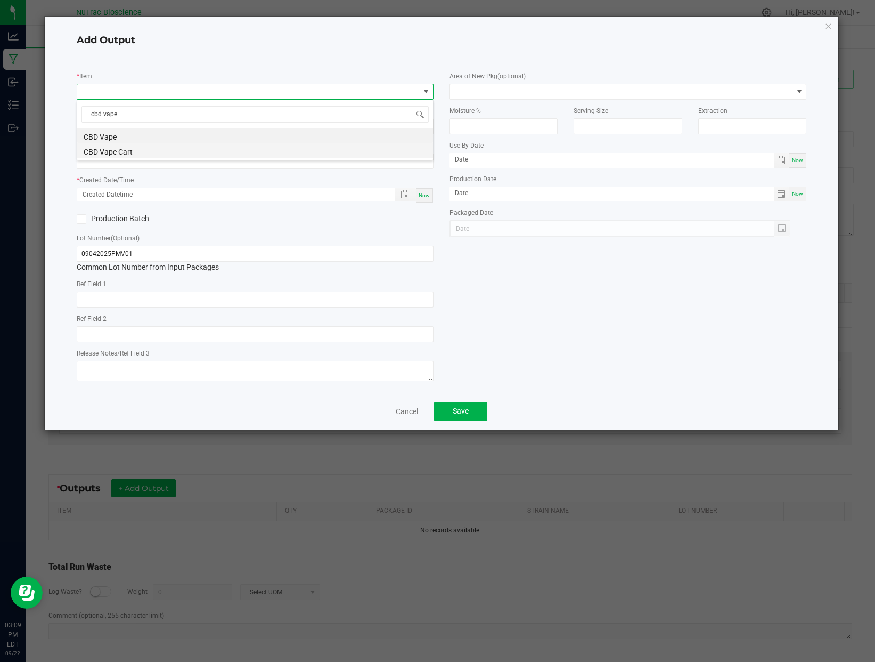
click at [161, 151] on li "CBD Vape Cart" at bounding box center [255, 150] width 356 height 15
type input "0 ea"
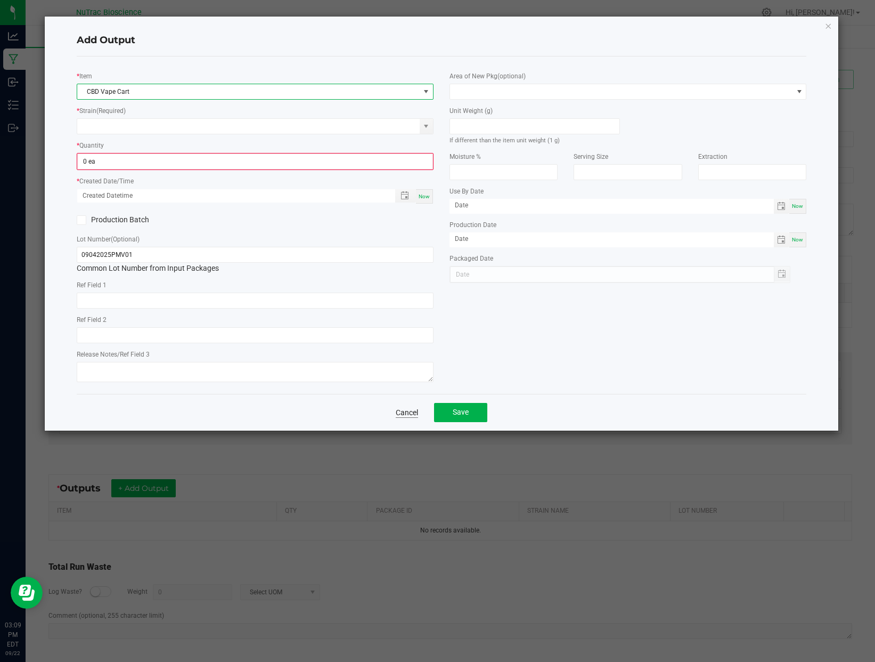
click at [413, 411] on link "Cancel" at bounding box center [407, 412] width 22 height 11
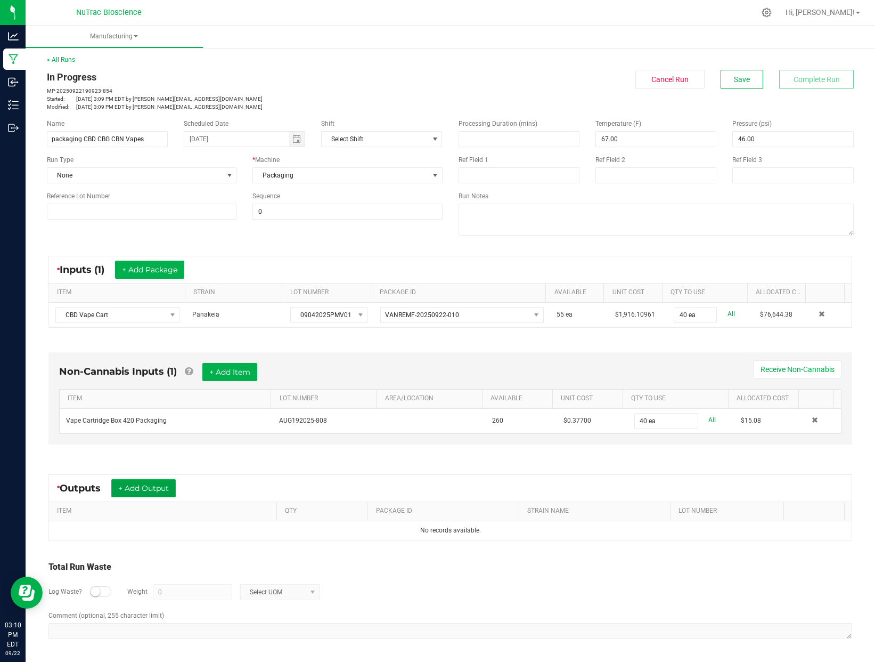
click at [144, 489] on button "+ Add Output" at bounding box center [143, 488] width 64 height 18
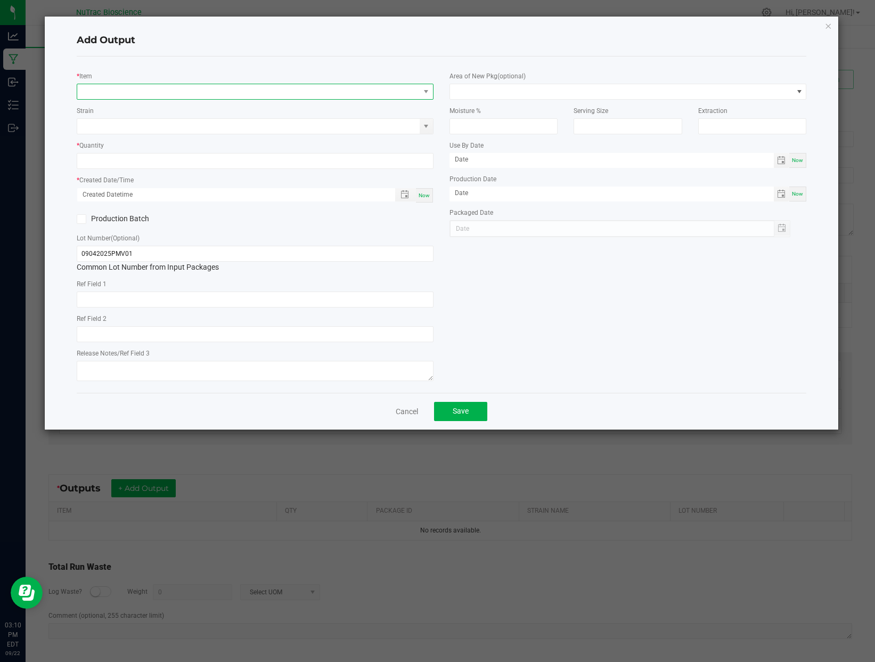
click at [369, 87] on span "NO DATA FOUND" at bounding box center [248, 91] width 343 height 15
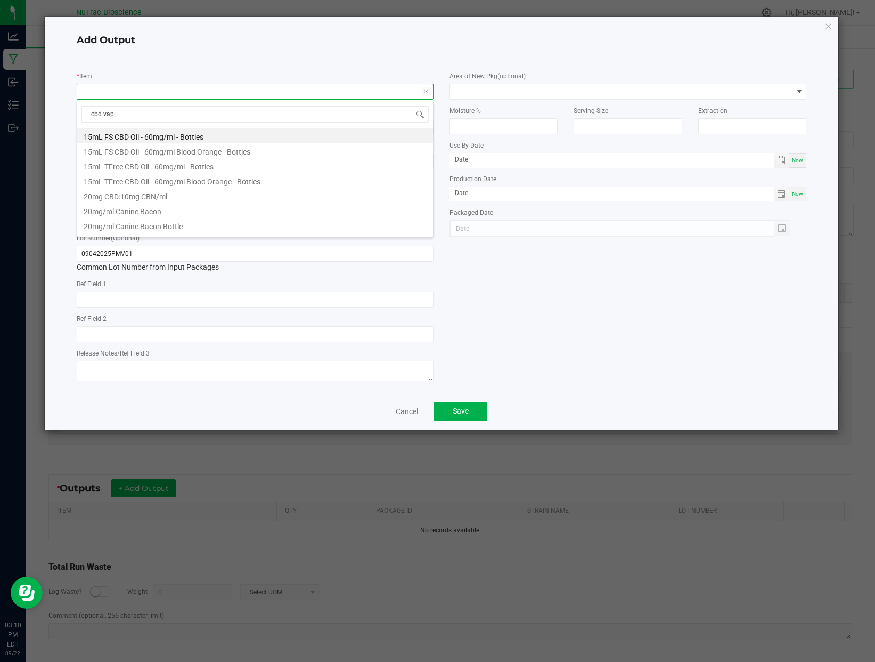
type input "cbd vape"
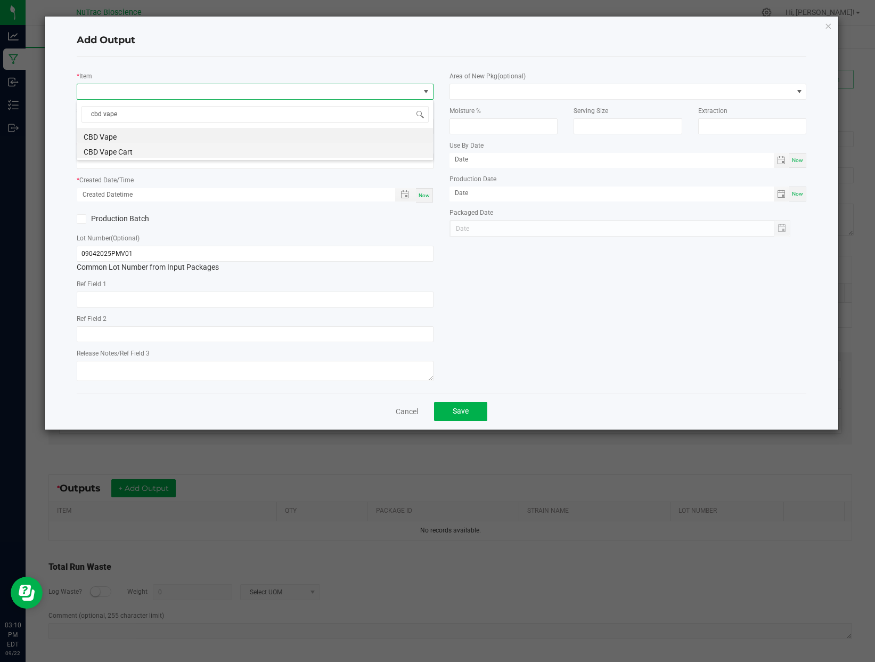
click at [195, 153] on li "CBD Vape Cart" at bounding box center [255, 150] width 356 height 15
type input "0 ea"
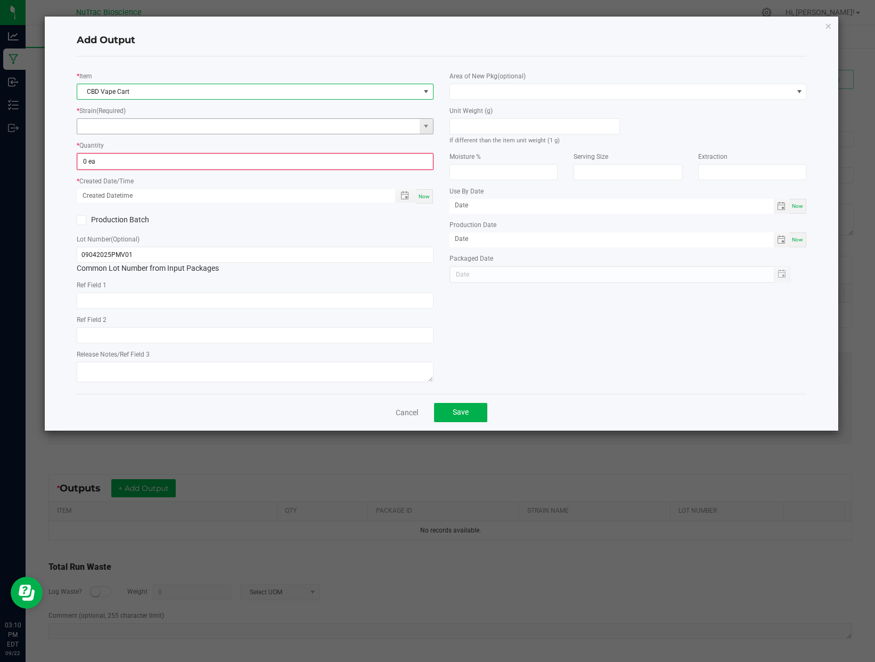
click at [156, 131] on input at bounding box center [248, 126] width 343 height 15
click at [157, 146] on li "Panakeia" at bounding box center [255, 143] width 356 height 15
type input "Panakeia"
click at [148, 167] on input "0" at bounding box center [255, 161] width 355 height 15
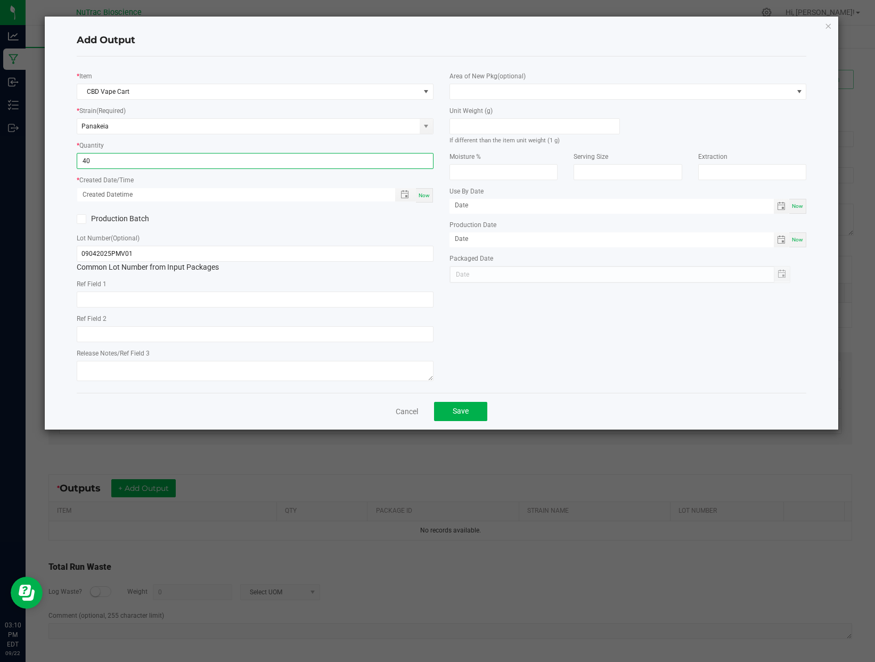
type input "40 ea"
click at [430, 194] on div "Now" at bounding box center [424, 195] width 17 height 14
type input "[DATE] 3:10 PM"
type input "[DATE]"
click at [462, 410] on span "Save" at bounding box center [461, 410] width 16 height 9
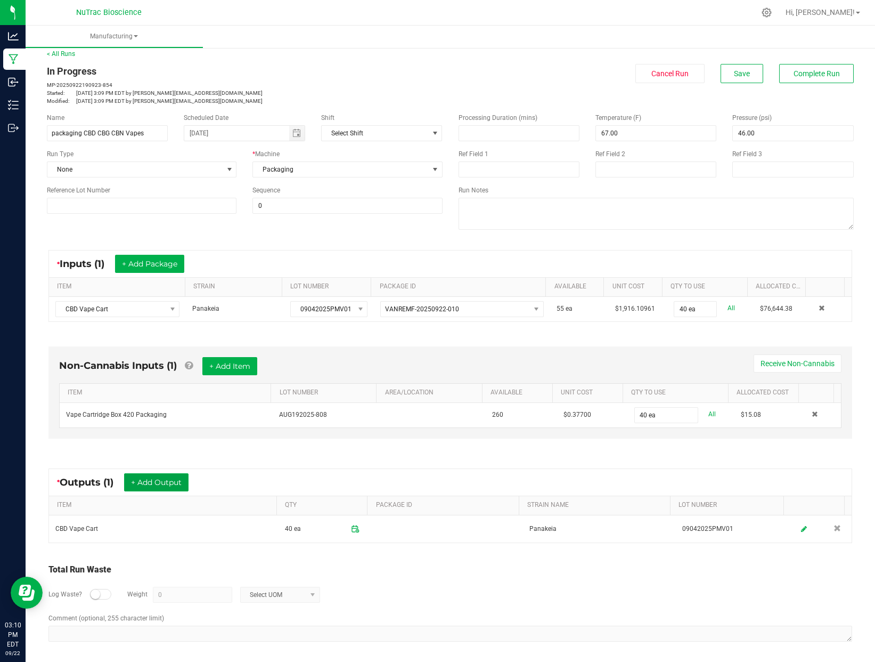
scroll to position [10, 0]
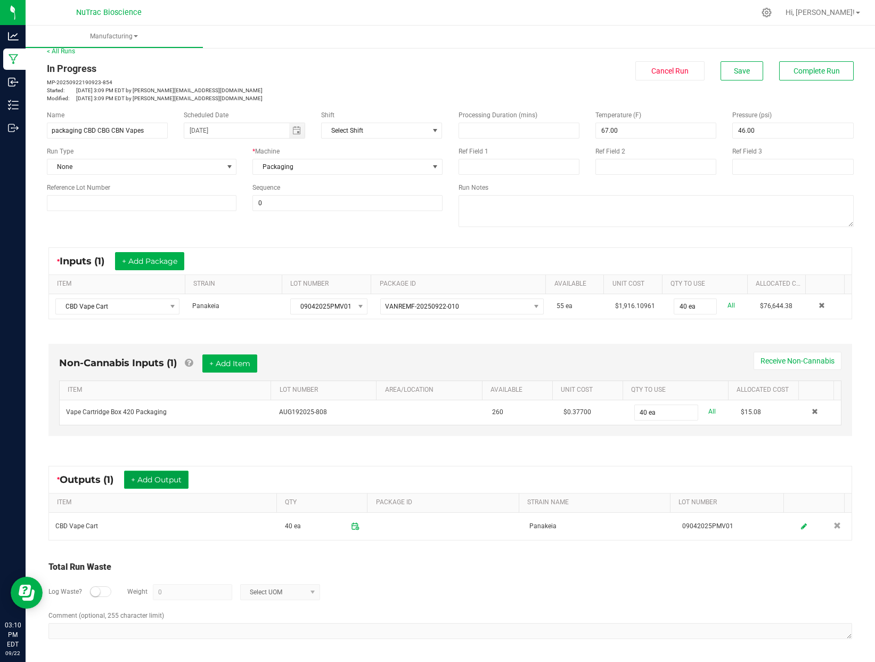
click at [165, 482] on button "+ Add Output" at bounding box center [156, 479] width 64 height 18
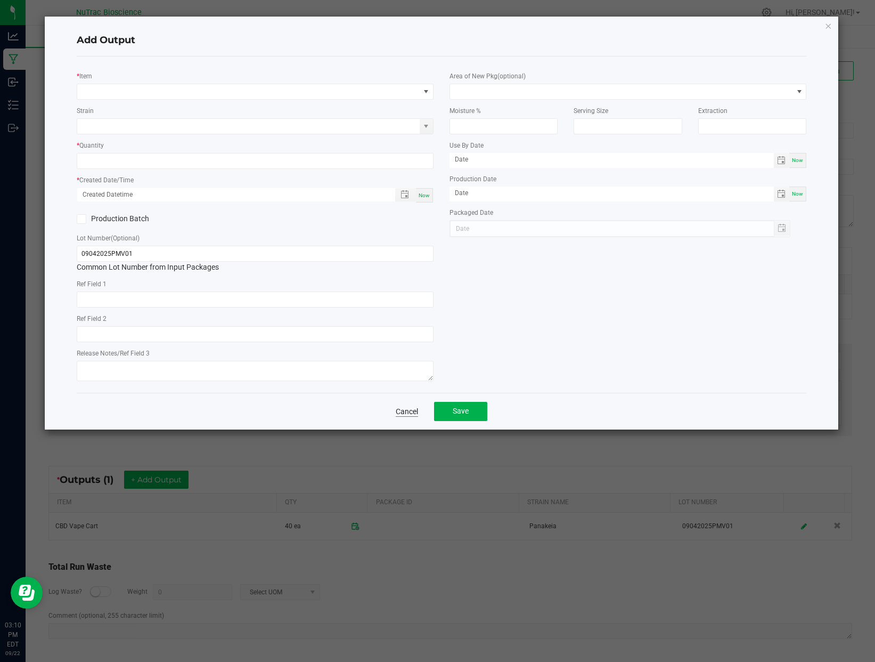
click at [406, 415] on link "Cancel" at bounding box center [407, 411] width 22 height 11
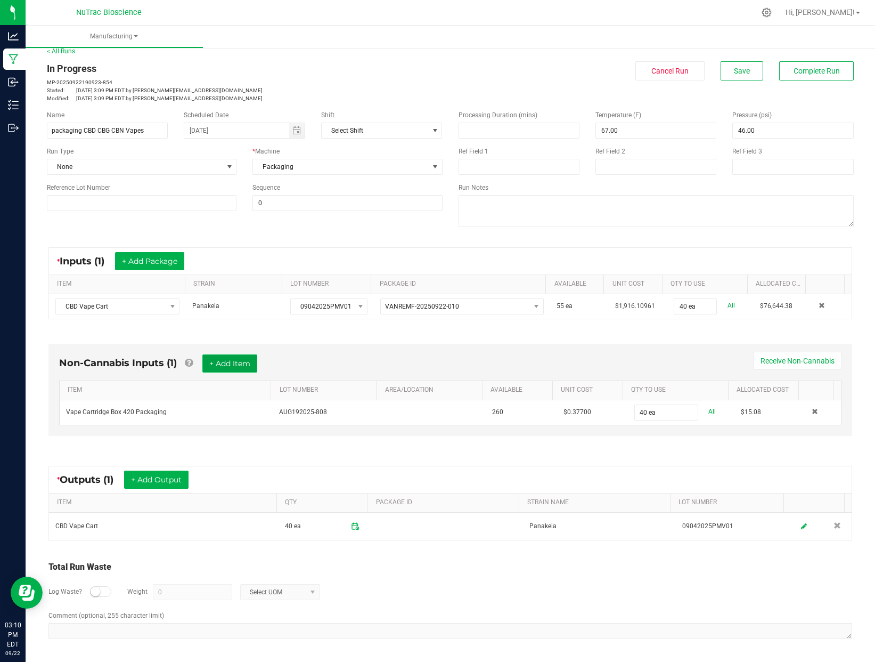
click at [245, 362] on button "+ Add Item" at bounding box center [229, 363] width 55 height 18
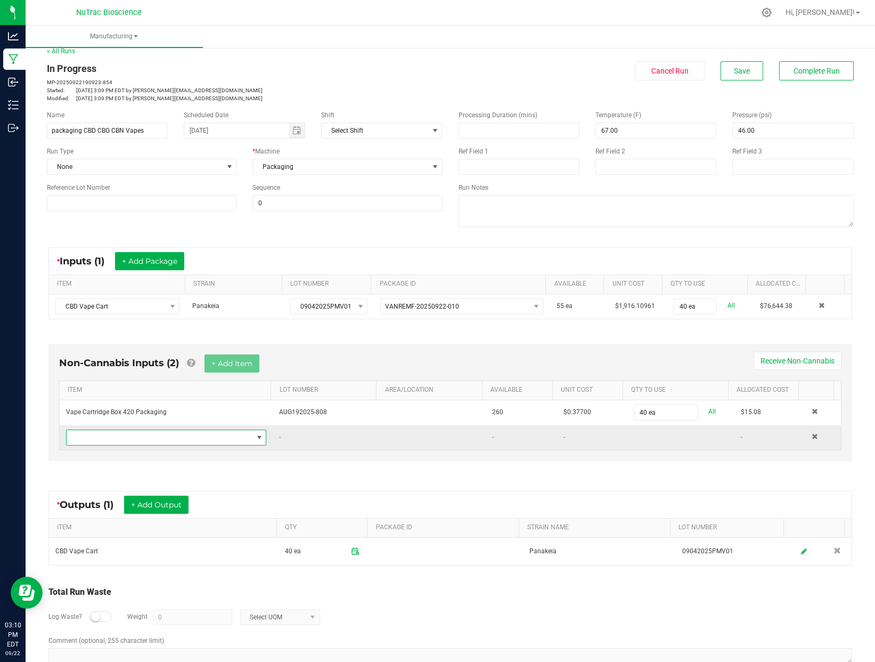
click at [258, 435] on span "NO DATA FOUND" at bounding box center [259, 437] width 9 height 9
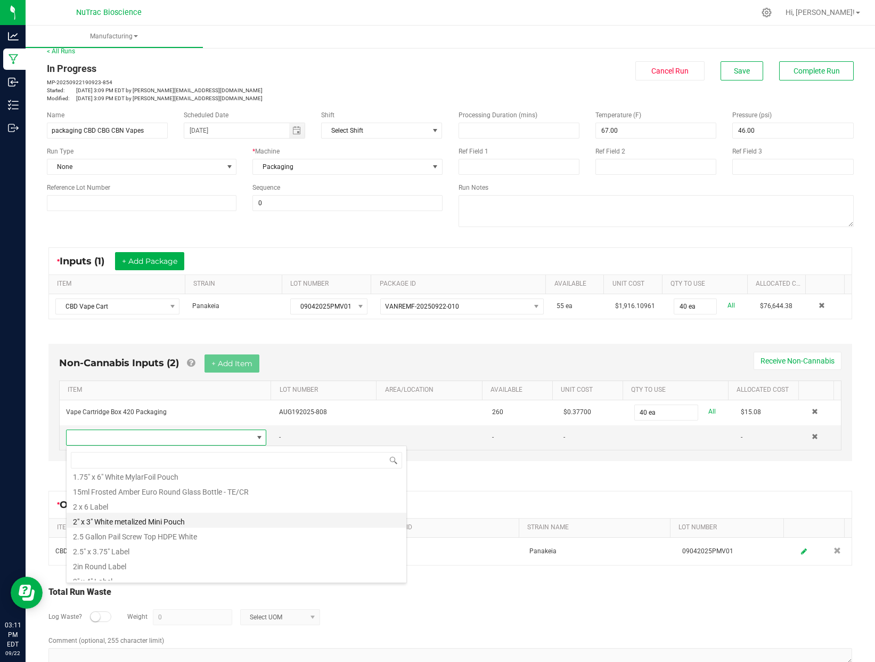
scroll to position [96, 0]
click at [113, 549] on li "2.5" x 3.75" Label" at bounding box center [237, 549] width 340 height 15
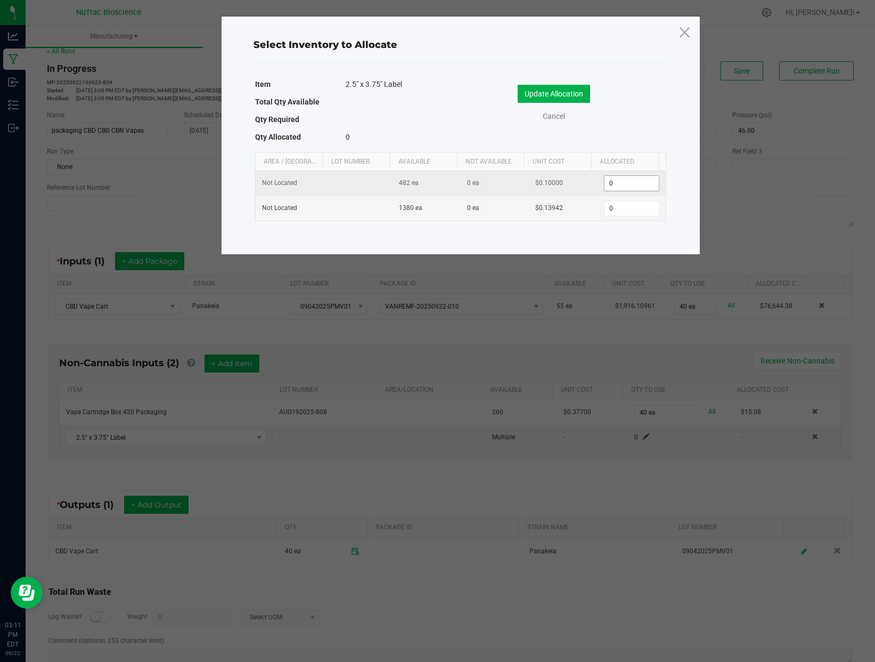
click at [616, 182] on input "0" at bounding box center [632, 183] width 54 height 15
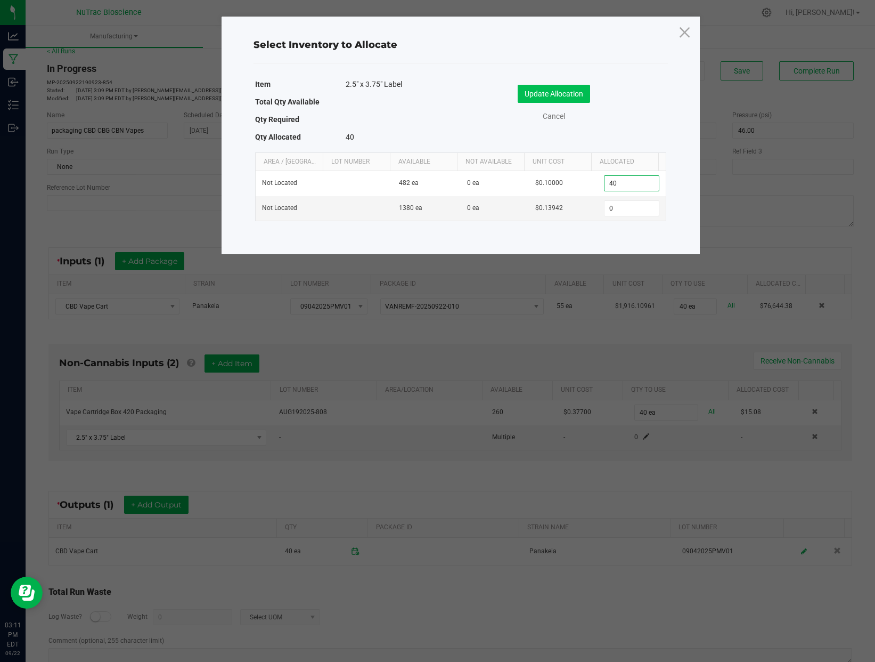
type input "40"
click at [555, 92] on button "Update Allocation" at bounding box center [554, 94] width 72 height 18
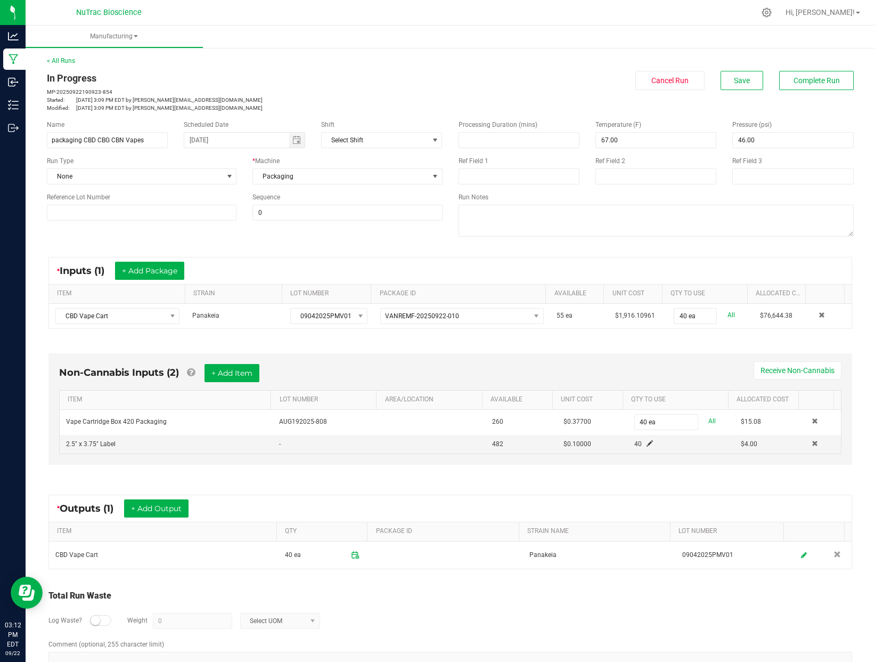
scroll to position [0, 0]
click at [813, 80] on span "Complete Run" at bounding box center [817, 80] width 46 height 9
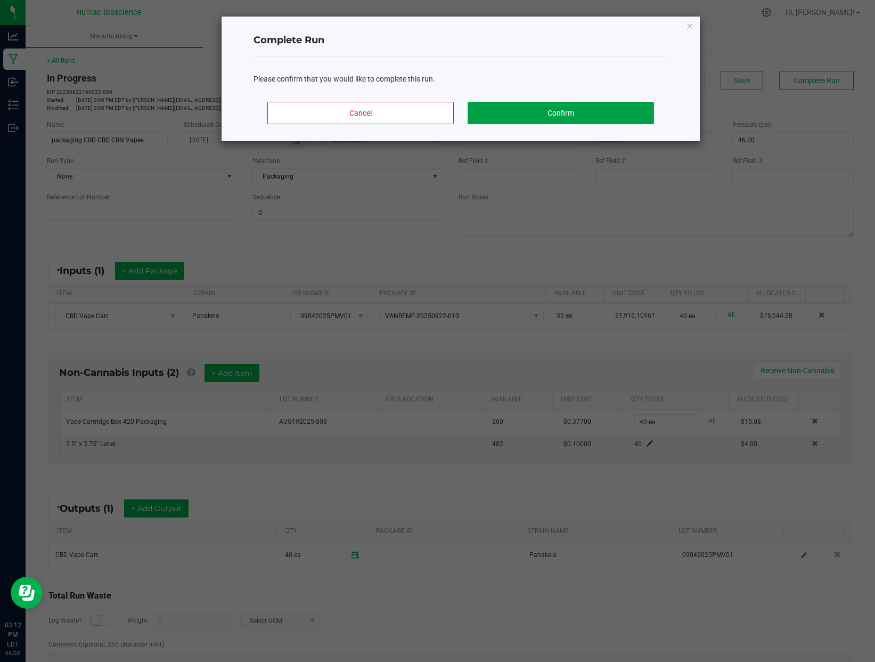
click at [529, 111] on button "Confirm" at bounding box center [561, 113] width 186 height 22
